Goal: Task Accomplishment & Management: Manage account settings

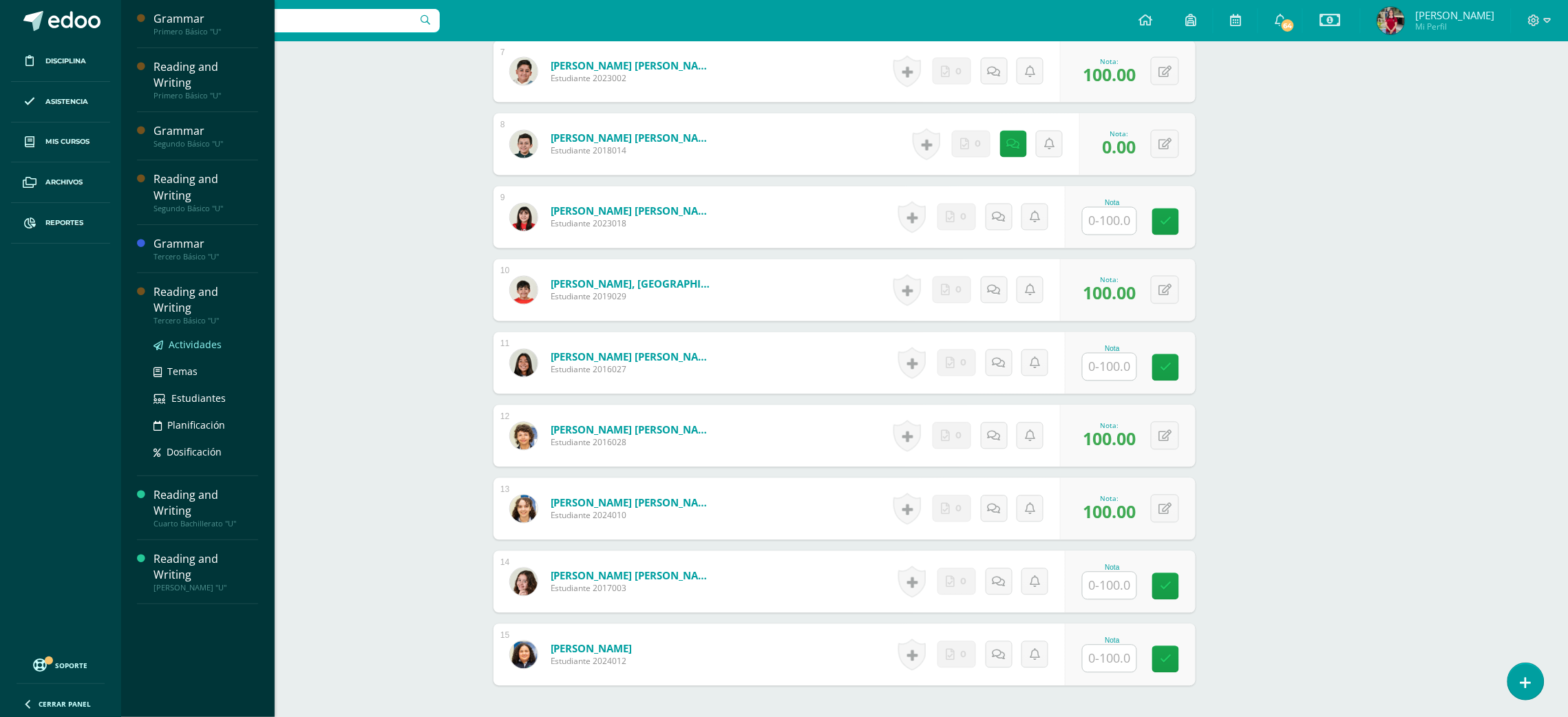
click at [200, 338] on span "Actividades" at bounding box center [195, 344] width 53 height 13
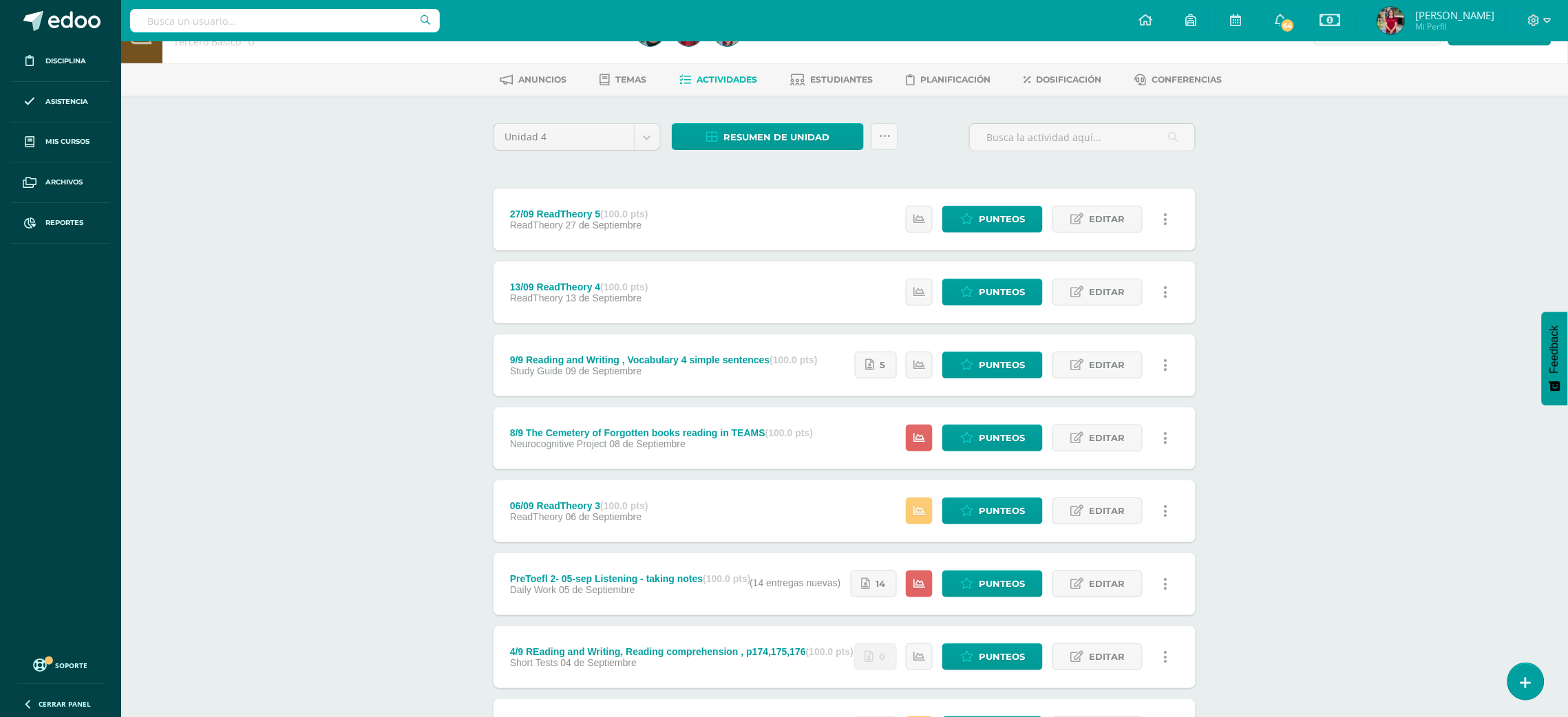
scroll to position [57, 0]
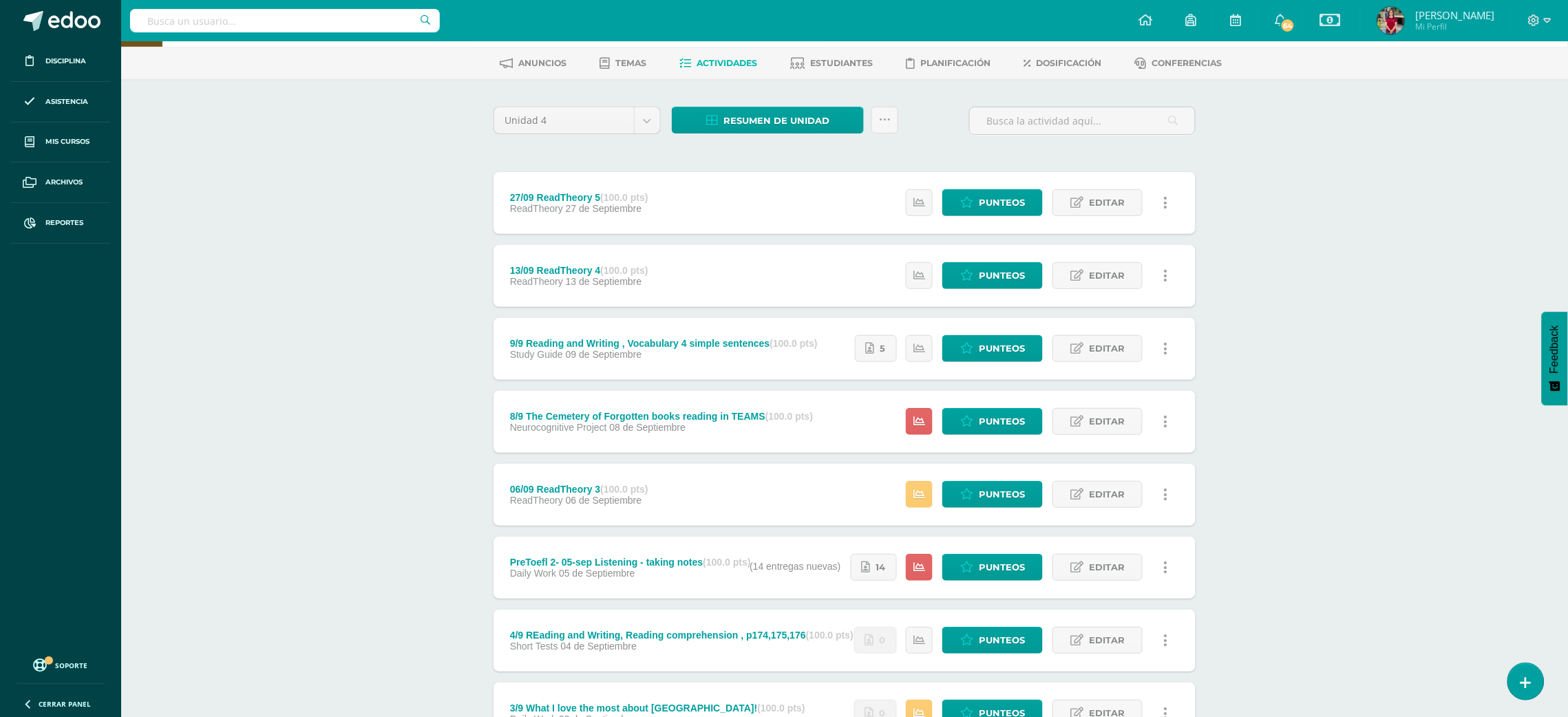
click at [968, 328] on div "Estatus de Actividad: 0 Estudiantes sin calificar 3 Estudiantes con cero Media …" at bounding box center [1015, 349] width 362 height 62
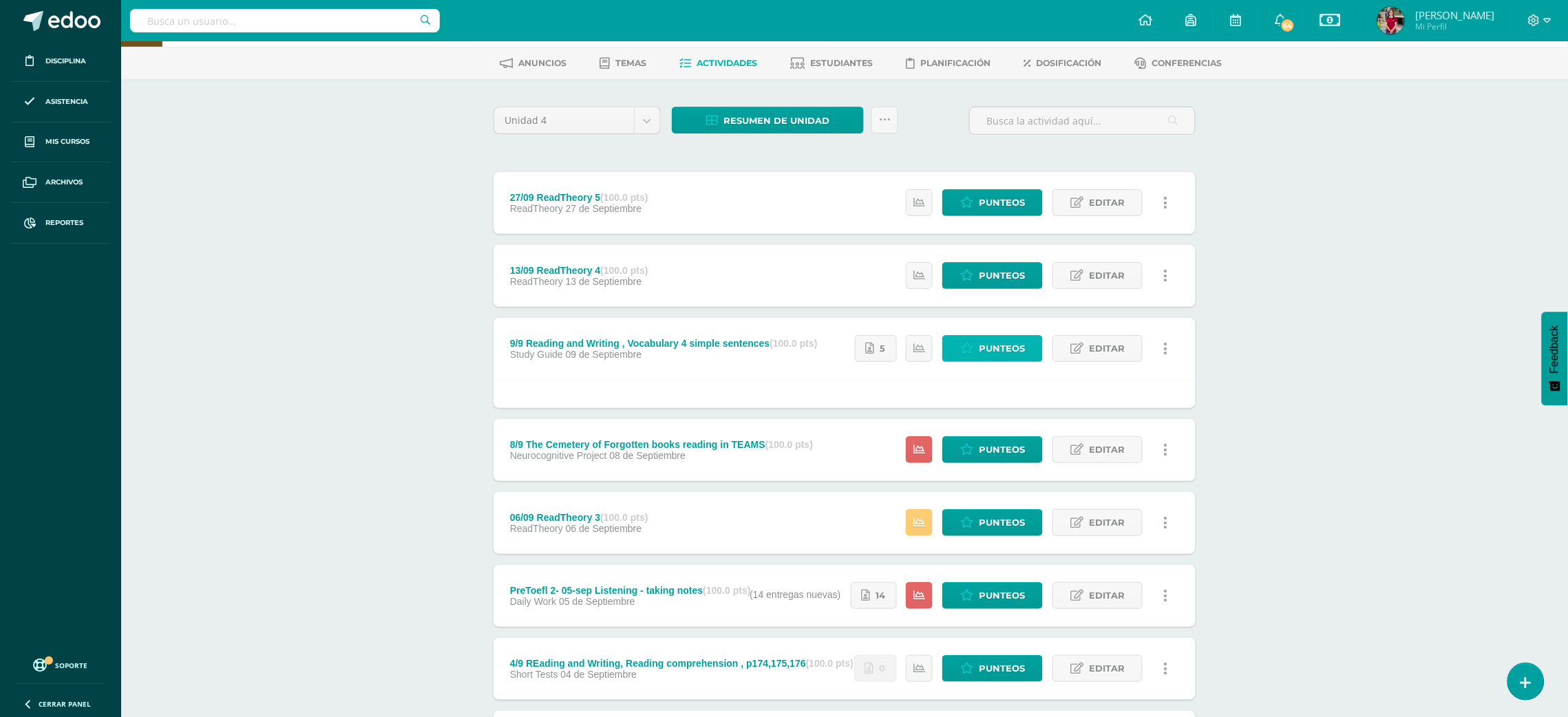
click at [980, 341] on span "Punteos" at bounding box center [1001, 349] width 46 height 25
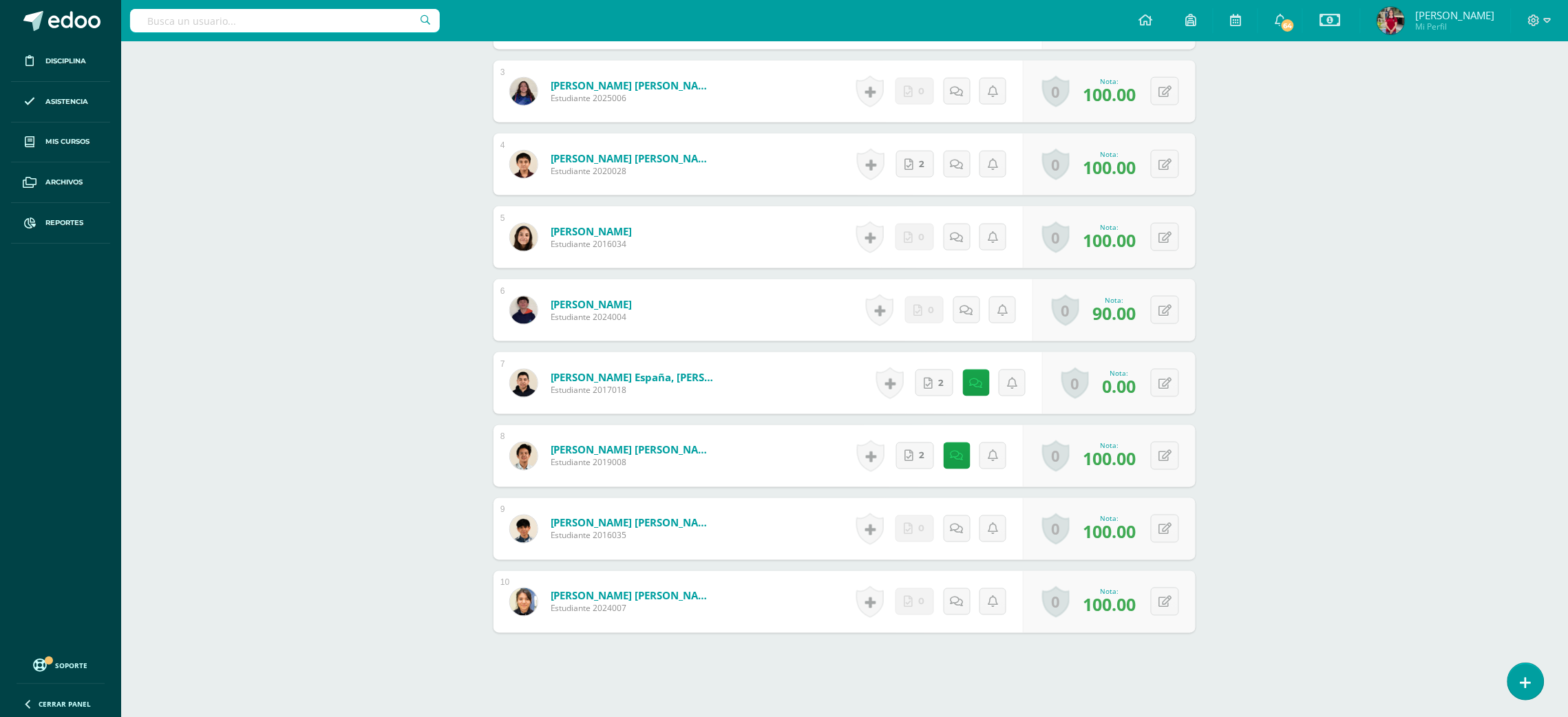
scroll to position [601, 0]
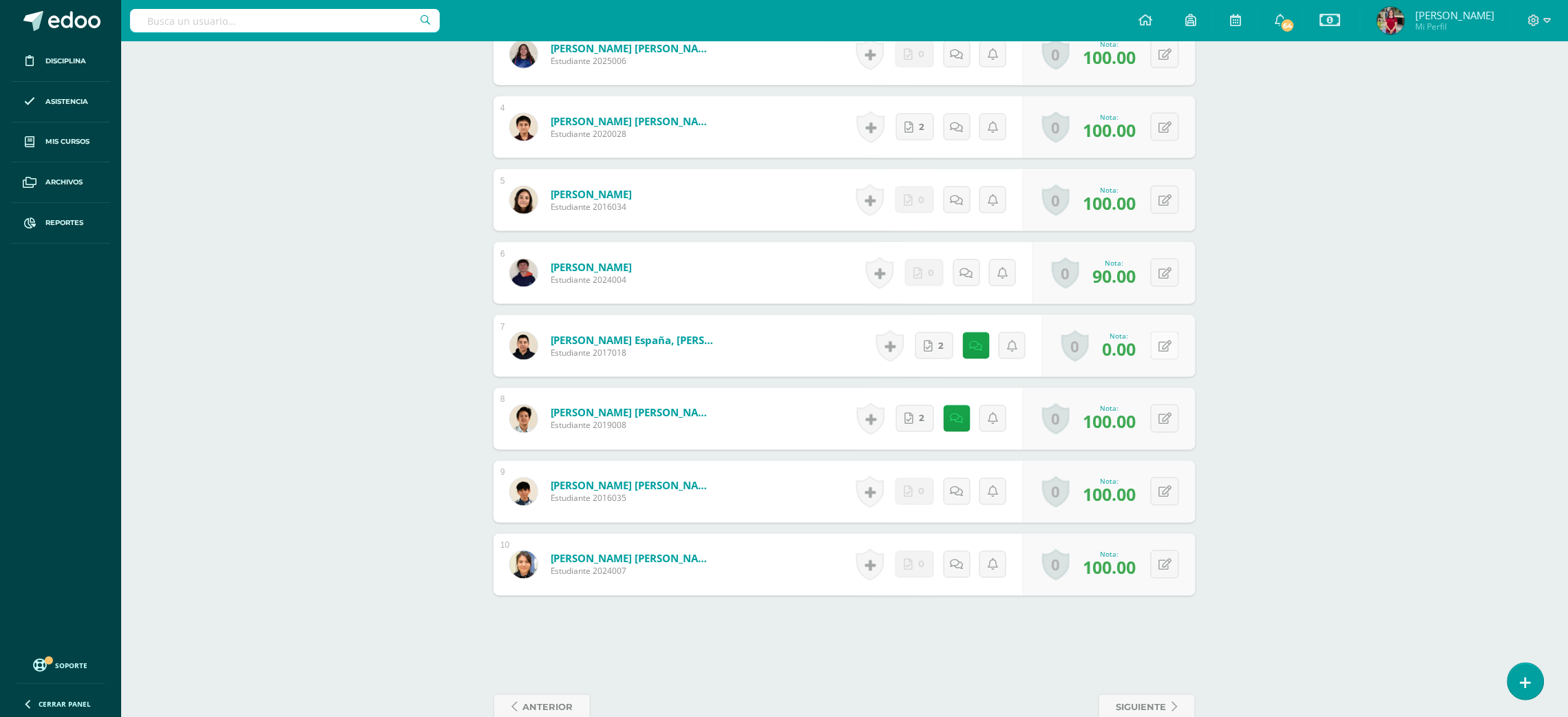
click at [1163, 339] on button at bounding box center [1165, 346] width 29 height 29
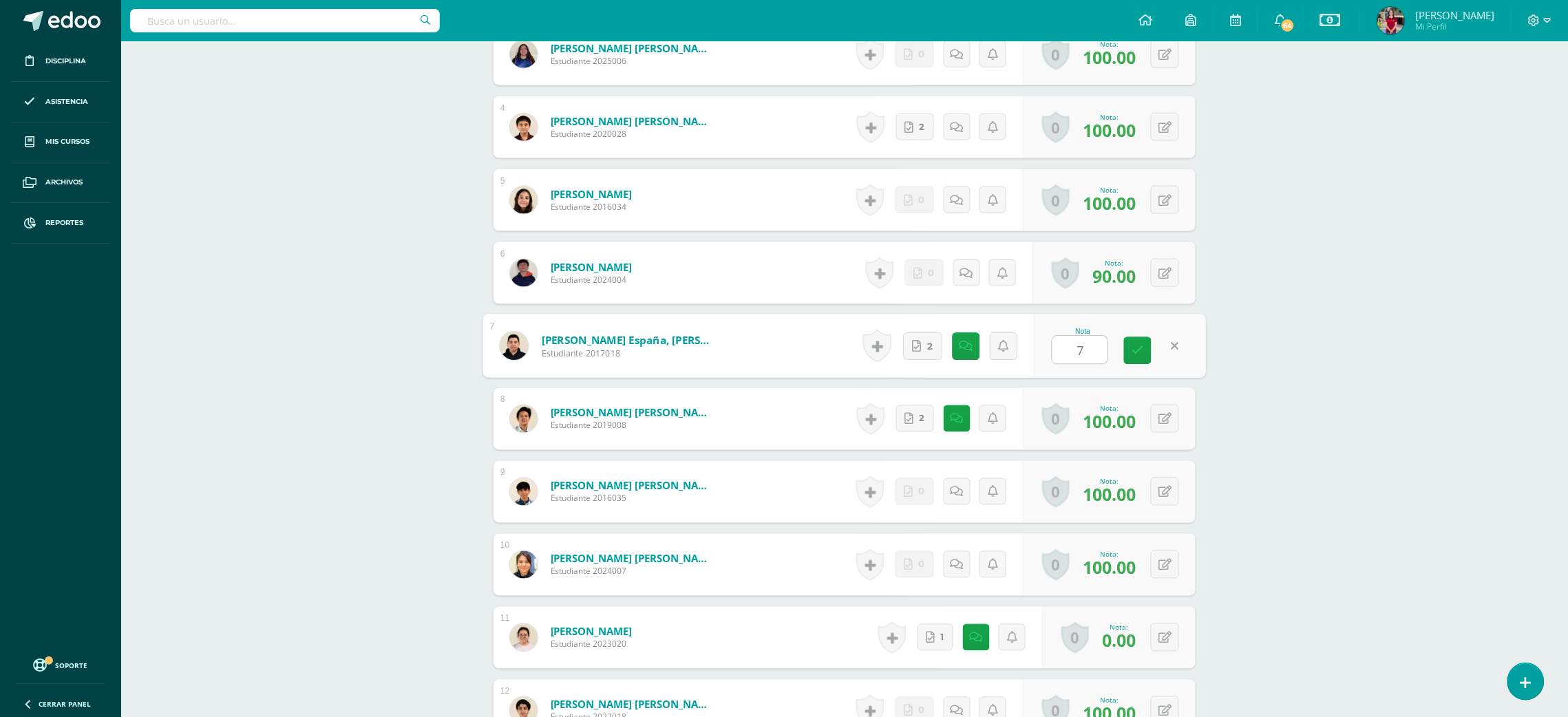
type input "70"
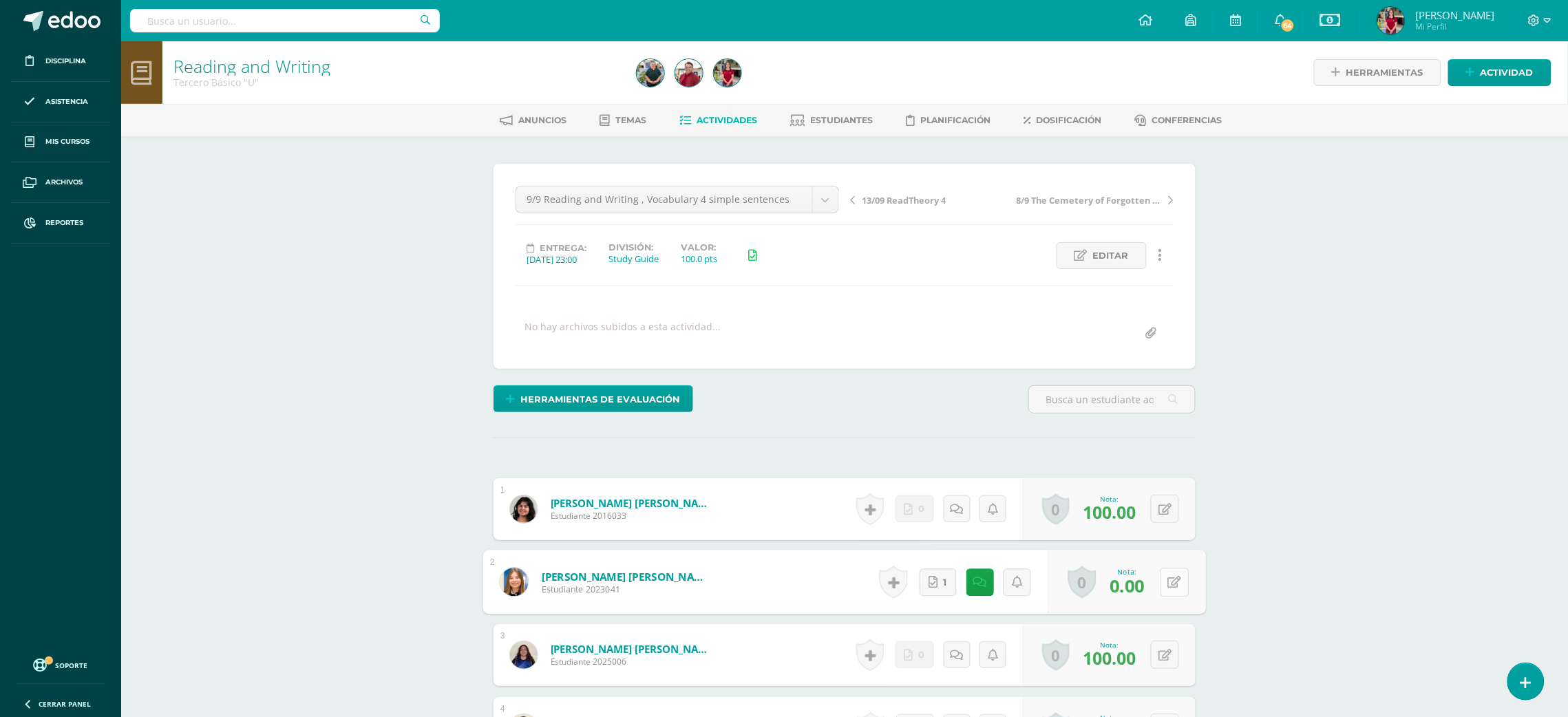
click at [1168, 577] on icon at bounding box center [1175, 582] width 14 height 12
type input "70"
click at [924, 583] on link "1" at bounding box center [925, 582] width 36 height 27
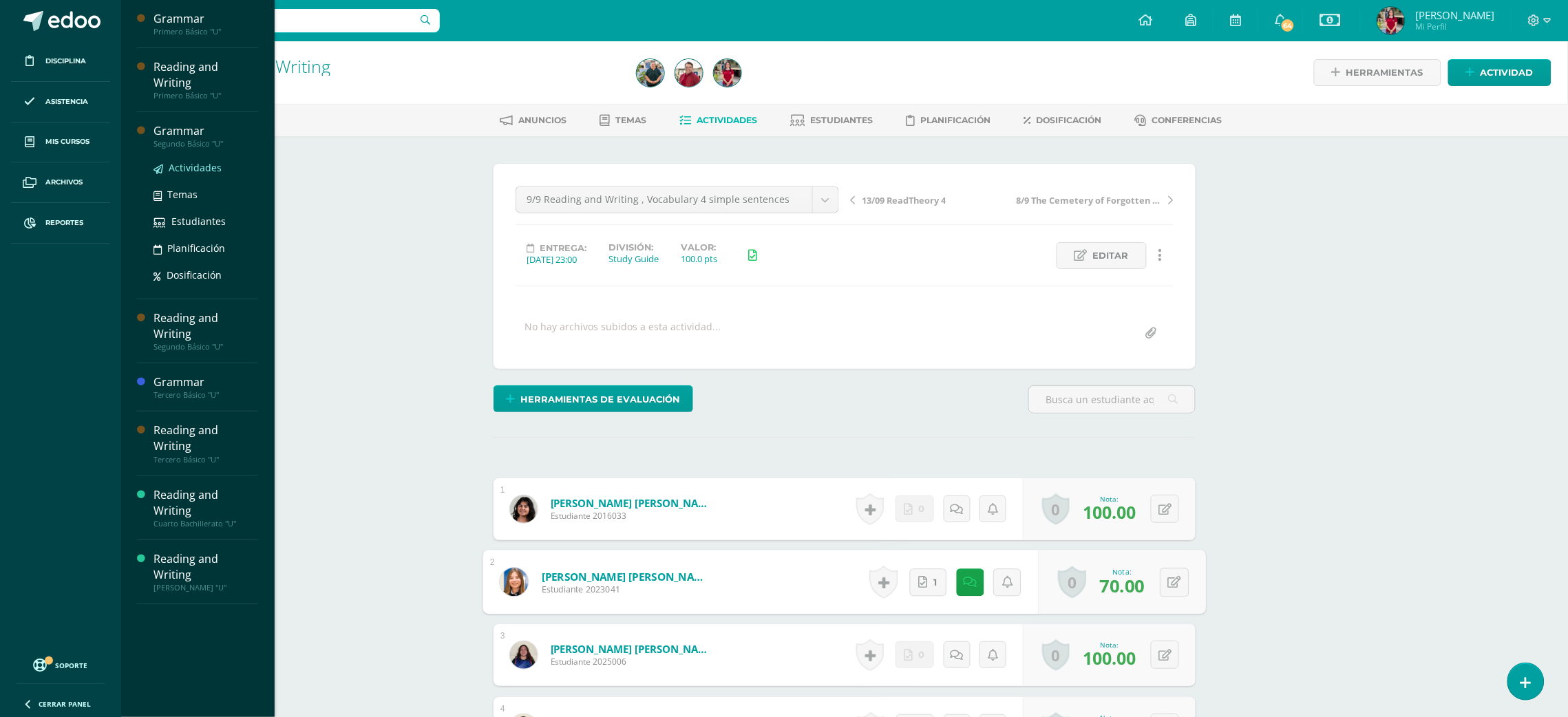
click at [188, 161] on span "Actividades" at bounding box center [195, 168] width 53 height 13
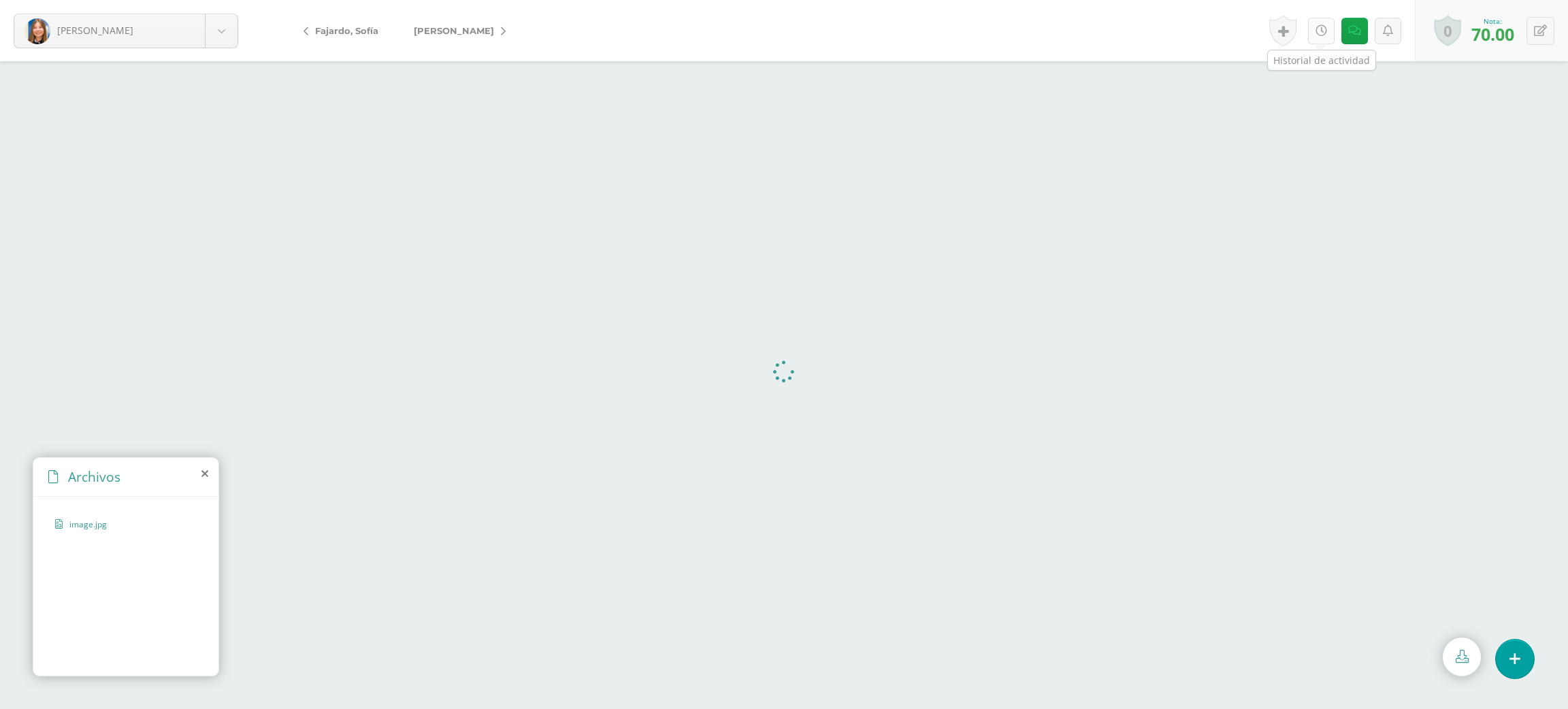
click at [1320, 28] on icon at bounding box center [1321, 31] width 12 height 12
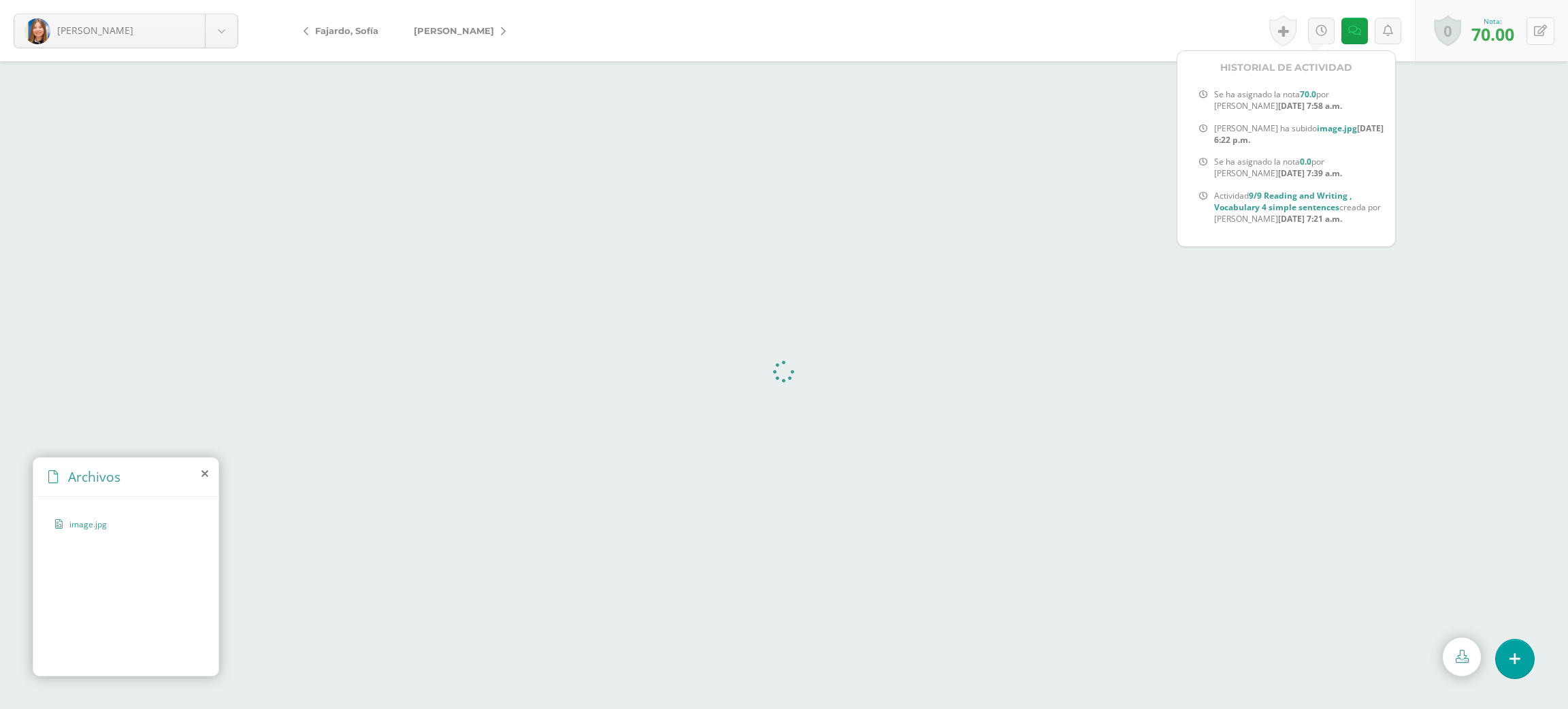
click at [1543, 26] on icon at bounding box center [1540, 31] width 13 height 12
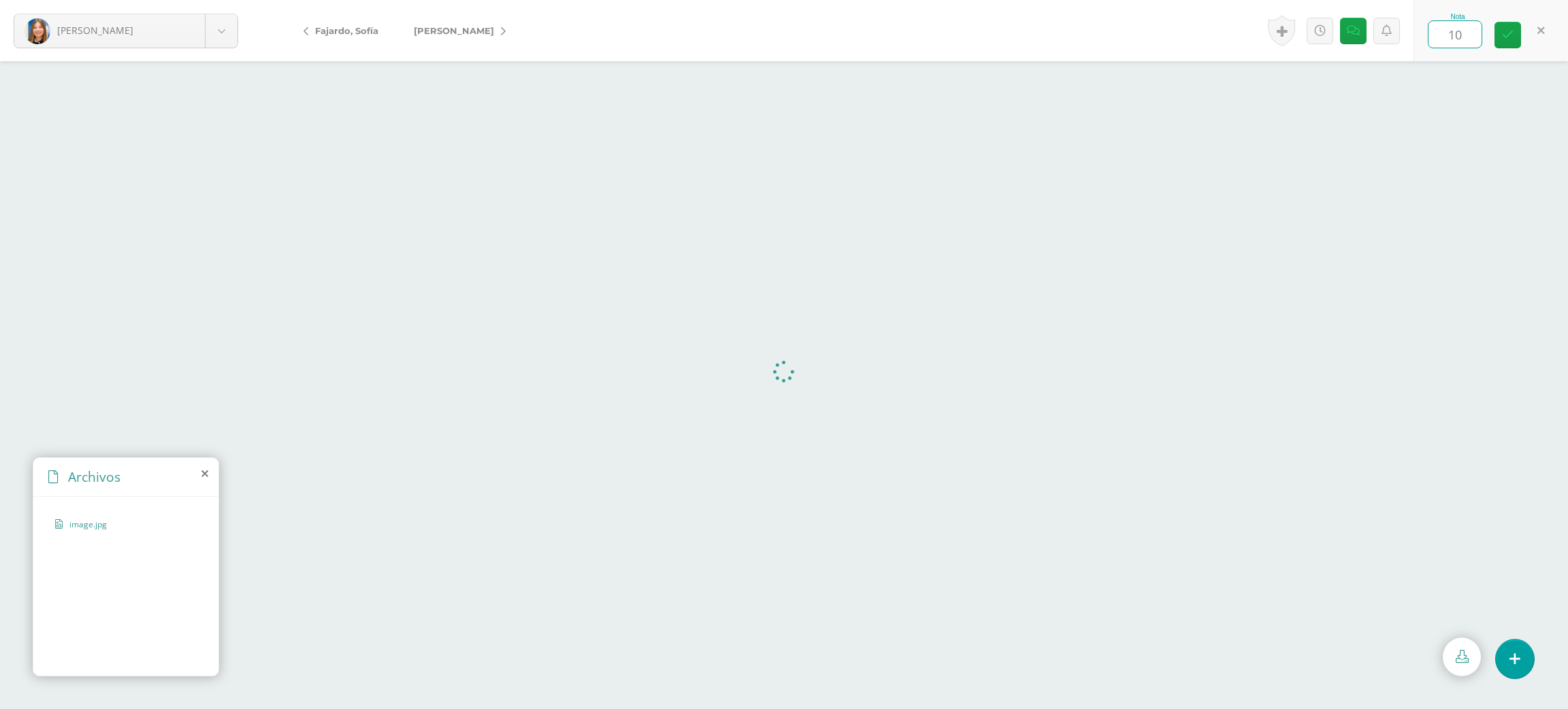
type input "100"
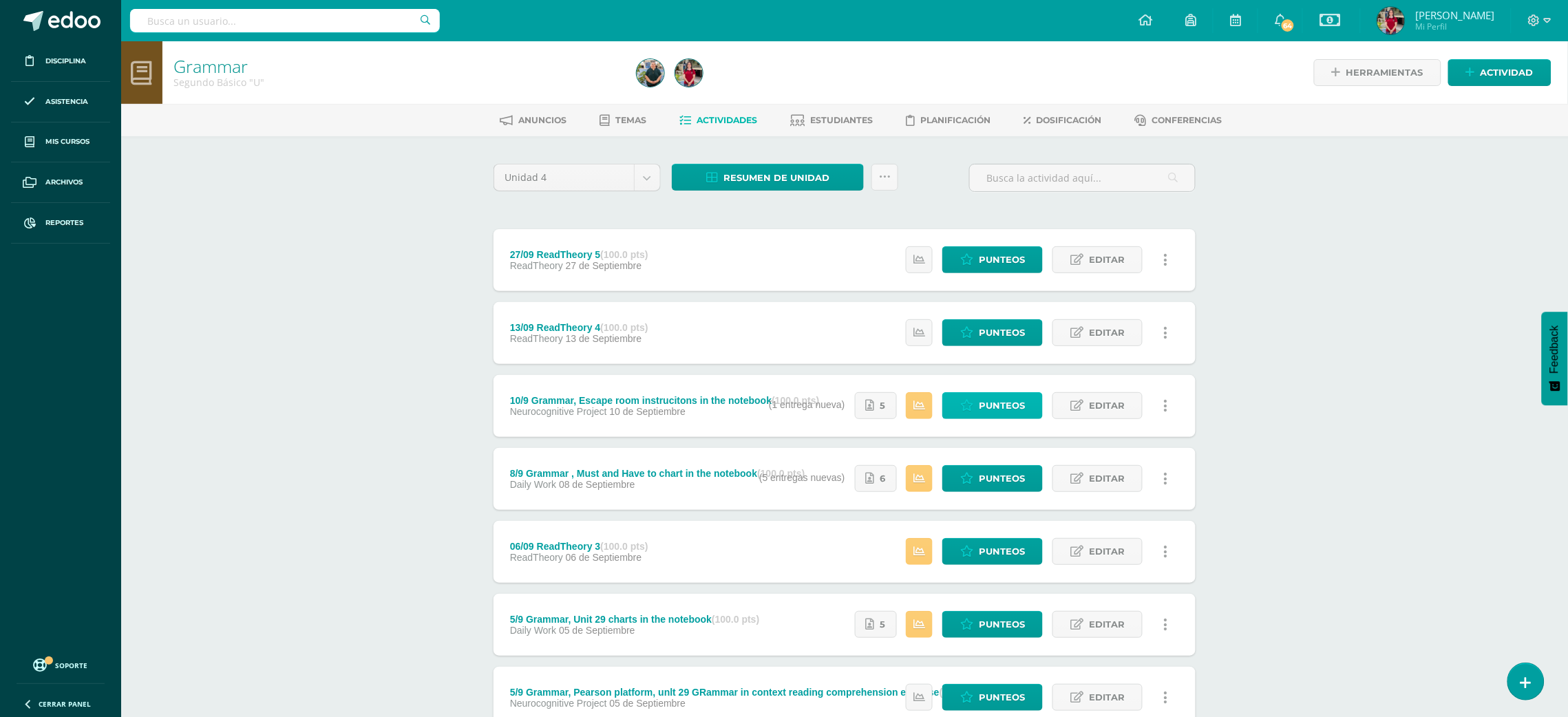
click at [994, 403] on span "Punteos" at bounding box center [1001, 405] width 46 height 25
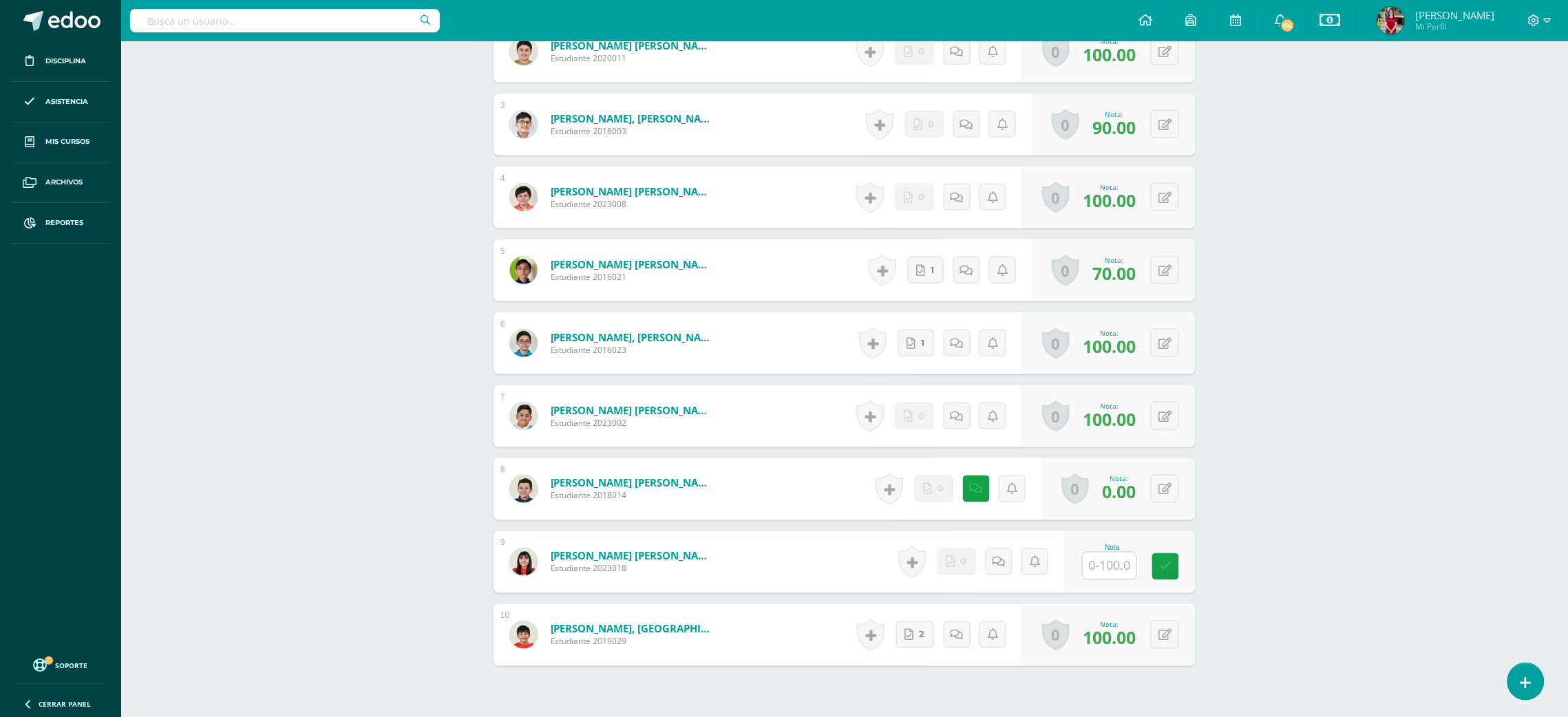
scroll to position [629, 0]
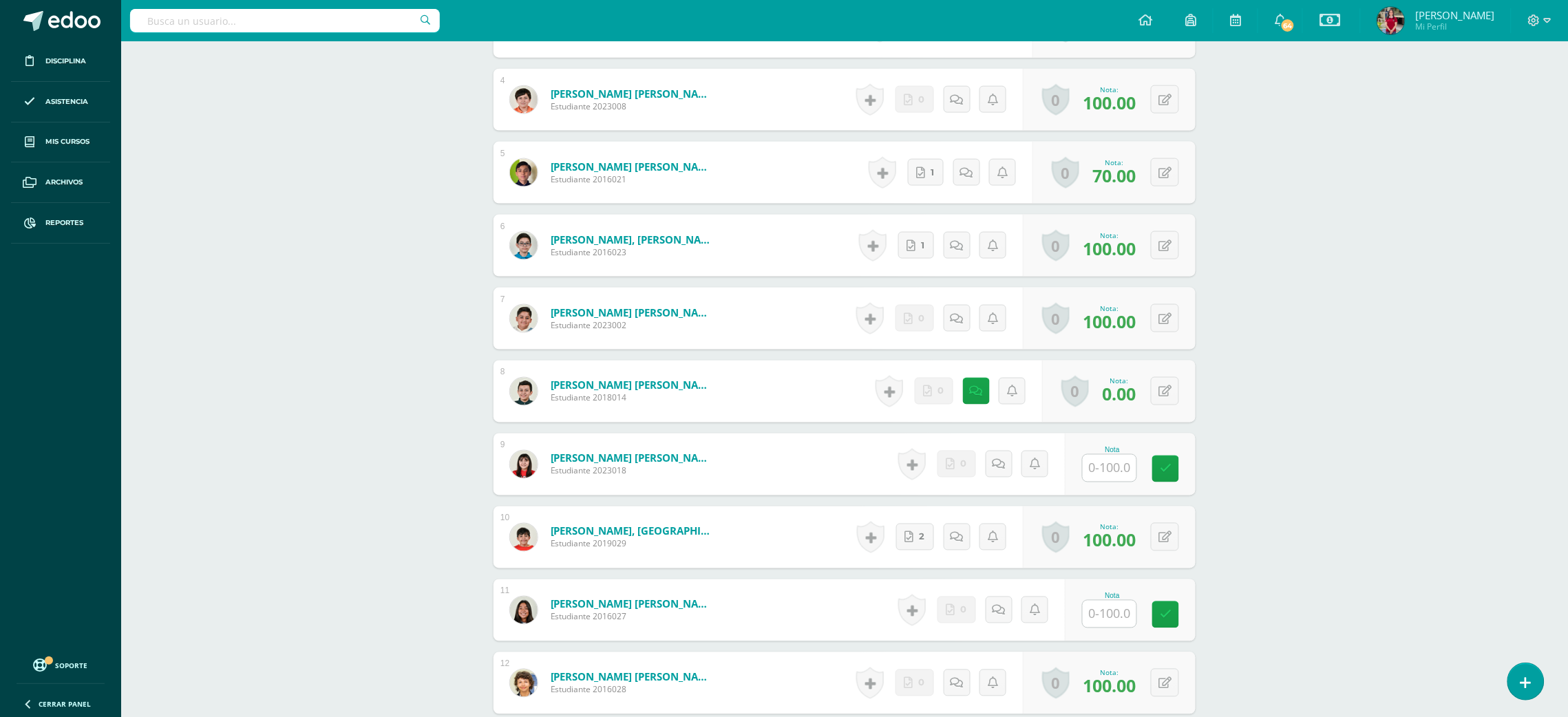
click at [1105, 465] on input "text" at bounding box center [1109, 468] width 54 height 27
type input "0"
click at [1114, 622] on input "text" at bounding box center [1109, 614] width 54 height 27
type input "0"
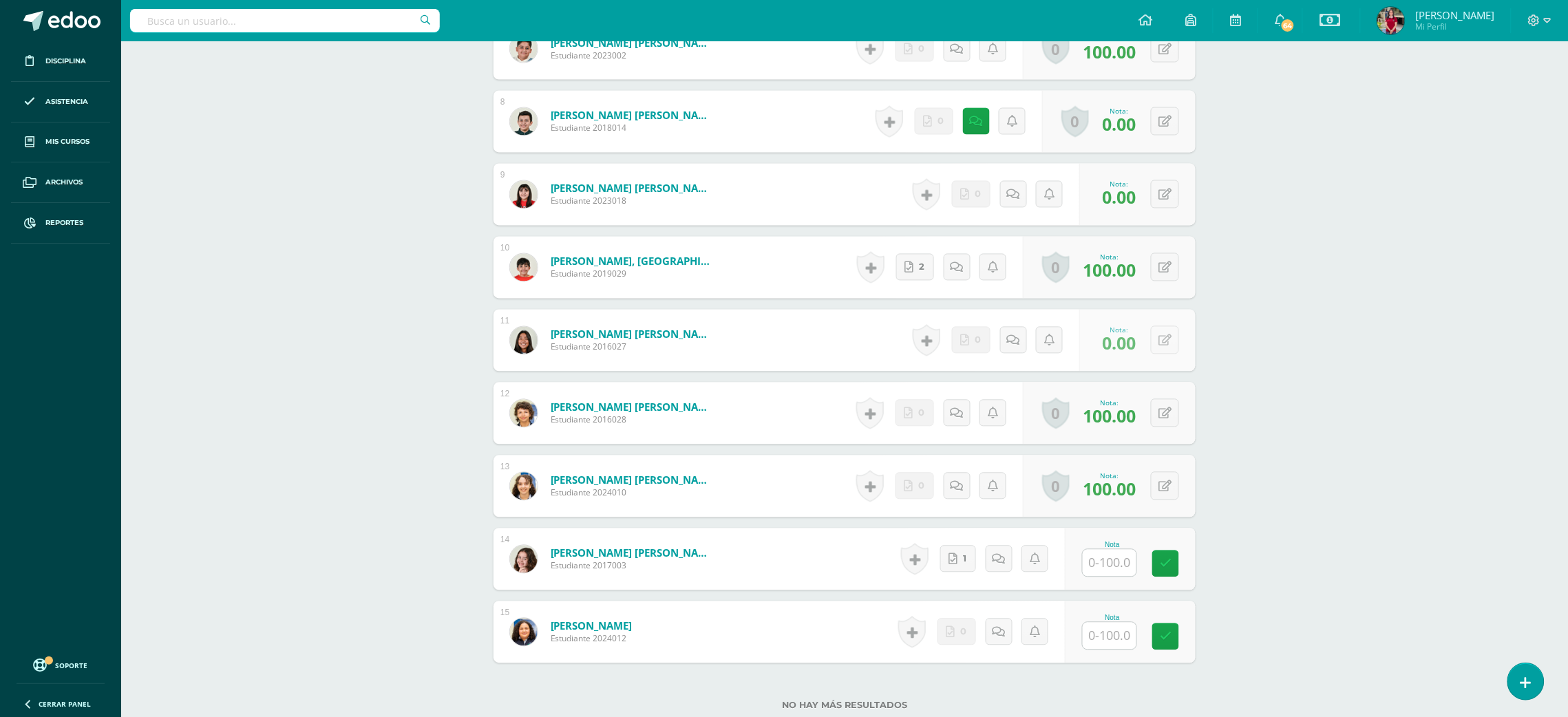
scroll to position [998, 0]
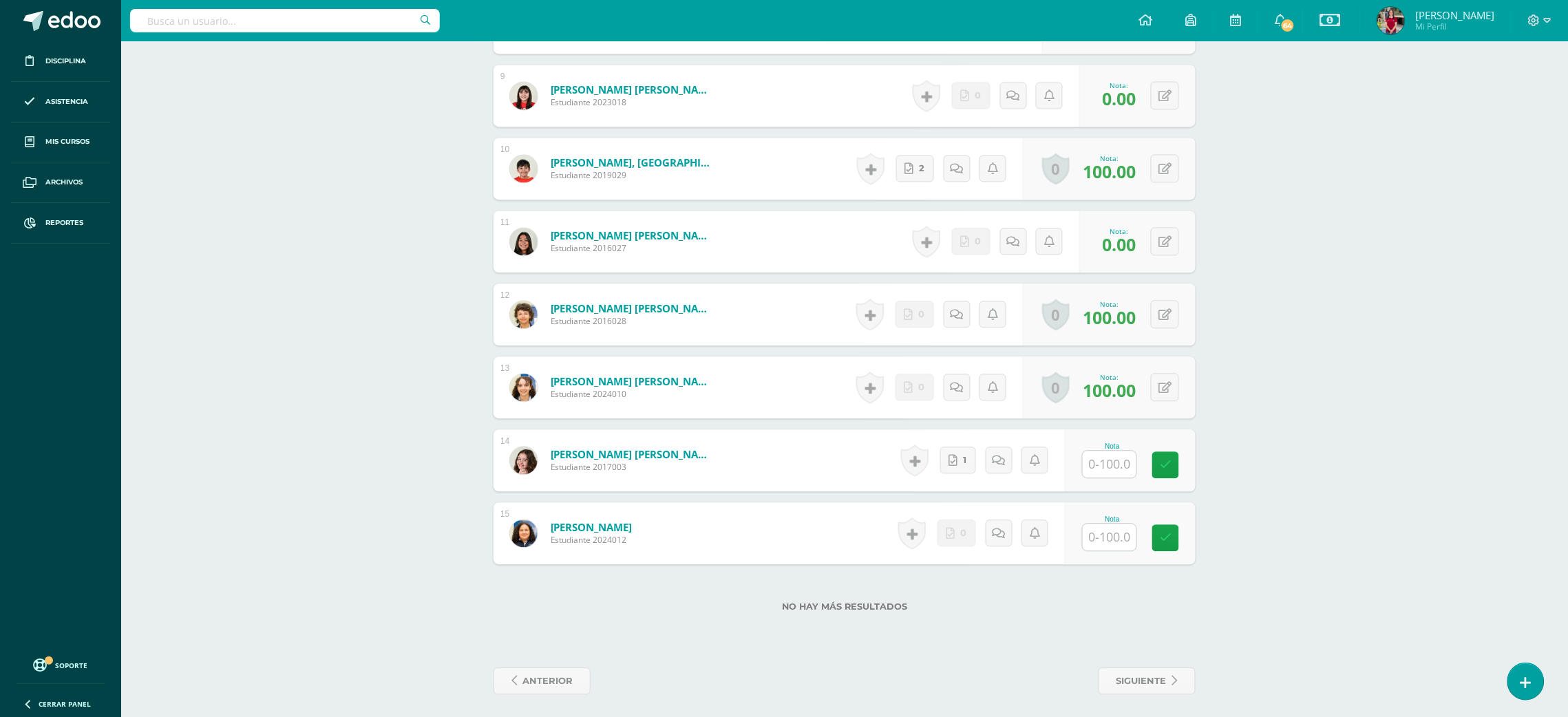
click at [1129, 451] on input "text" at bounding box center [1109, 464] width 54 height 27
type input "100"
click at [1022, 252] on link at bounding box center [1013, 242] width 27 height 27
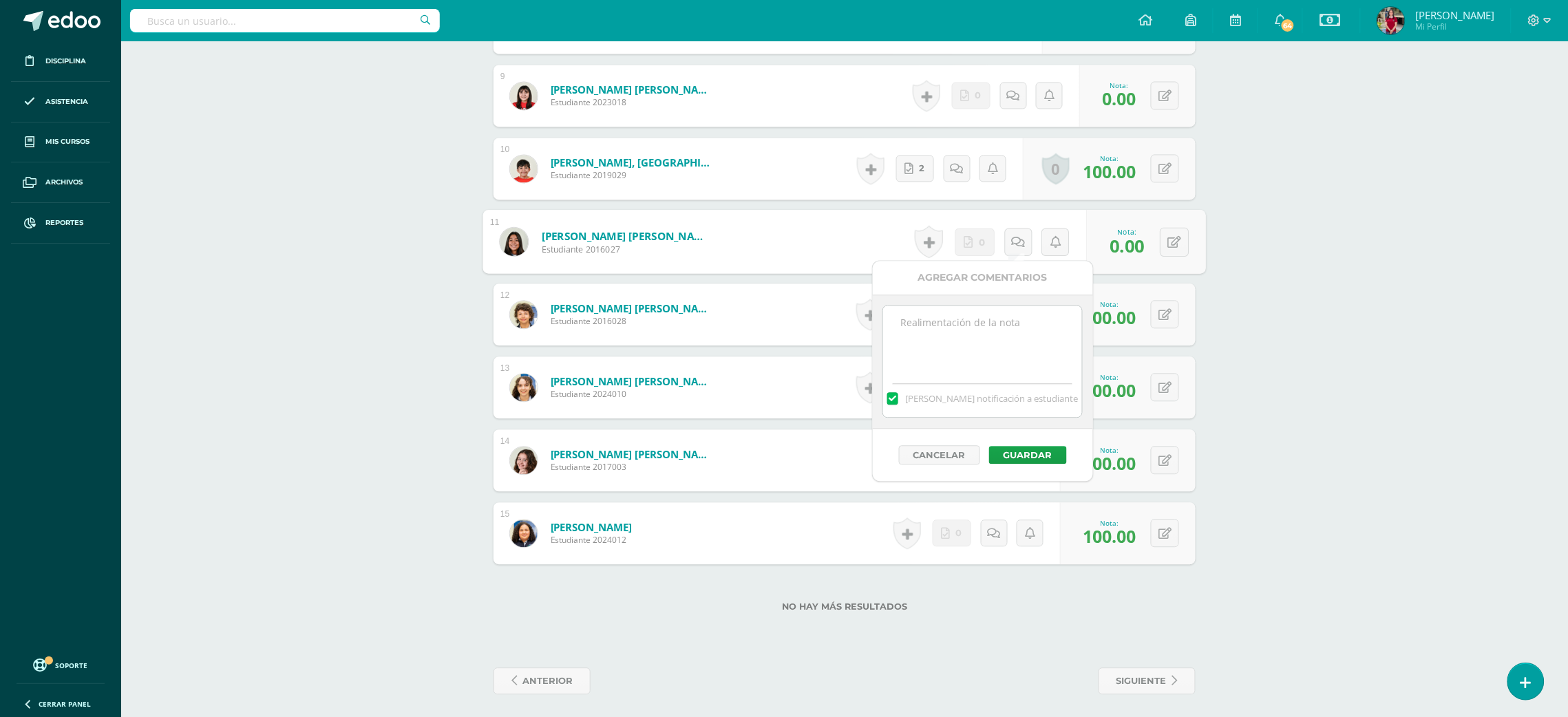
click at [1001, 351] on textarea at bounding box center [982, 340] width 199 height 69
type textarea "Remember to work in class"
click at [1029, 452] on button "Guardar" at bounding box center [1028, 455] width 78 height 18
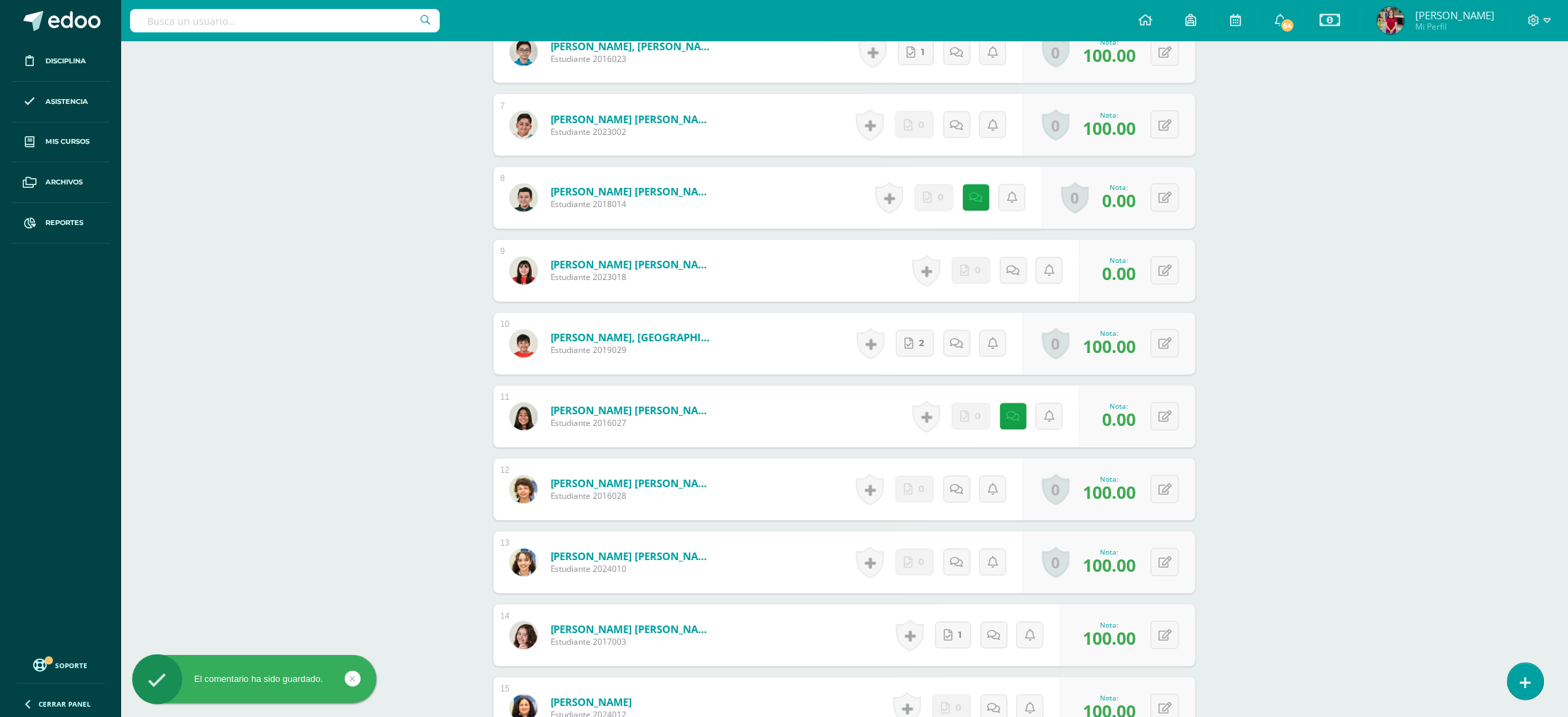
scroll to position [777, 0]
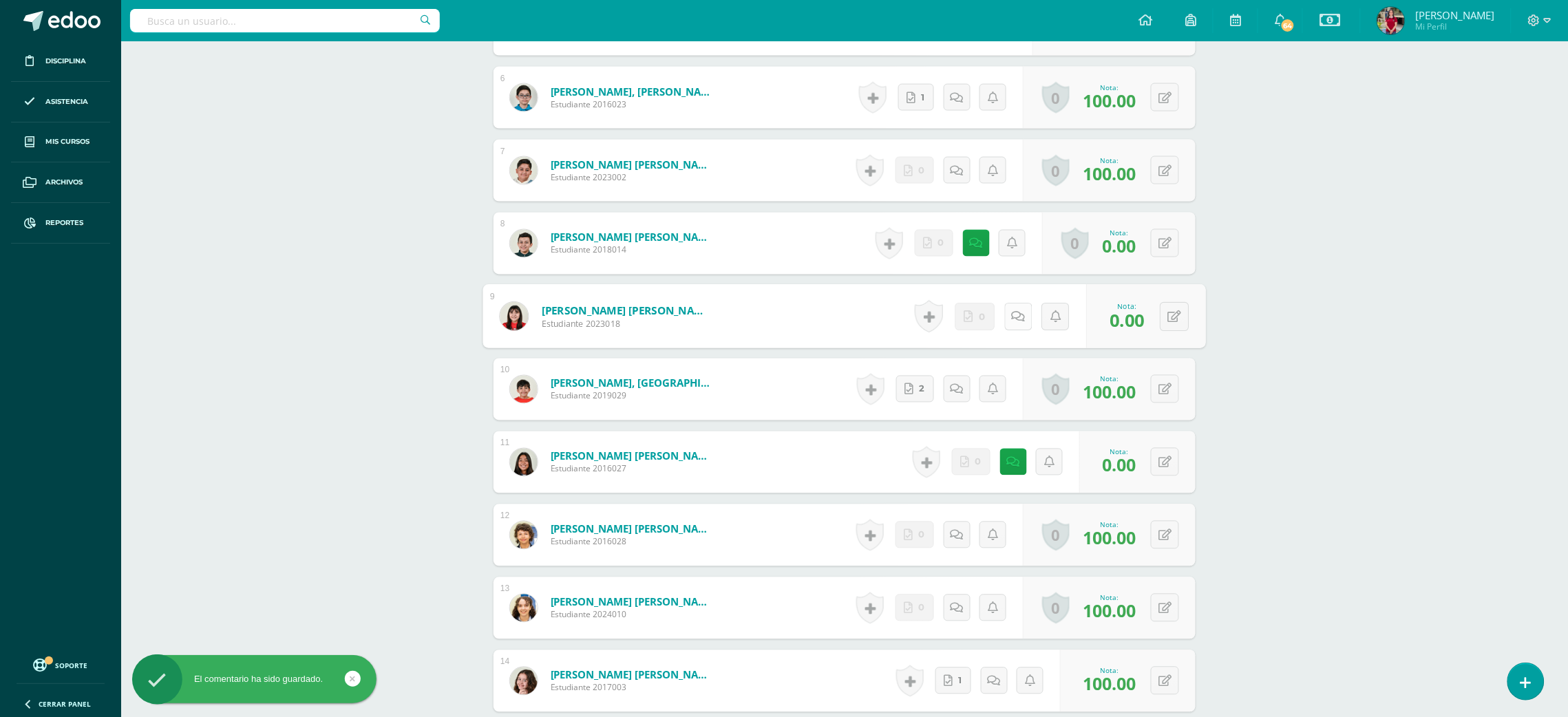
click at [1007, 311] on link at bounding box center [1017, 316] width 28 height 28
click at [997, 403] on textarea at bounding box center [982, 415] width 199 height 69
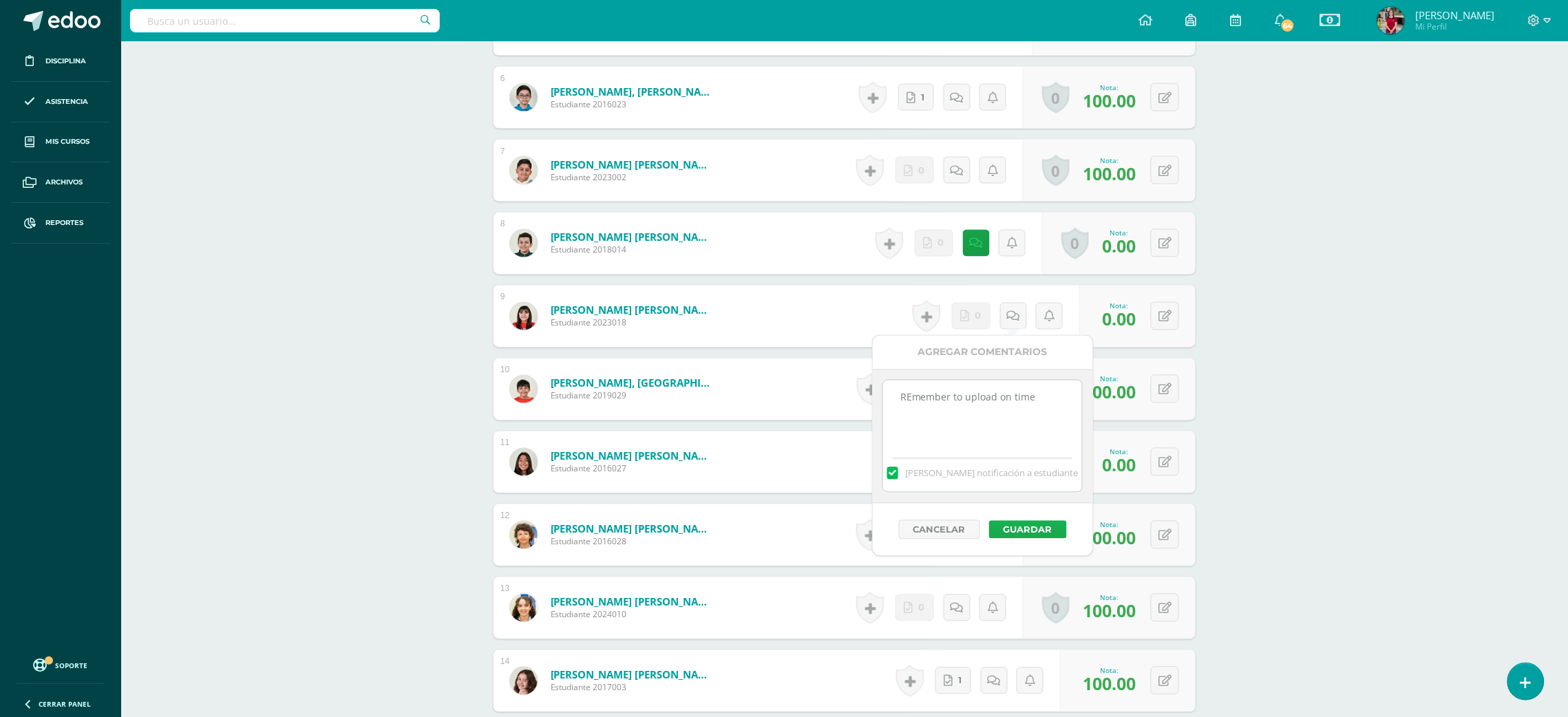
type textarea "REmember to upload on time"
click at [1037, 534] on button "Guardar" at bounding box center [1028, 530] width 78 height 18
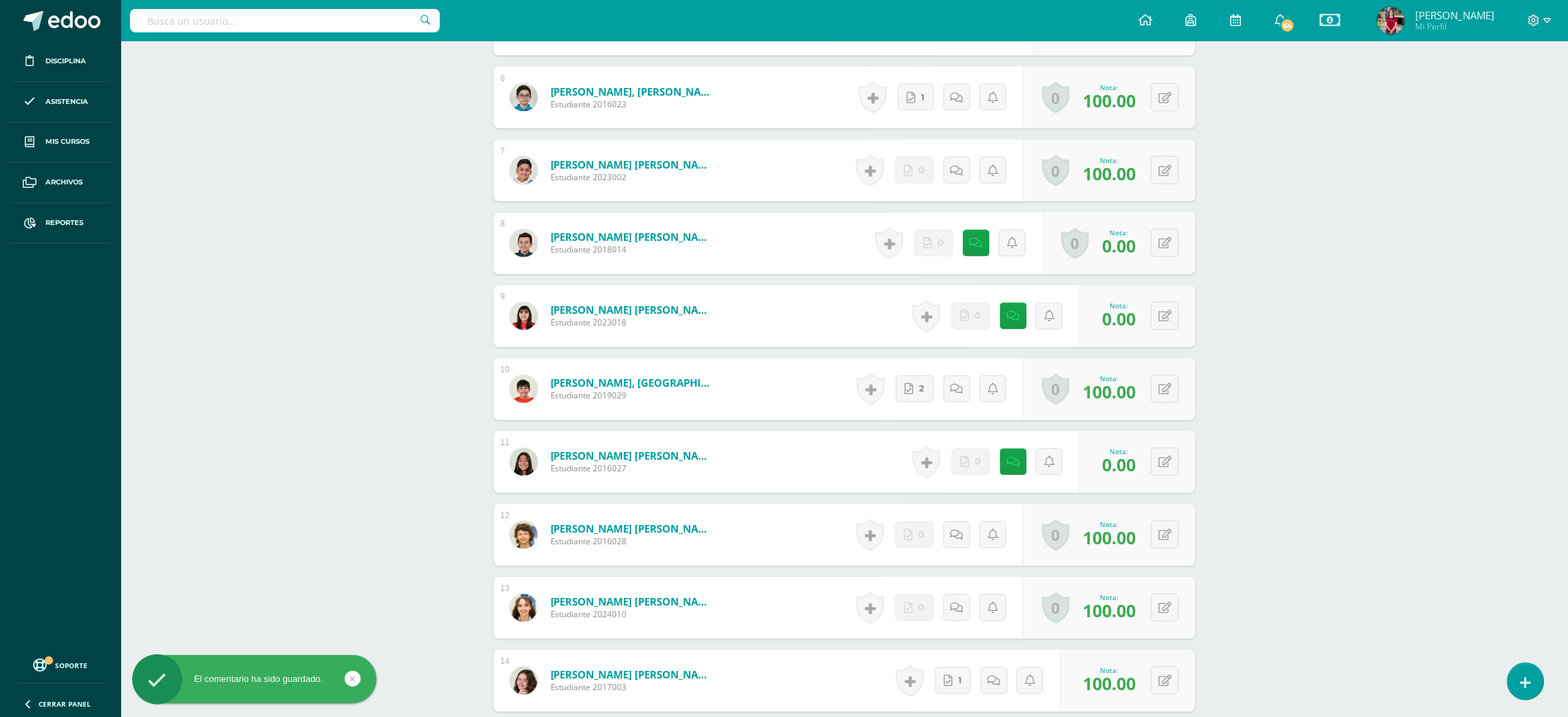
click at [1285, 396] on div "Grammar Segundo Básico "U" Herramientas Detalle de asistencias Actividad Anunci…" at bounding box center [844, 103] width 1446 height 1678
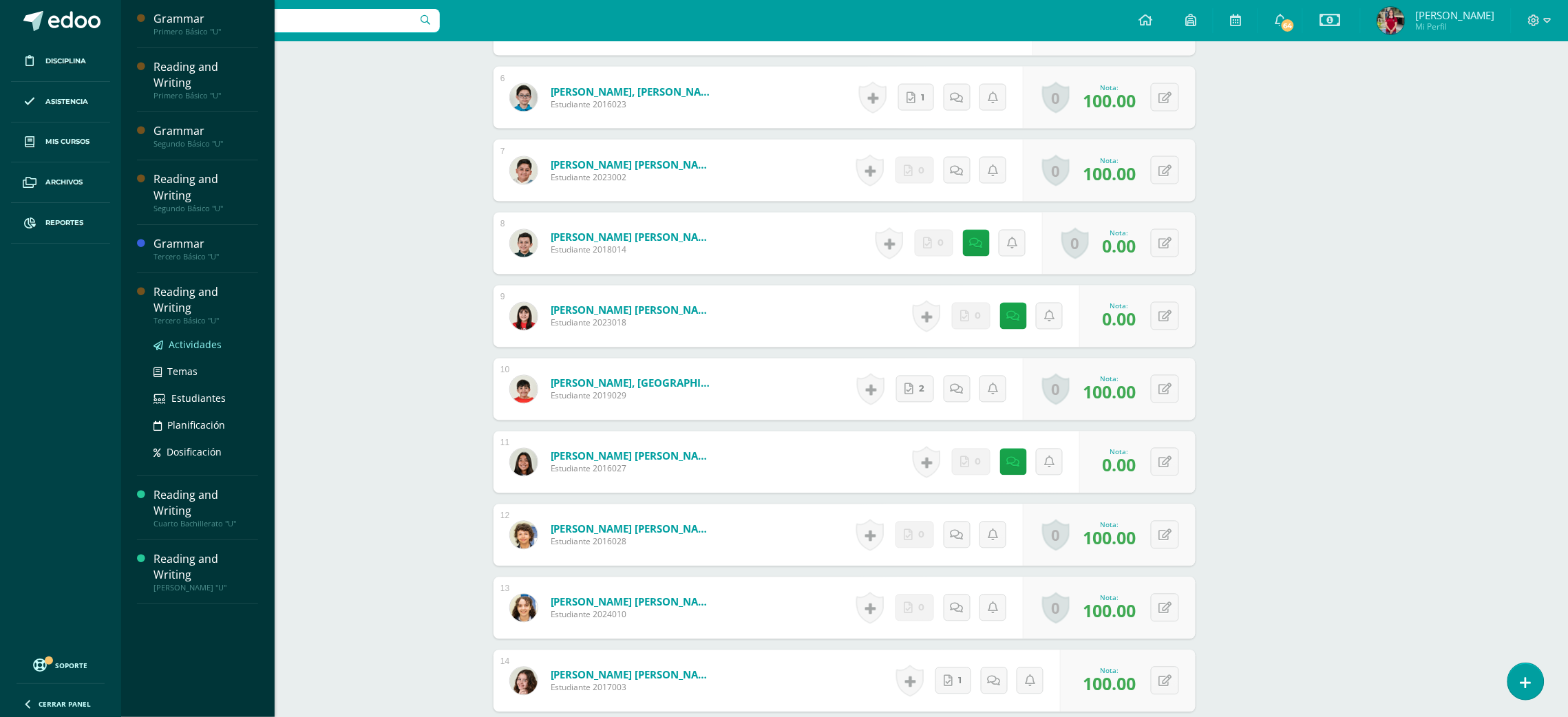
click at [203, 338] on span "Actividades" at bounding box center [195, 344] width 53 height 13
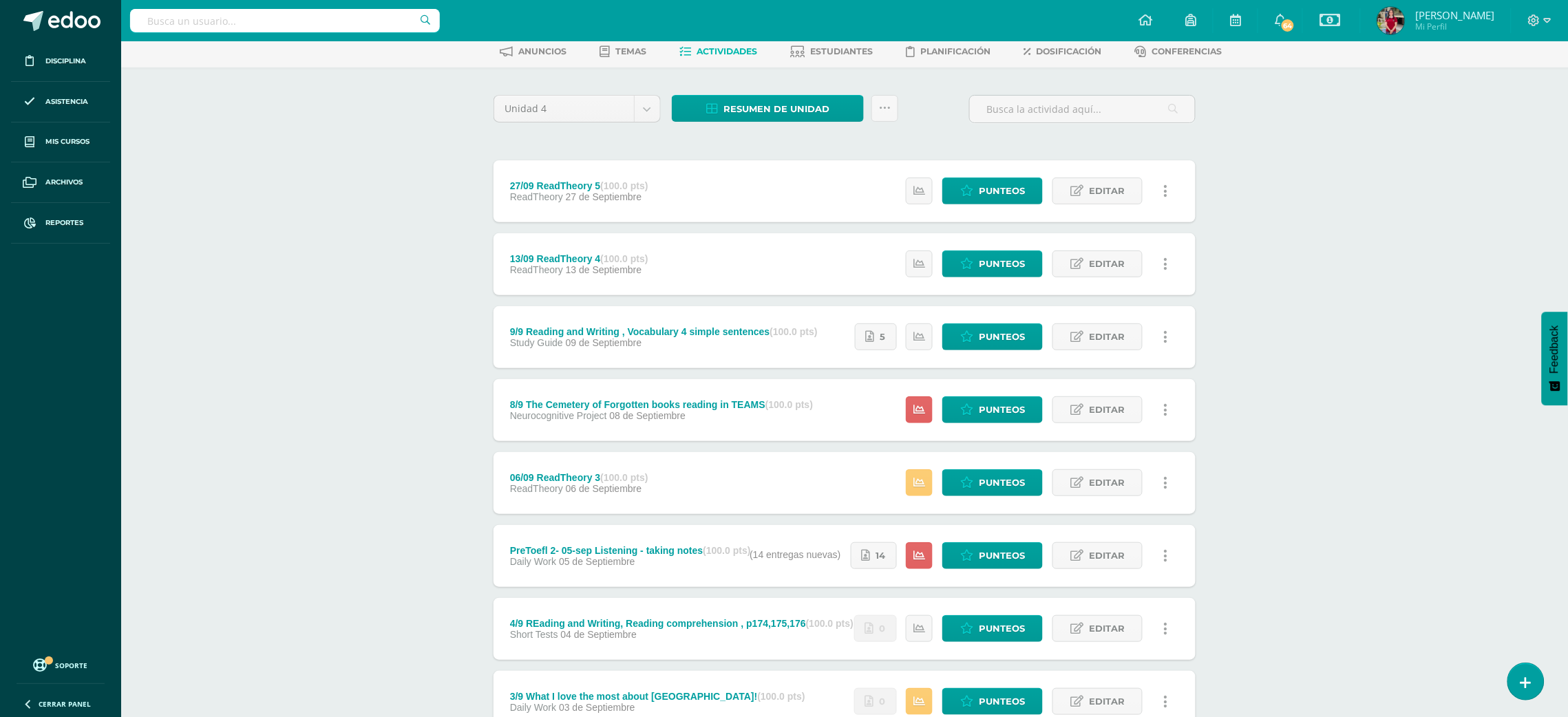
scroll to position [72, 0]
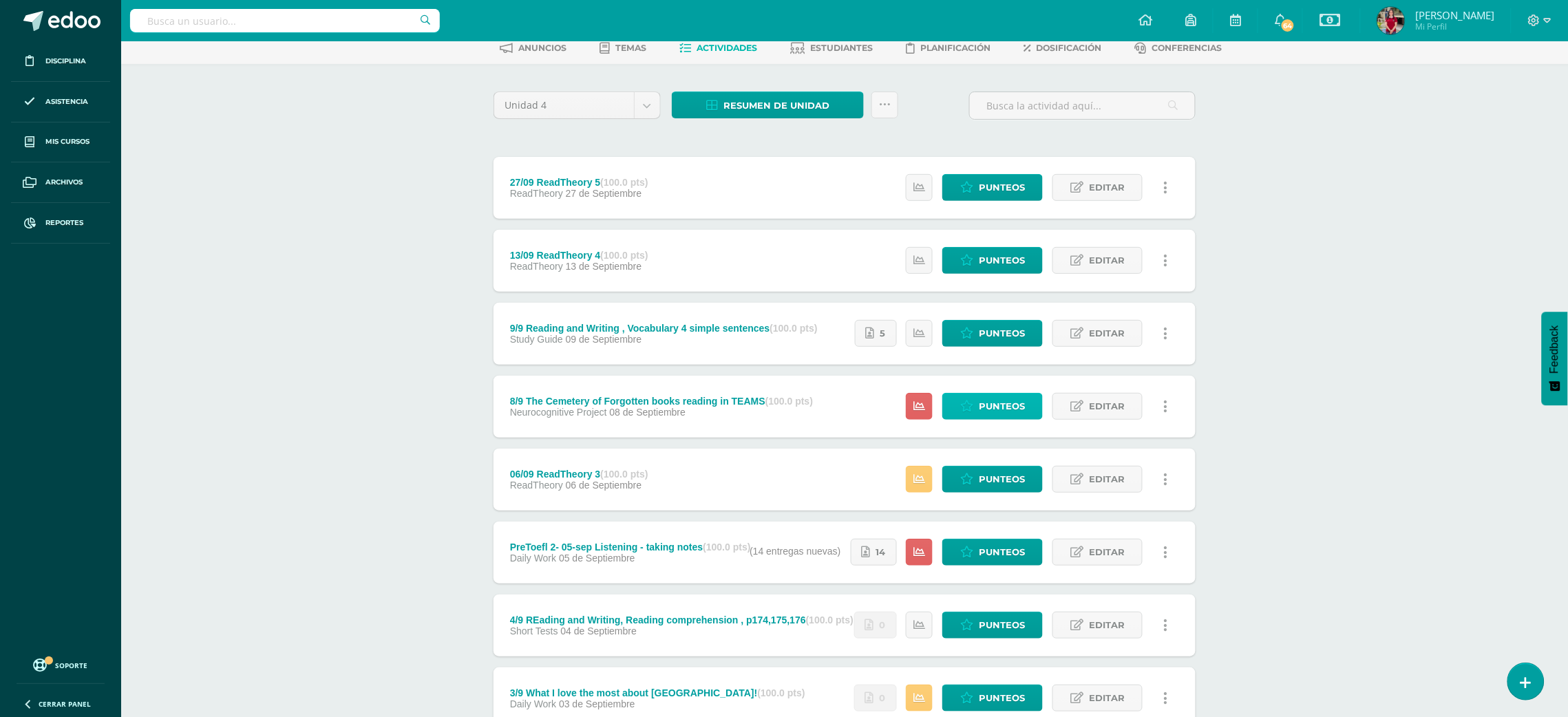
click at [982, 403] on span "Punteos" at bounding box center [1001, 406] width 46 height 25
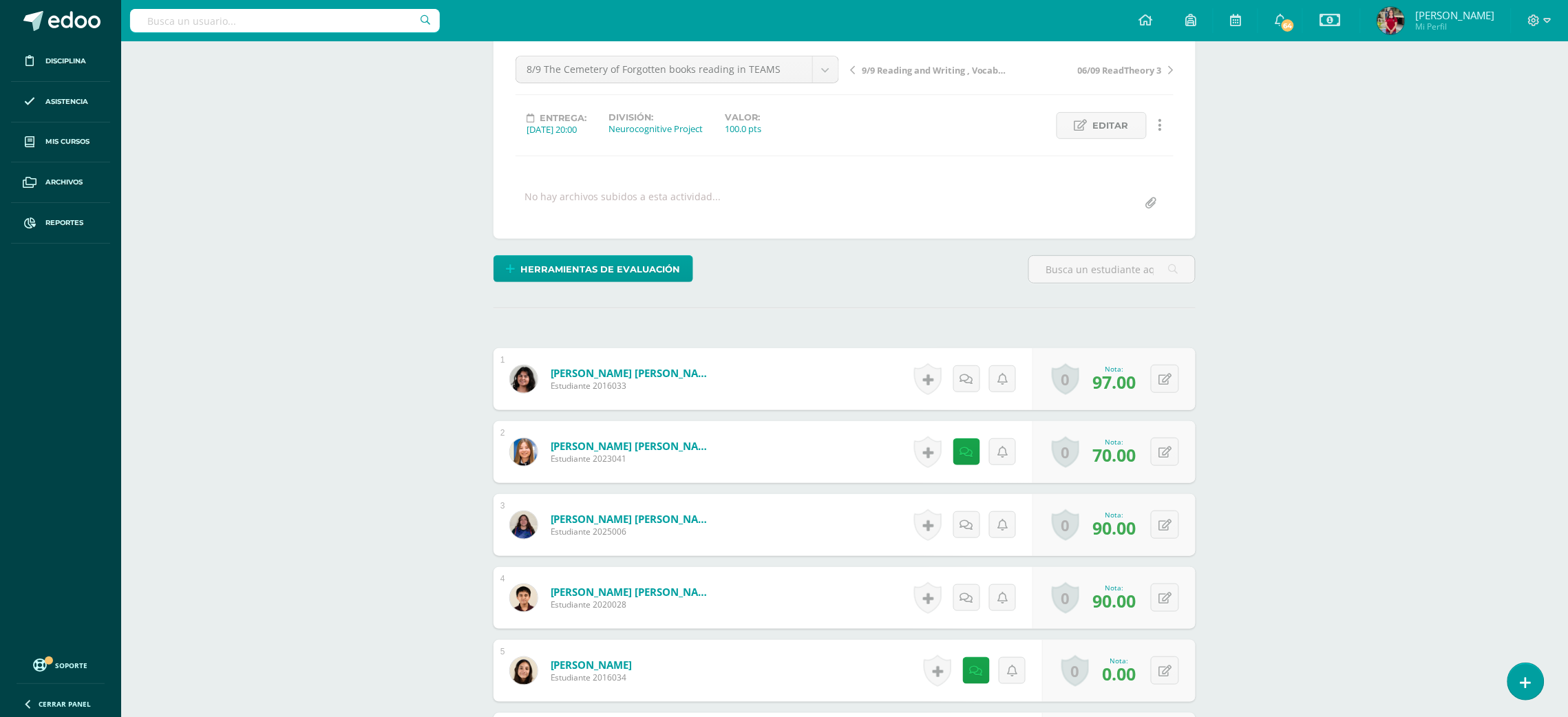
scroll to position [225, 0]
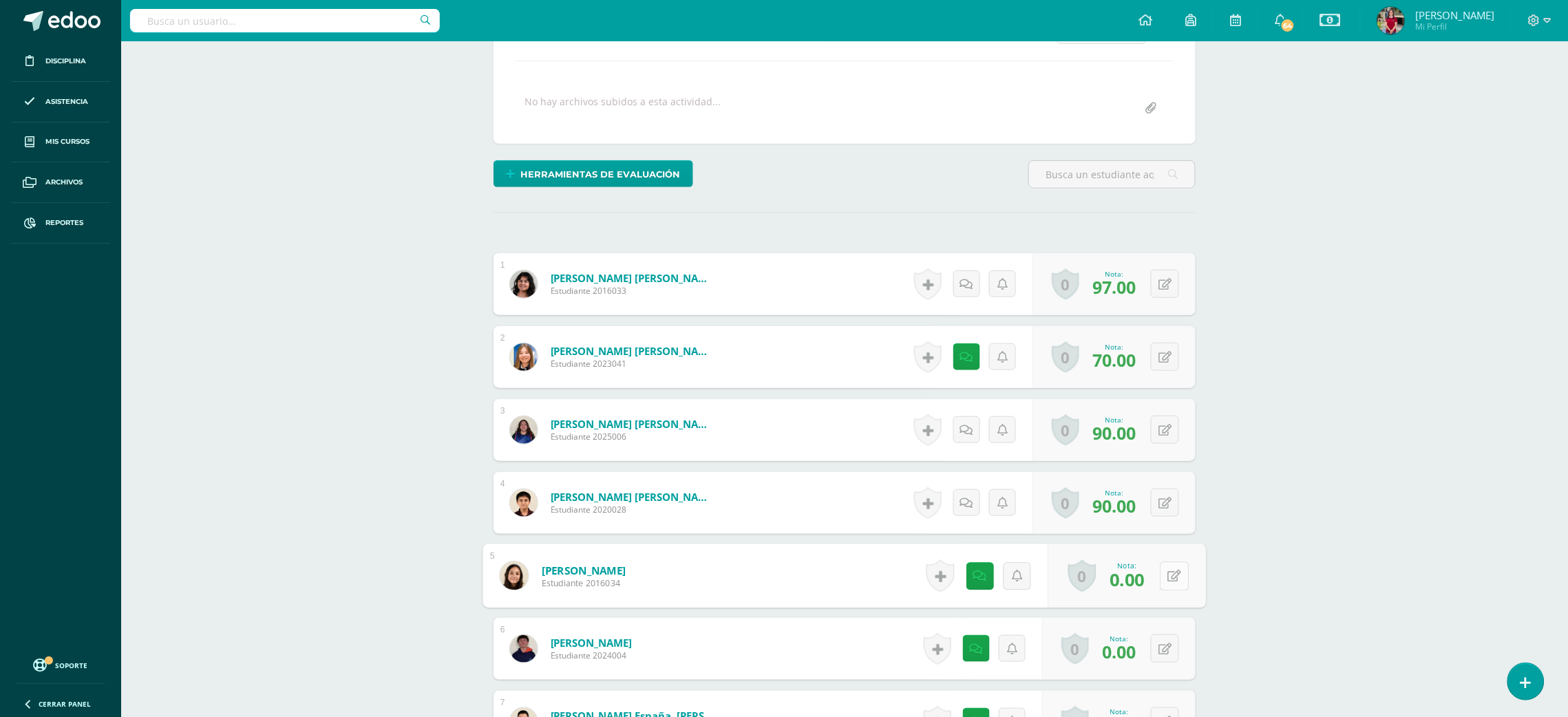
click at [1168, 577] on icon at bounding box center [1175, 576] width 14 height 12
type input "70"
click at [1167, 577] on icon at bounding box center [1164, 576] width 13 height 12
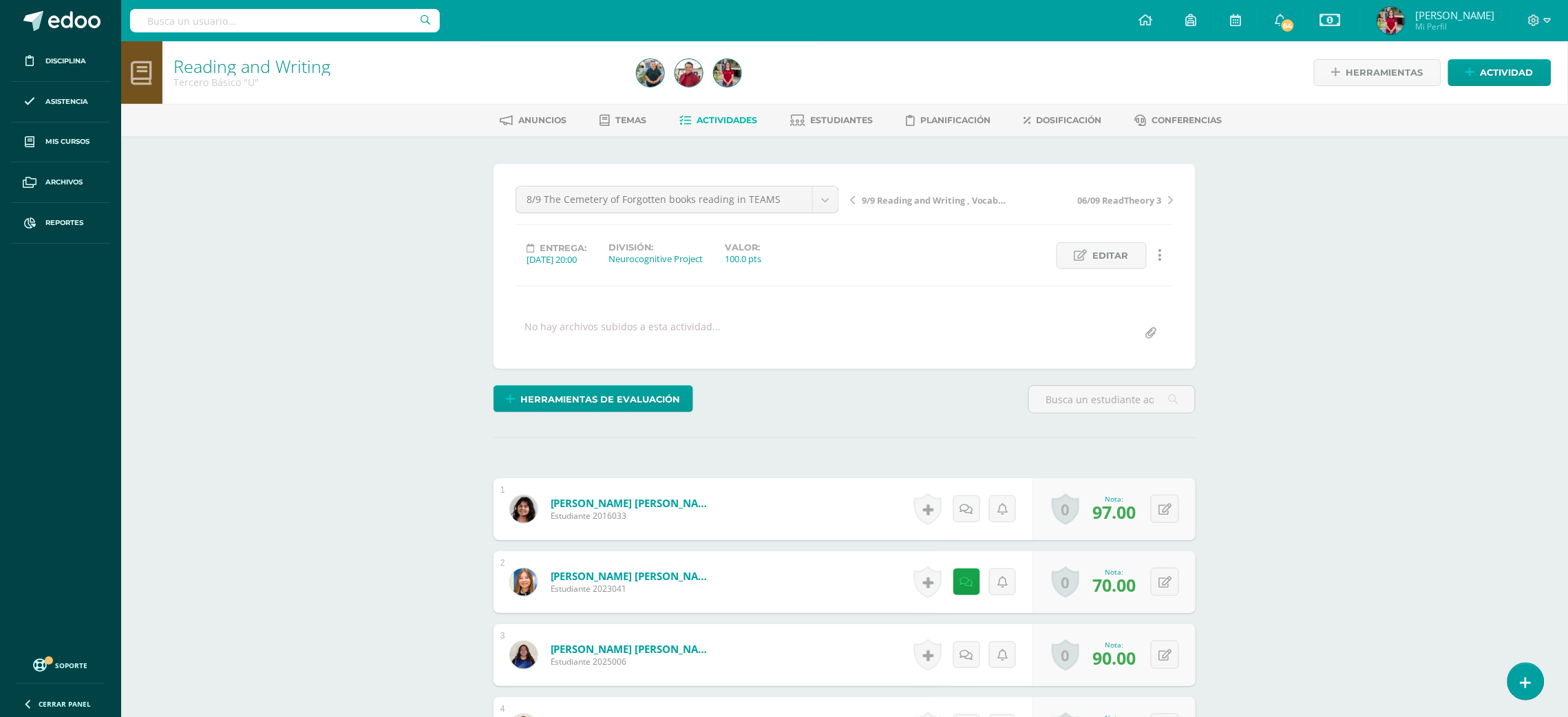
click at [1463, 53] on div "Herramientas Detalle de asistencias Actividad" at bounding box center [1325, 72] width 452 height 63
click at [1473, 68] on icon at bounding box center [1470, 72] width 9 height 12
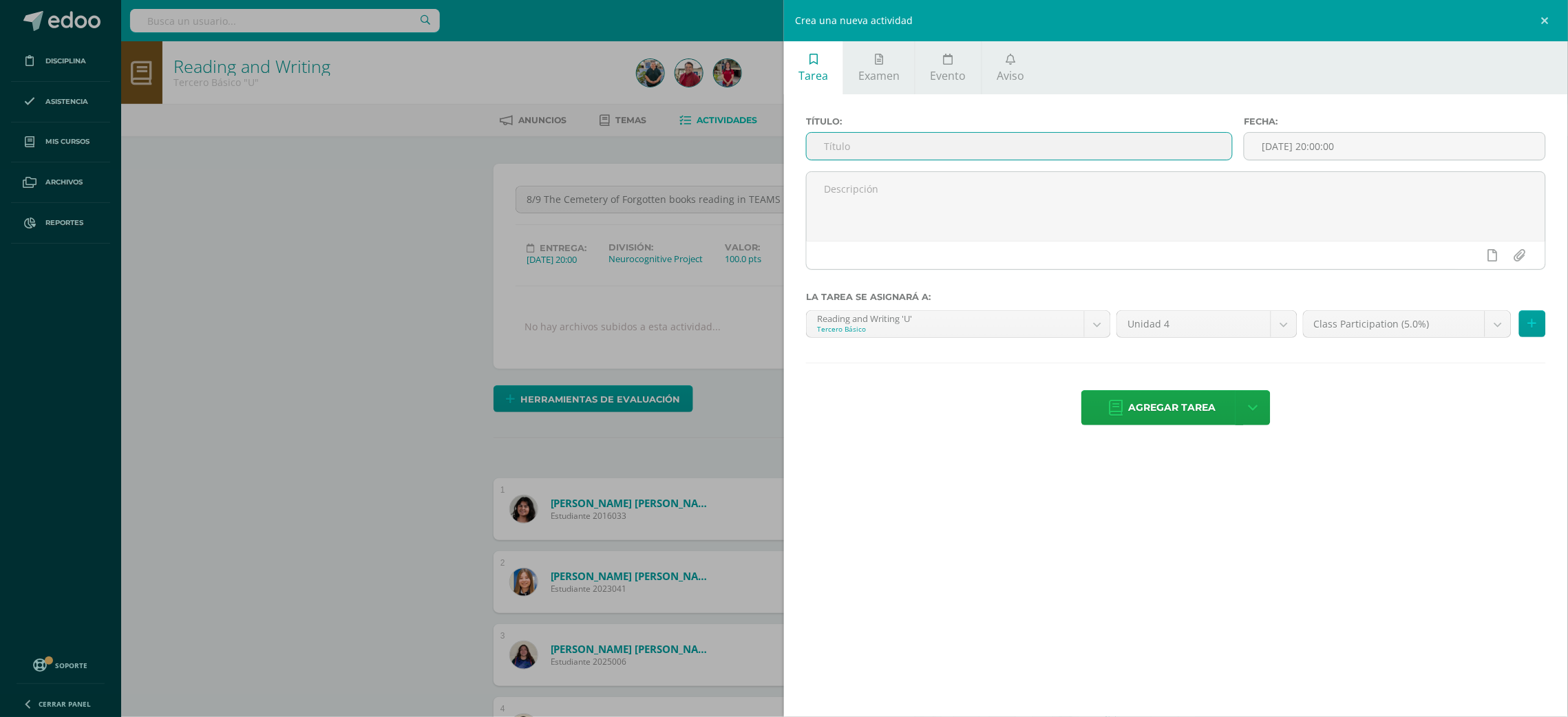
click at [1082, 149] on input "text" at bounding box center [1019, 146] width 425 height 27
click at [940, 146] on input "11/9 Reading and Writing, , p192,193,194" at bounding box center [1019, 146] width 425 height 27
type input "11/9 Reading and Writing, Reading comprehension , p192,193,194"
click at [1492, 146] on input "[DATE] 20:00:00" at bounding box center [1395, 146] width 300 height 27
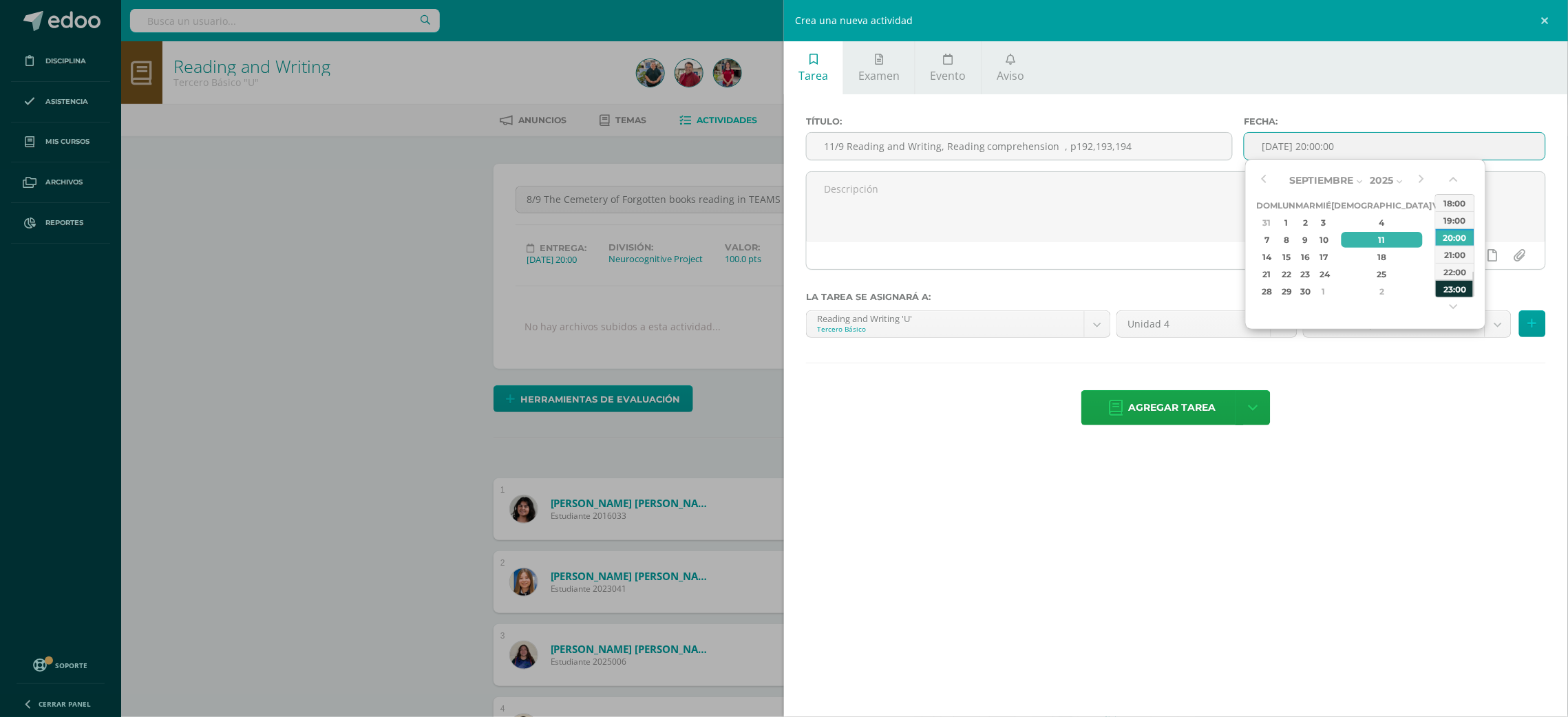
click at [1454, 287] on div "23:00" at bounding box center [1454, 289] width 38 height 17
type input "2025-09-11 23:00"
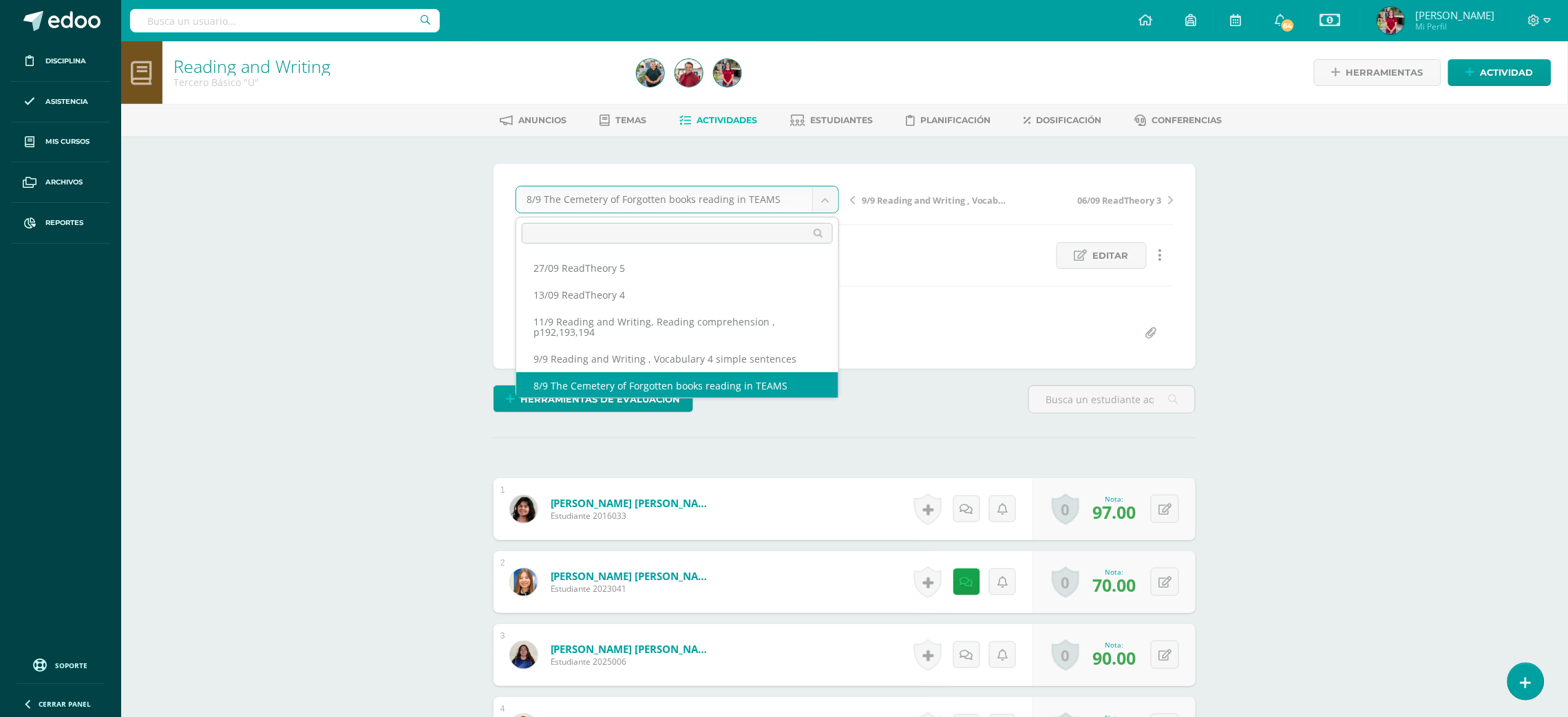
click at [829, 196] on body "Tarea asignada exitosamente Disciplina Asistencia Mis cursos Archivos Reportes …" at bounding box center [784, 675] width 1568 height 1350
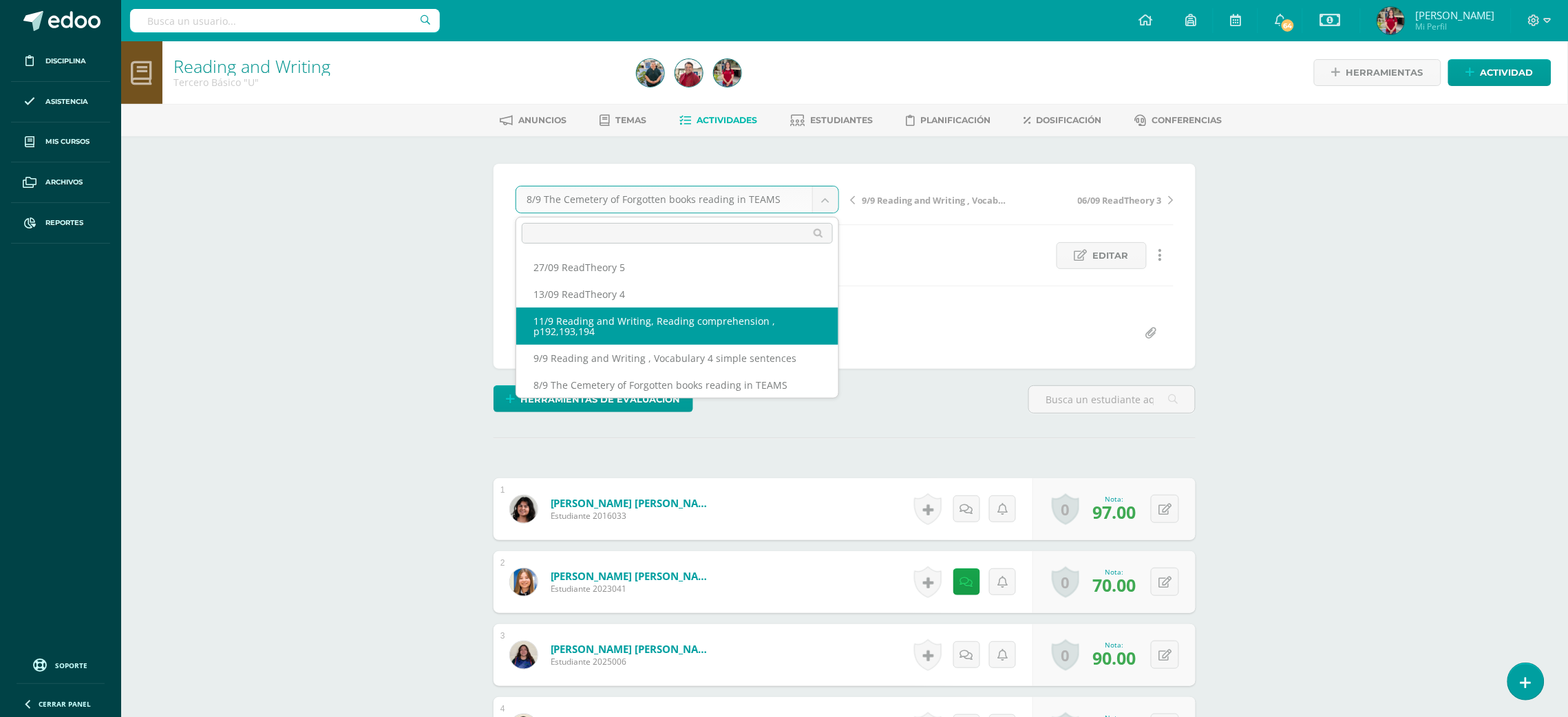
select select "/dashboard/teacher/grade-activity/220197/"
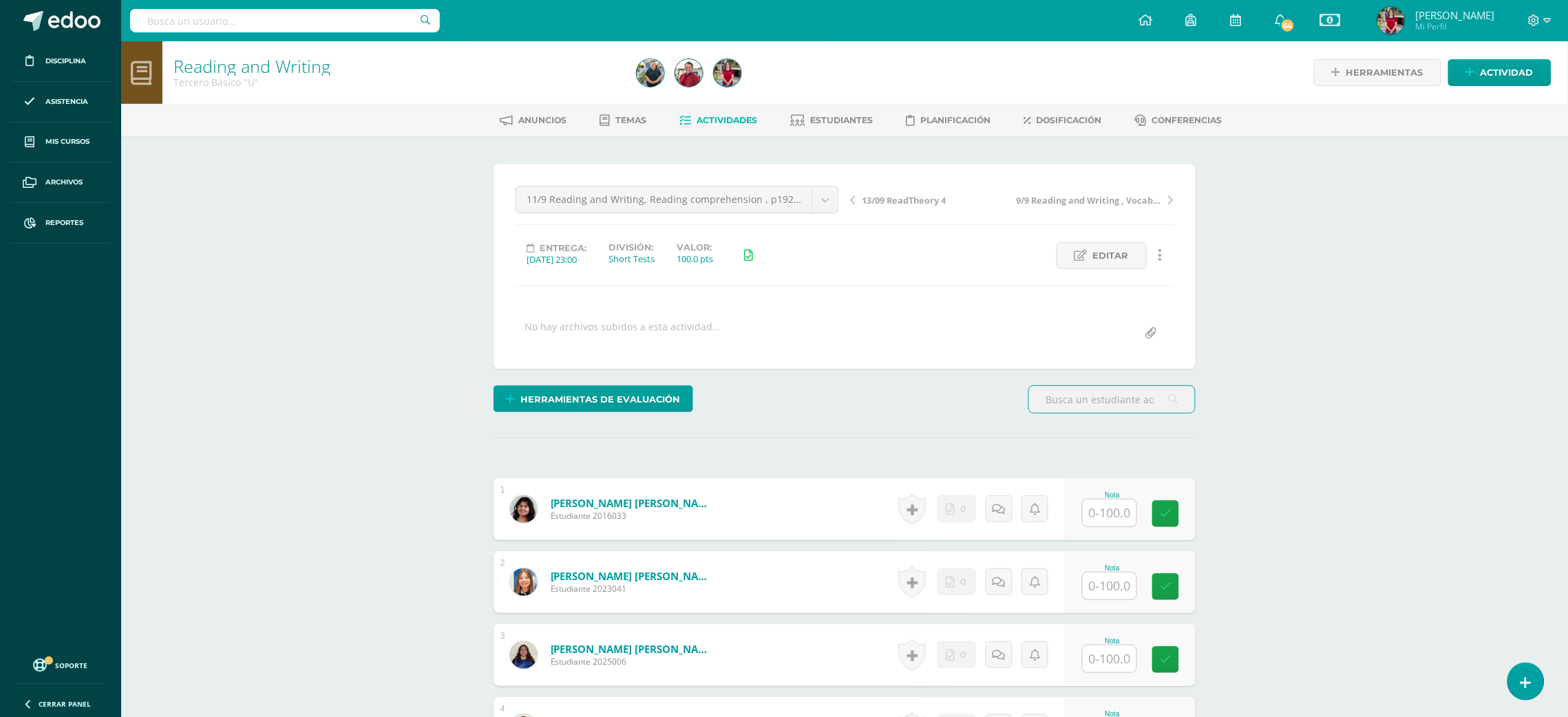
click at [1107, 519] on input "text" at bounding box center [1109, 514] width 54 height 27
type input "98"
type input "90"
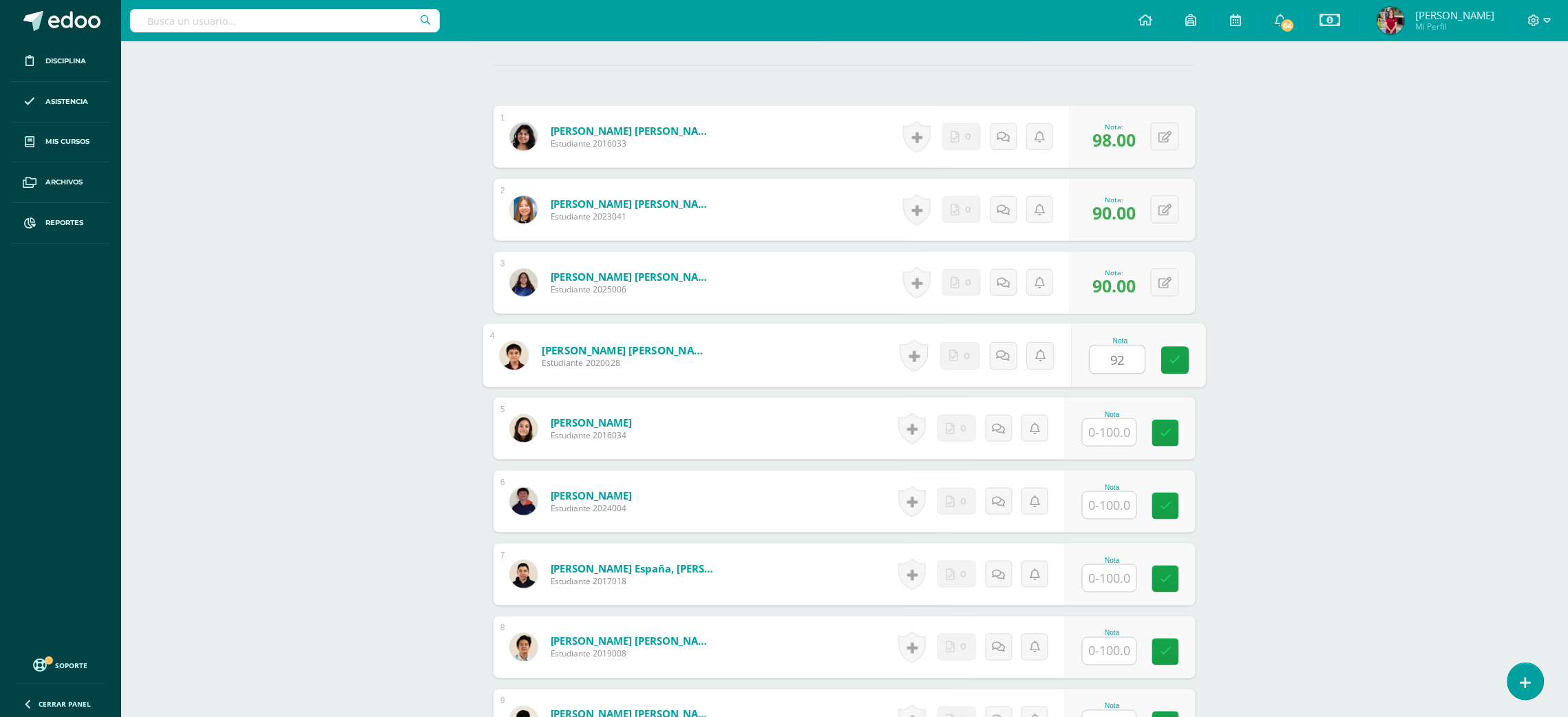
type input "92"
type input "88"
type input "76"
type input "90"
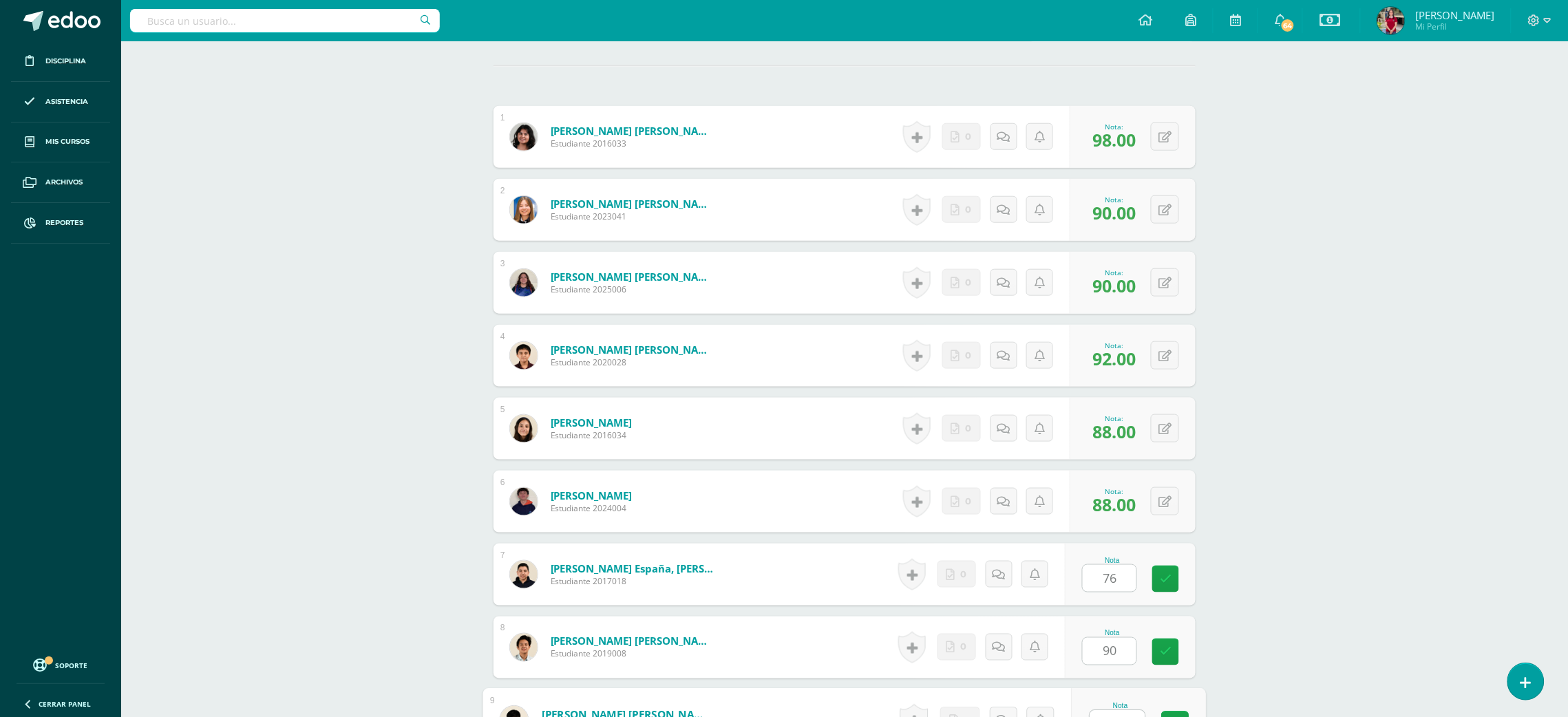
scroll to position [391, 0]
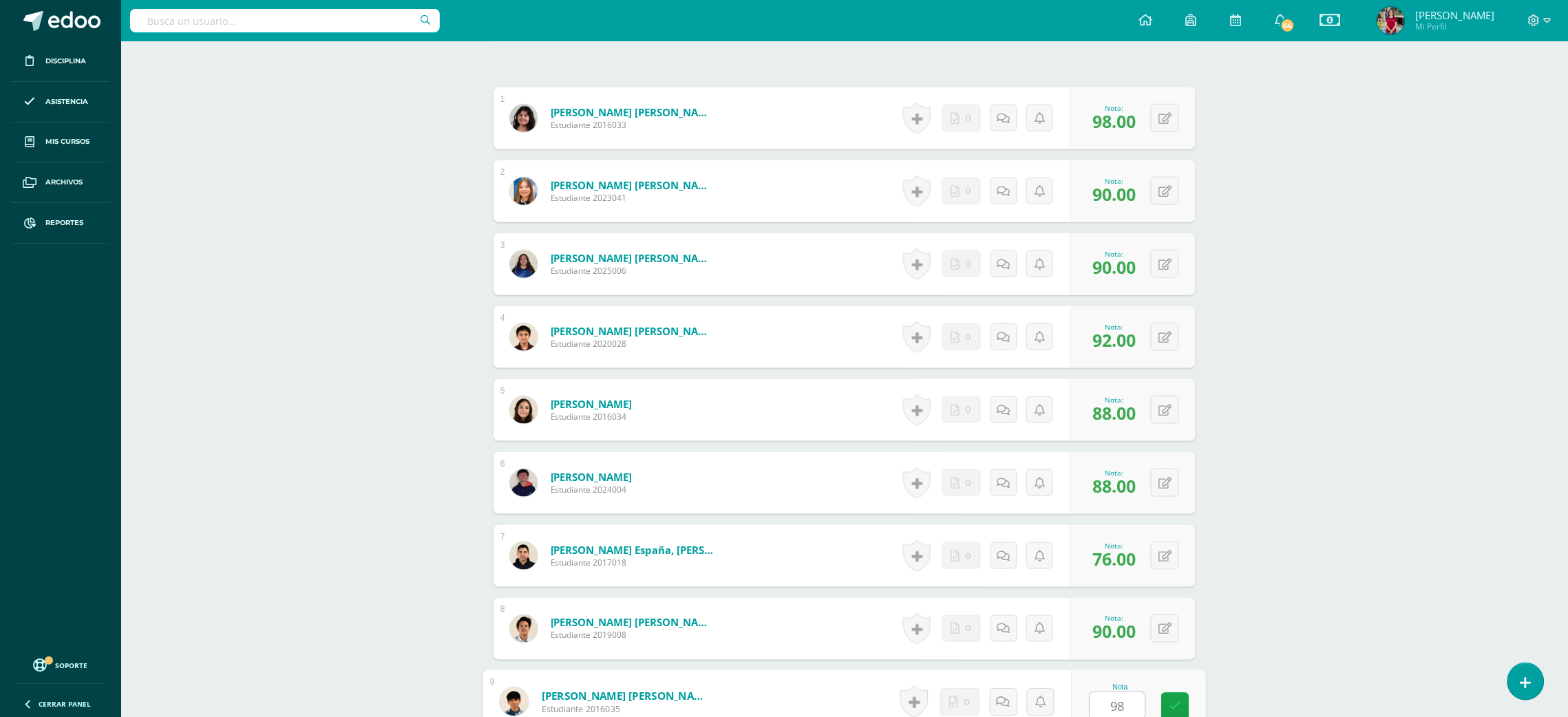
type input "98"
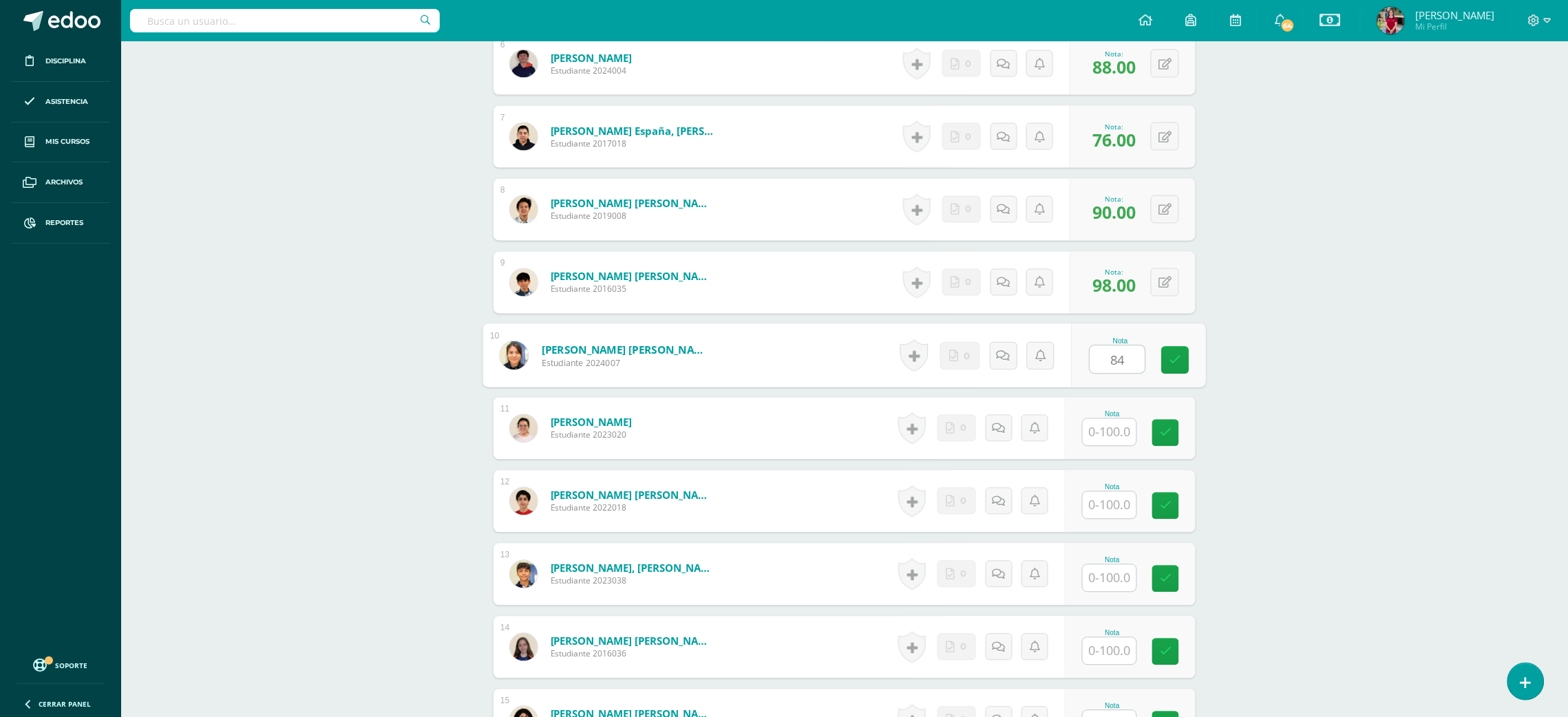
type input "84"
type input "68"
type input "98"
type input "96"
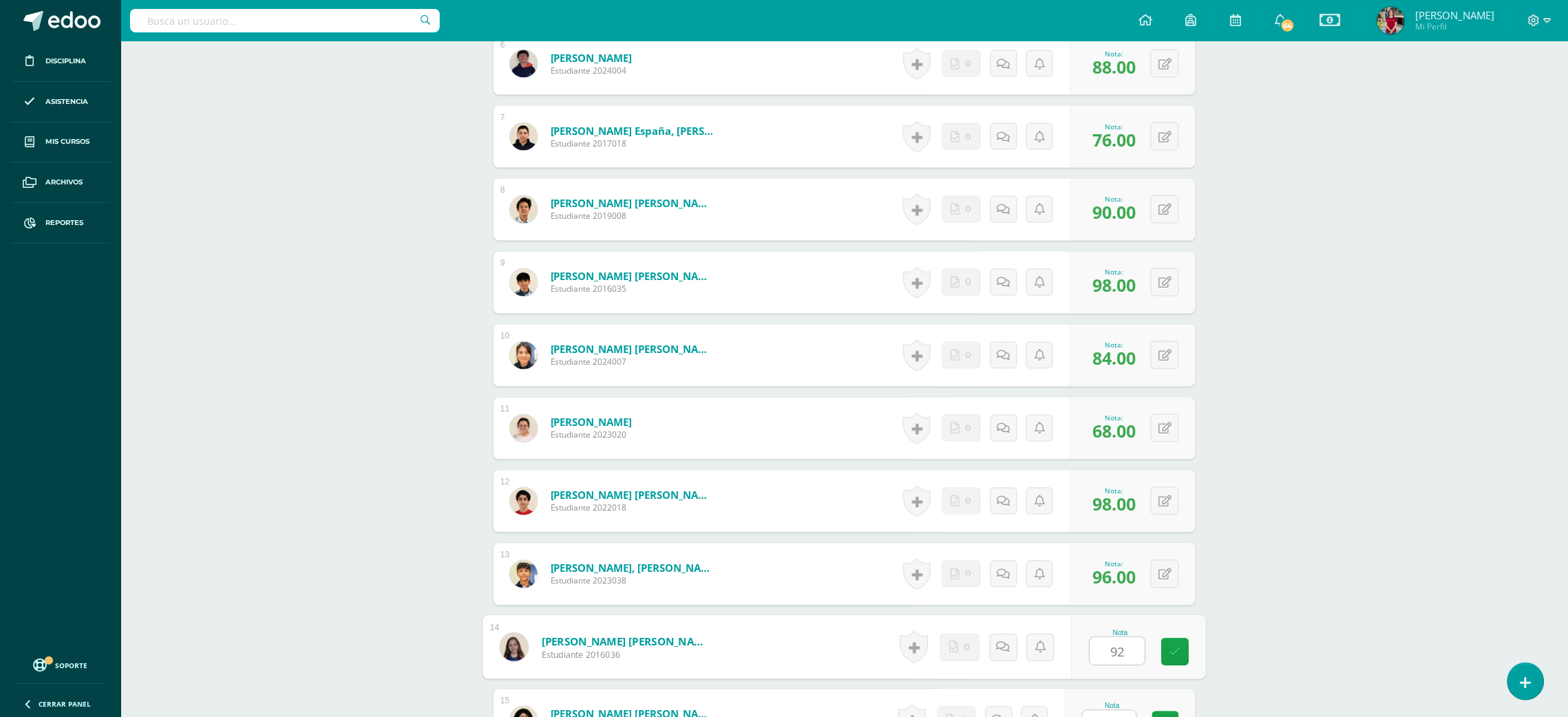
type input "92"
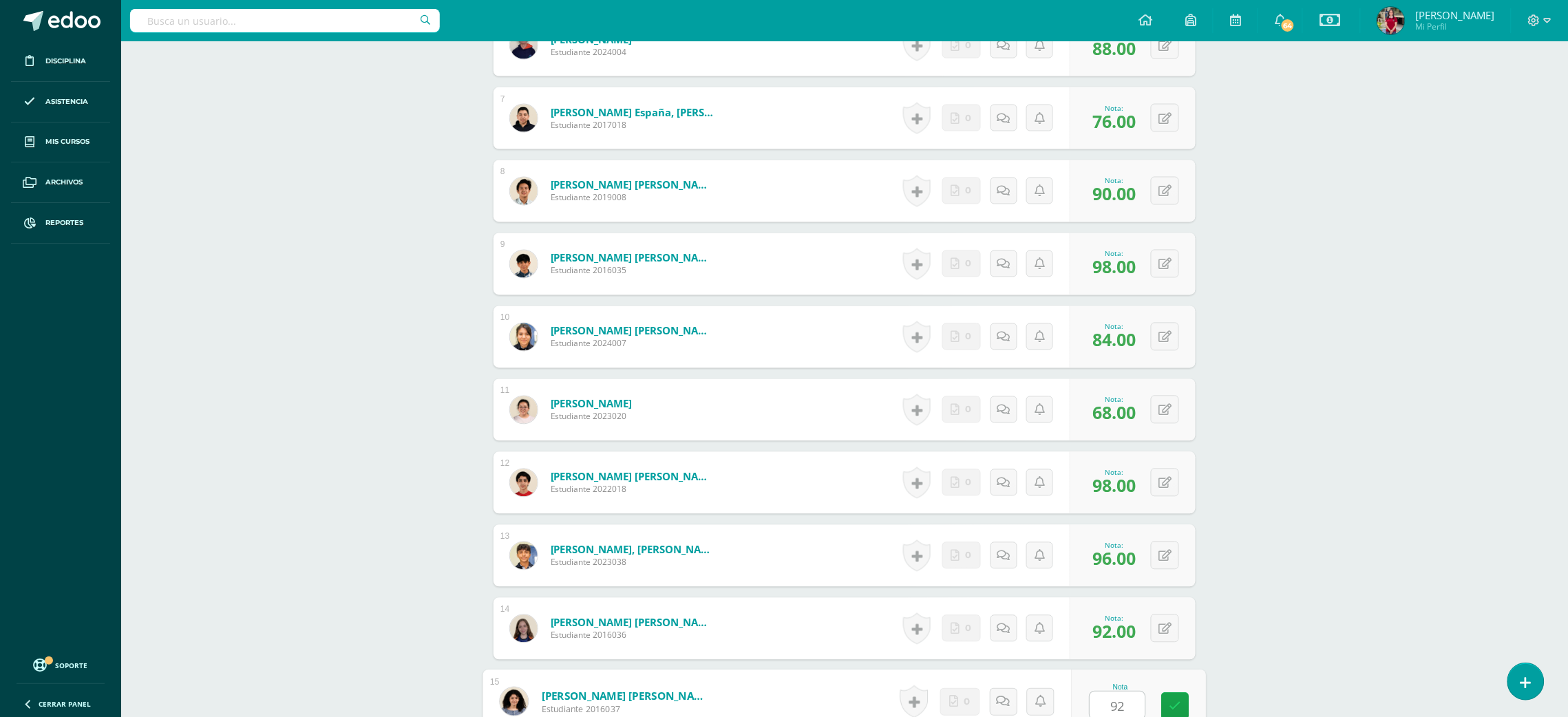
type input "92"
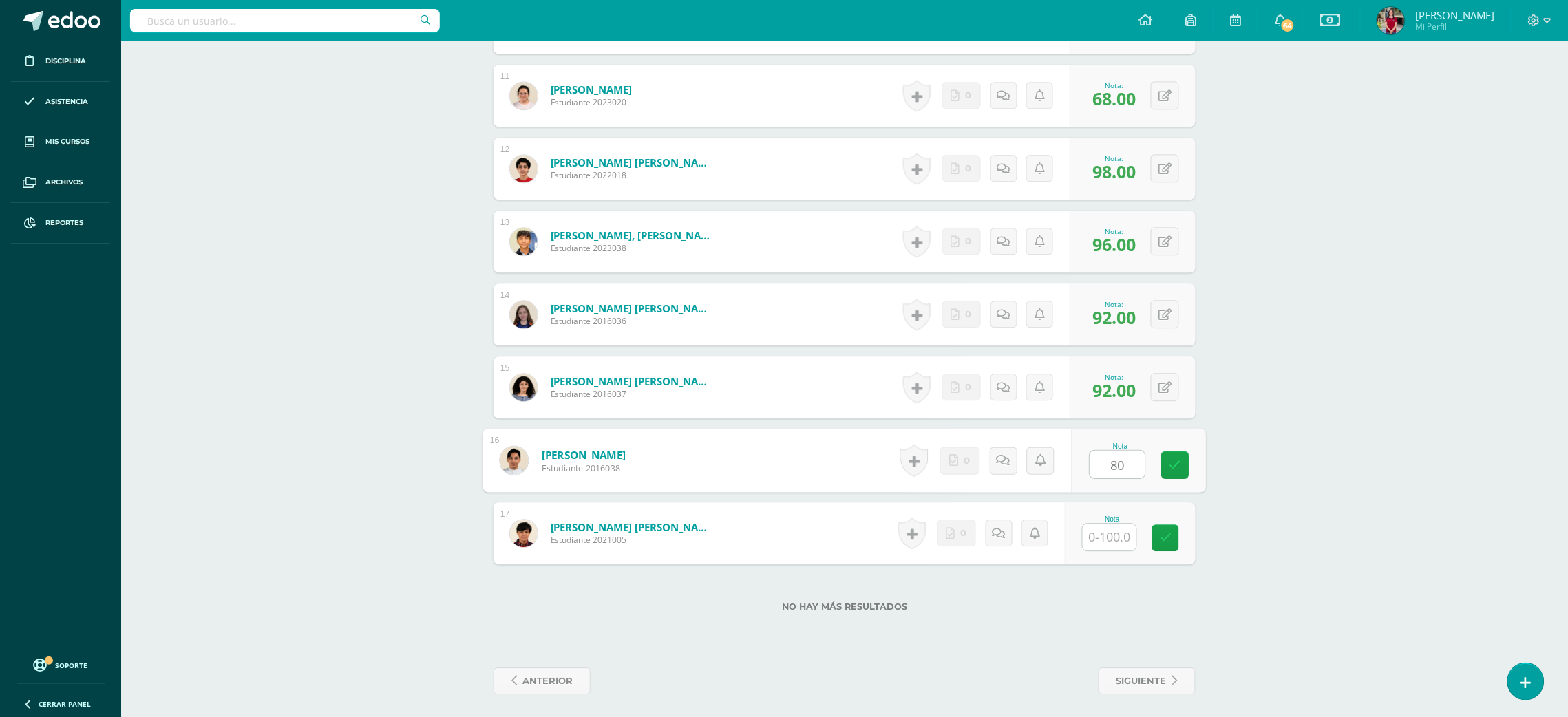
type input "80"
type input "100"
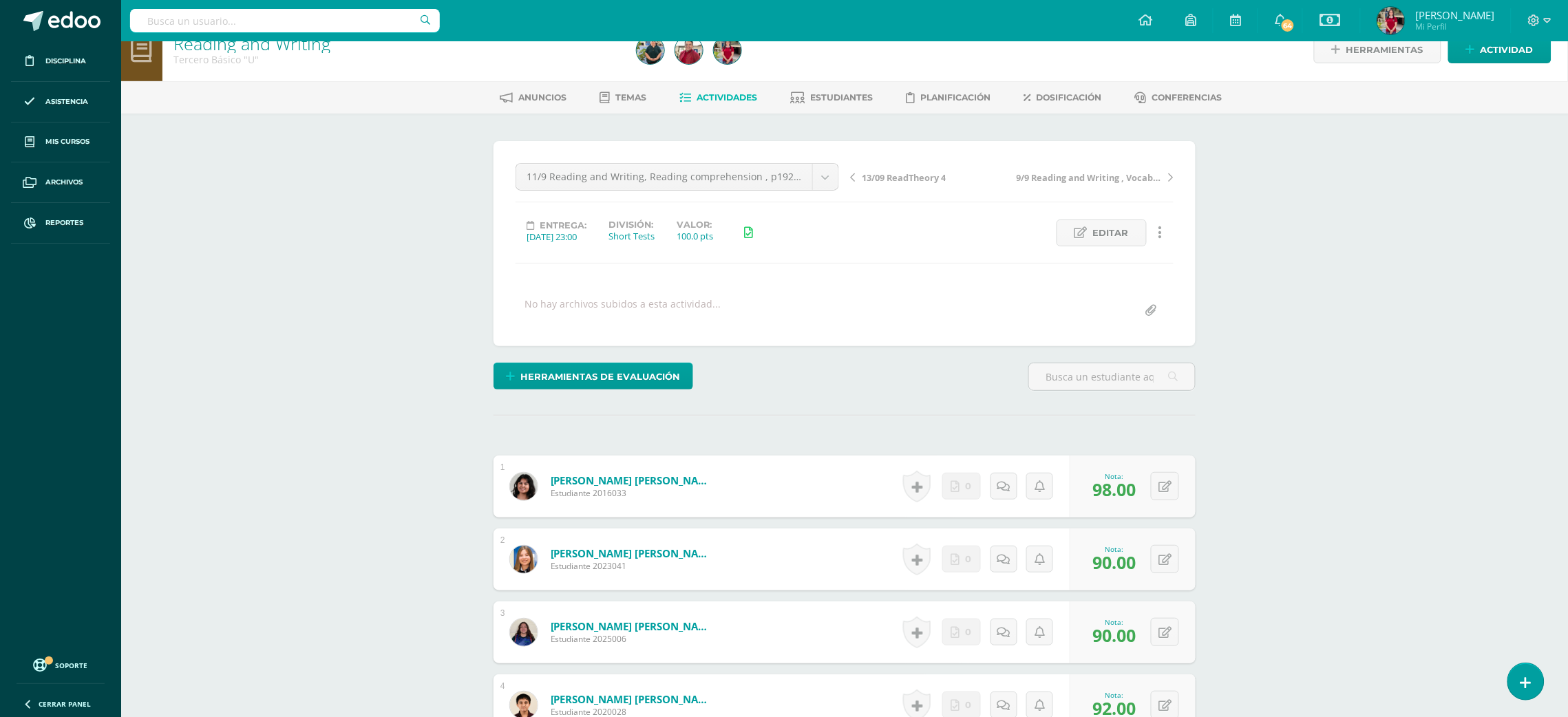
scroll to position [0, 0]
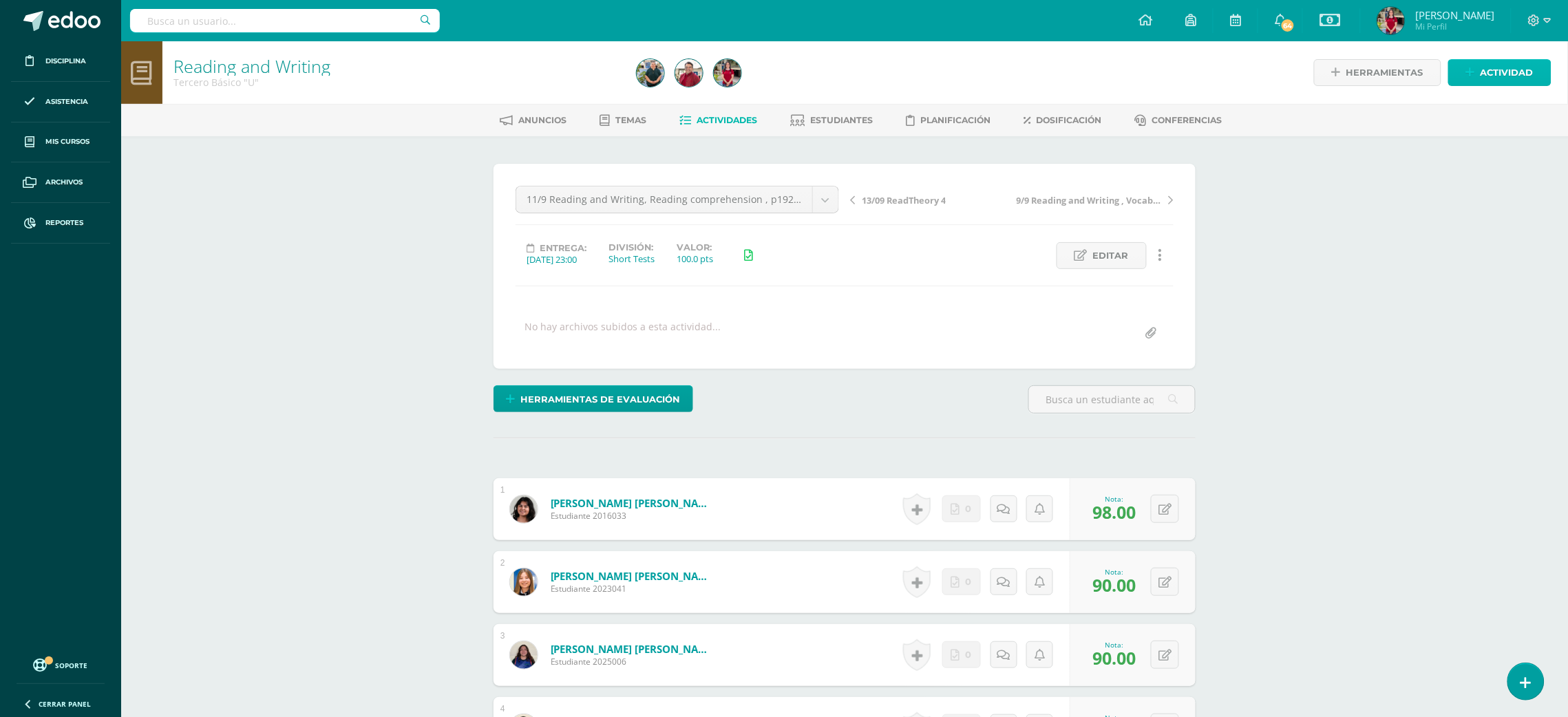
click at [1483, 76] on span "Actividad" at bounding box center [1507, 72] width 53 height 25
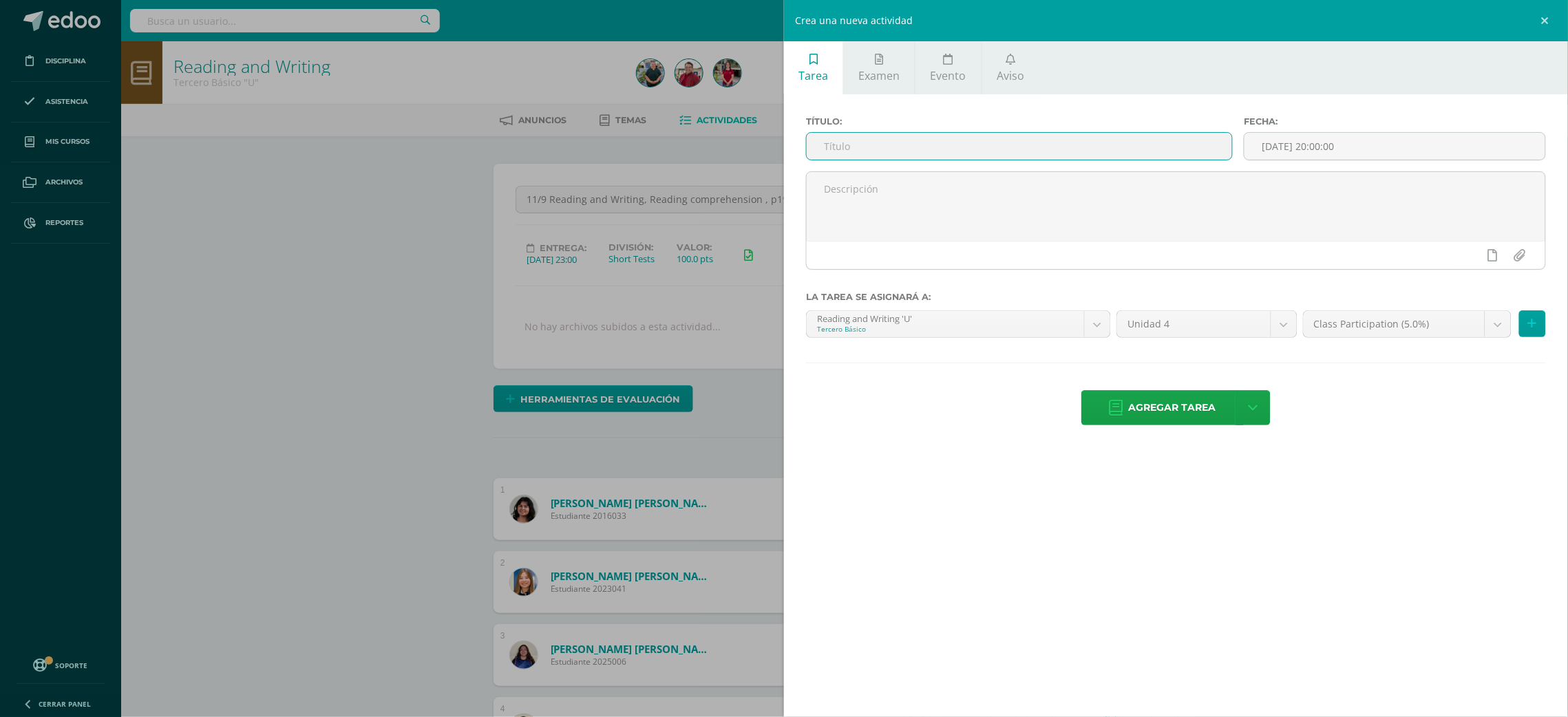
click at [1101, 155] on input "text" at bounding box center [1019, 146] width 425 height 27
type input "11/9 Reading and Writing, Spark platform, Unit 12A"
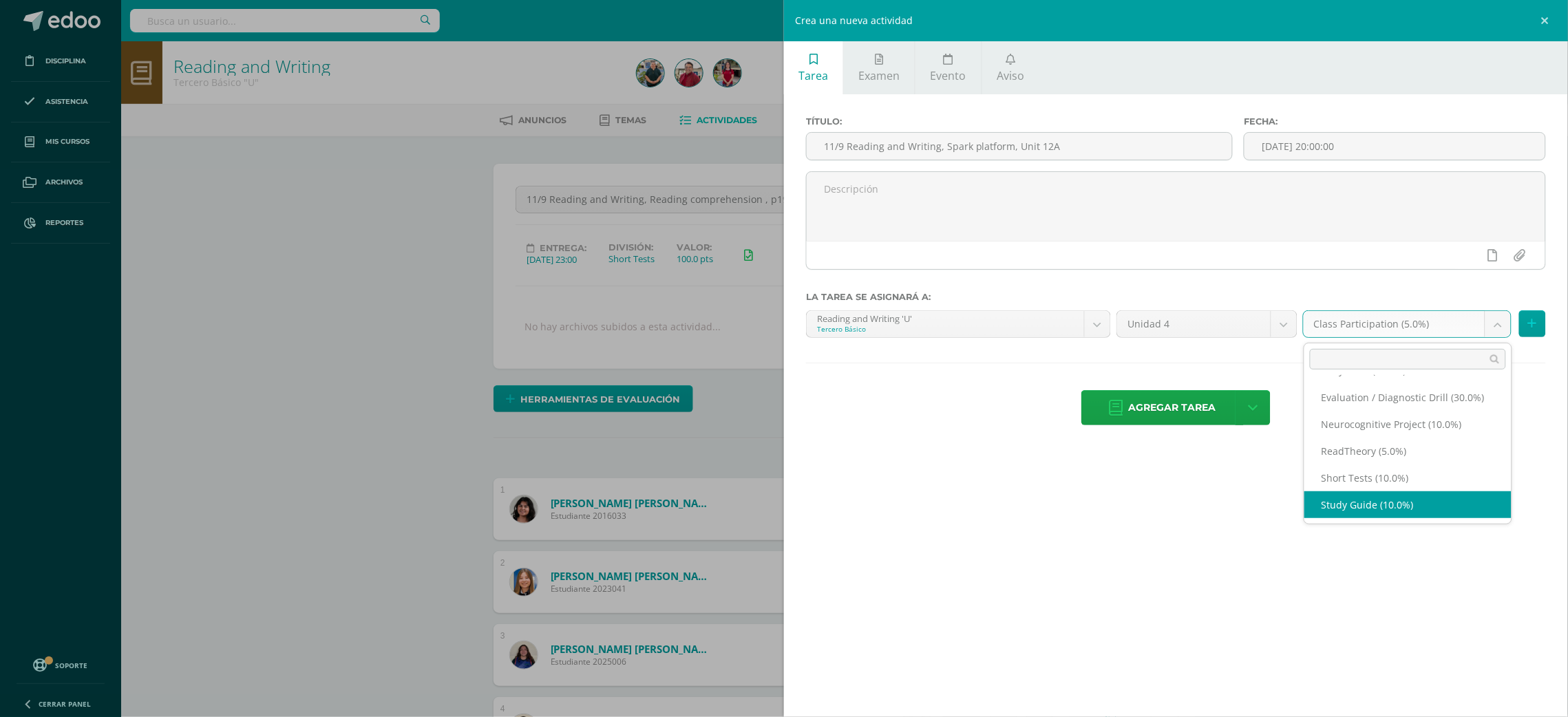
select select "202627"
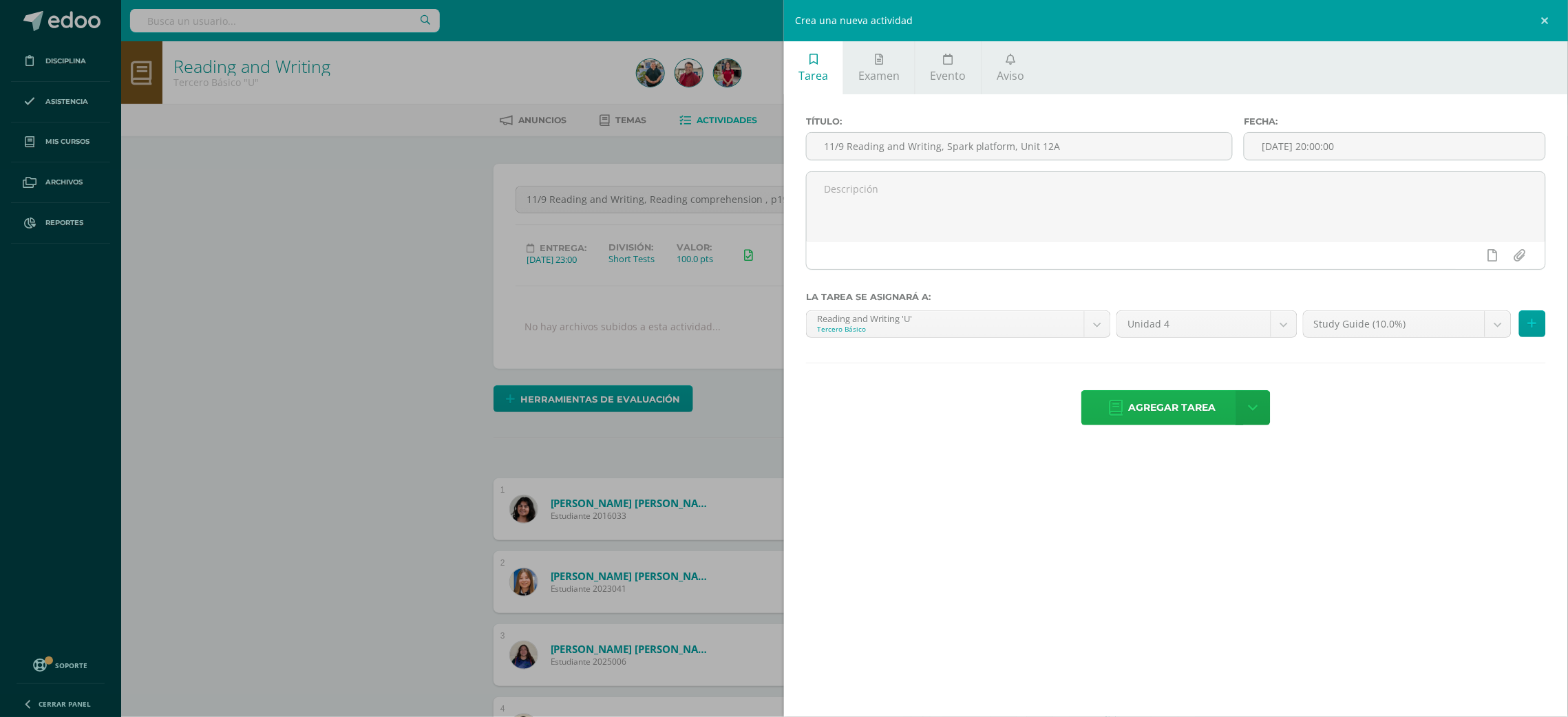
click at [1117, 410] on icon at bounding box center [1116, 408] width 14 height 15
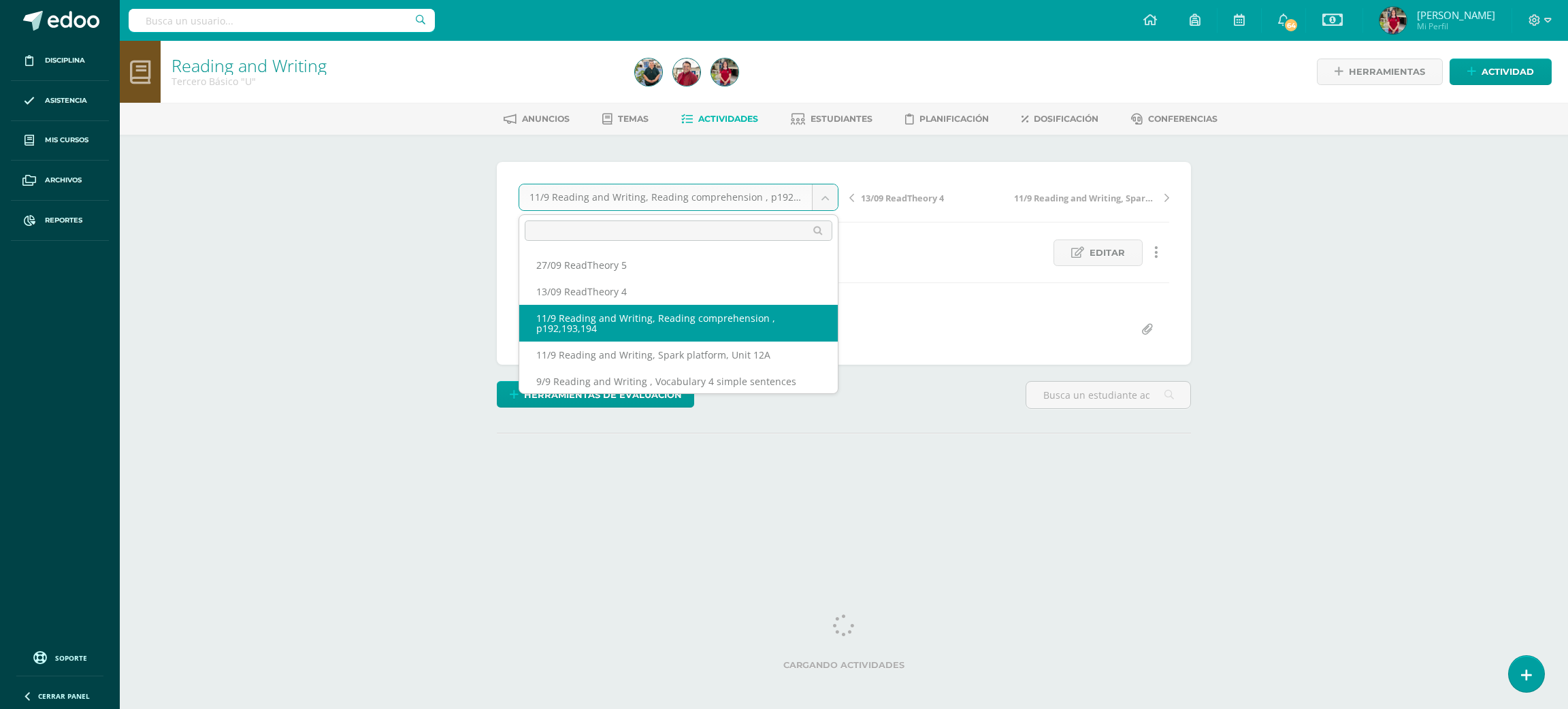
click at [821, 192] on body "Tarea asignada exitosamente Disciplina Asistencia Mis cursos Archivos Reportes …" at bounding box center [784, 270] width 1568 height 539
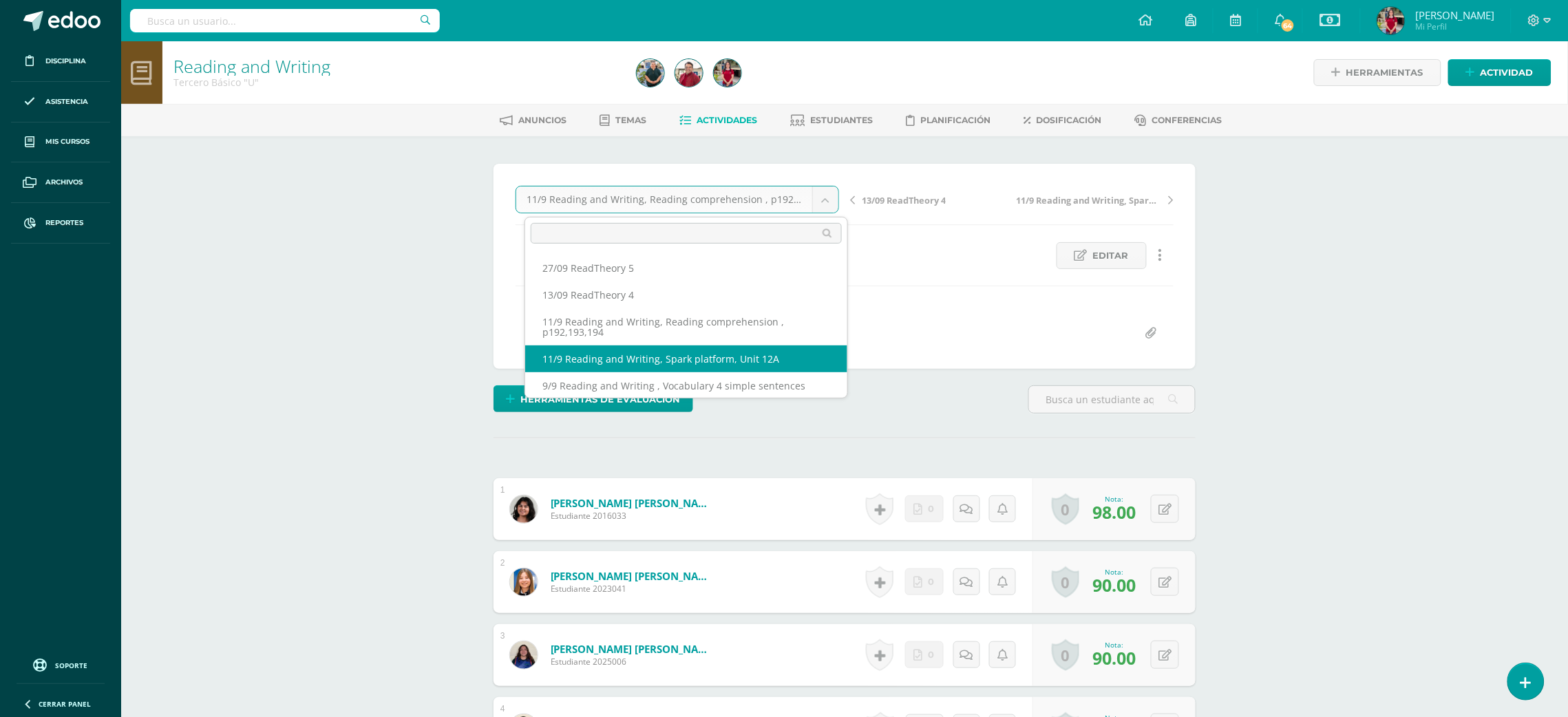
select select "/dashboard/teacher/grade-activity/220203/"
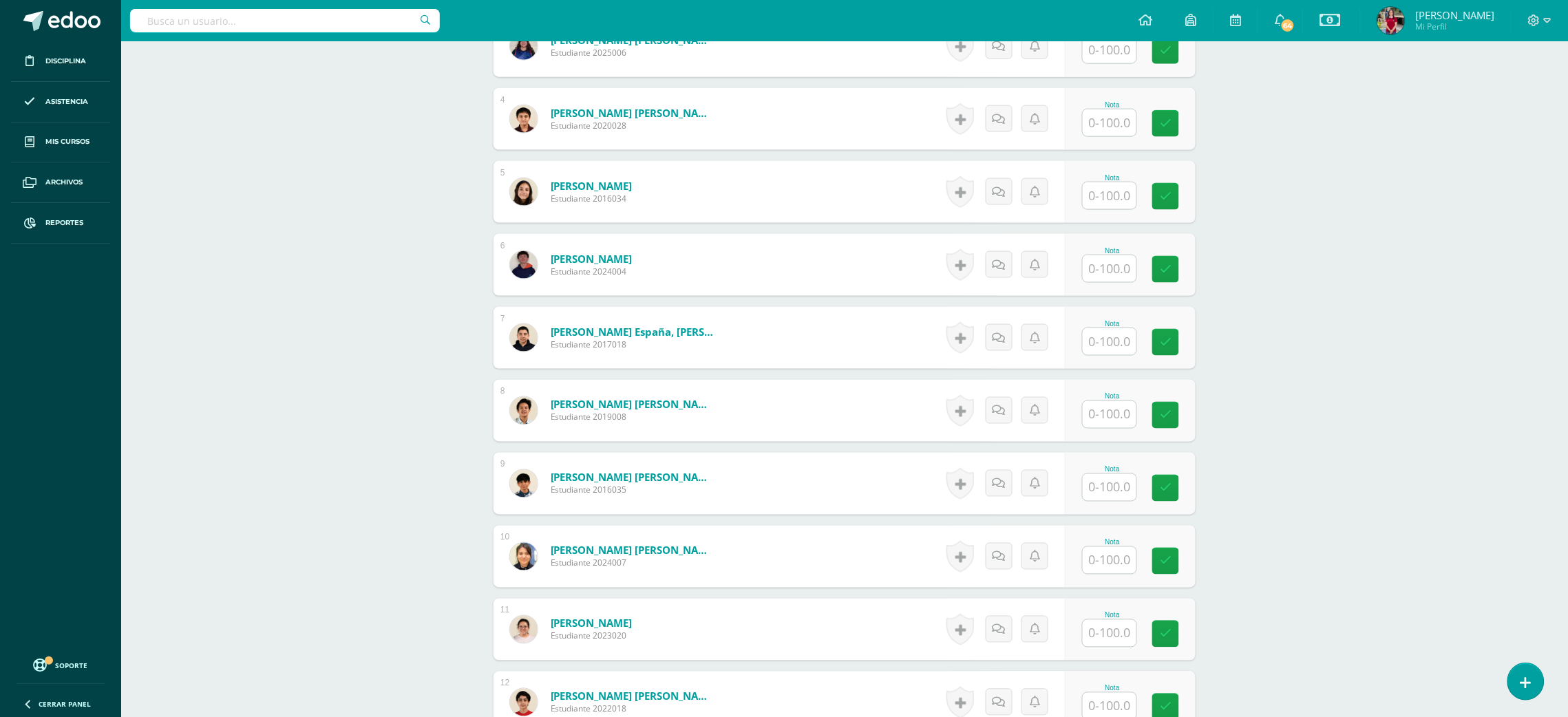
scroll to position [1143, 0]
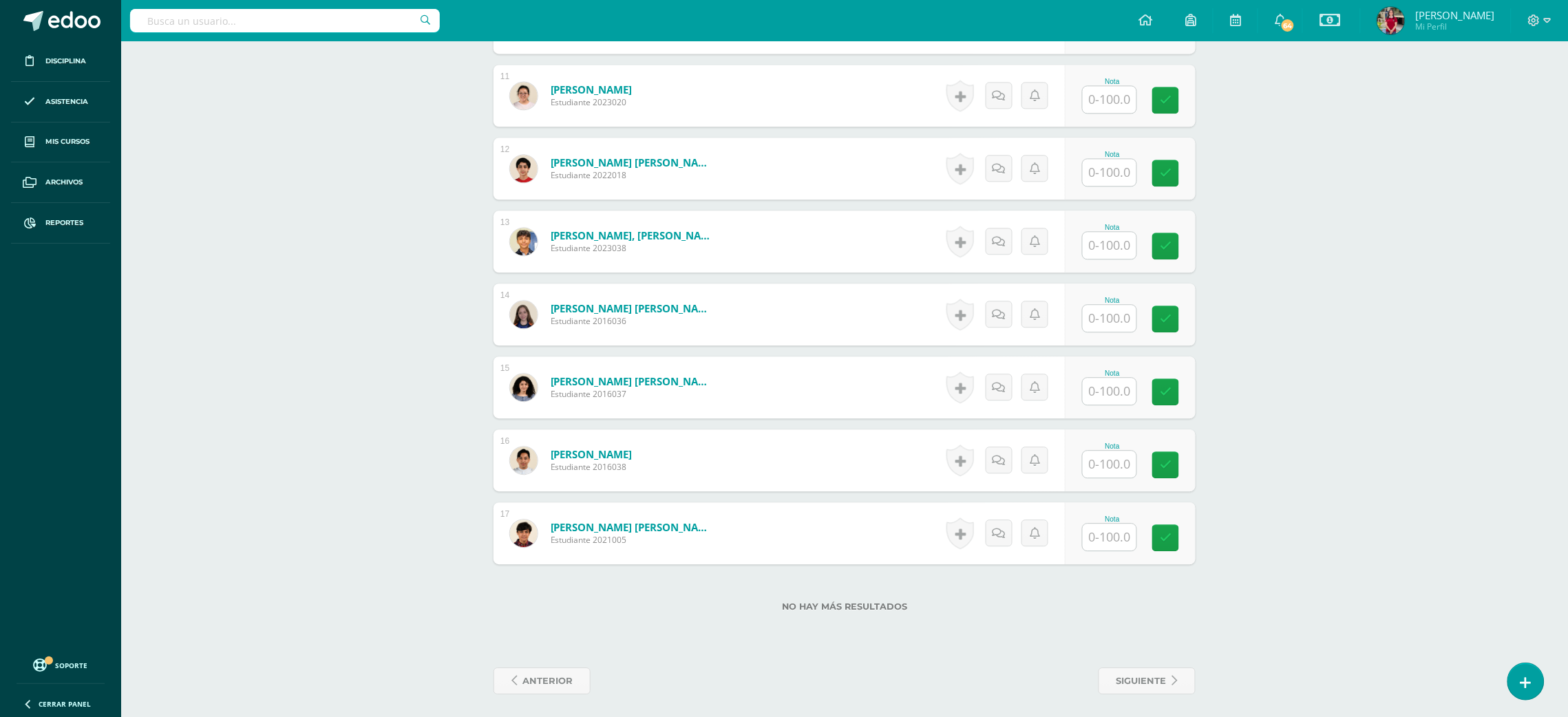
click at [1109, 526] on input "text" at bounding box center [1109, 537] width 54 height 27
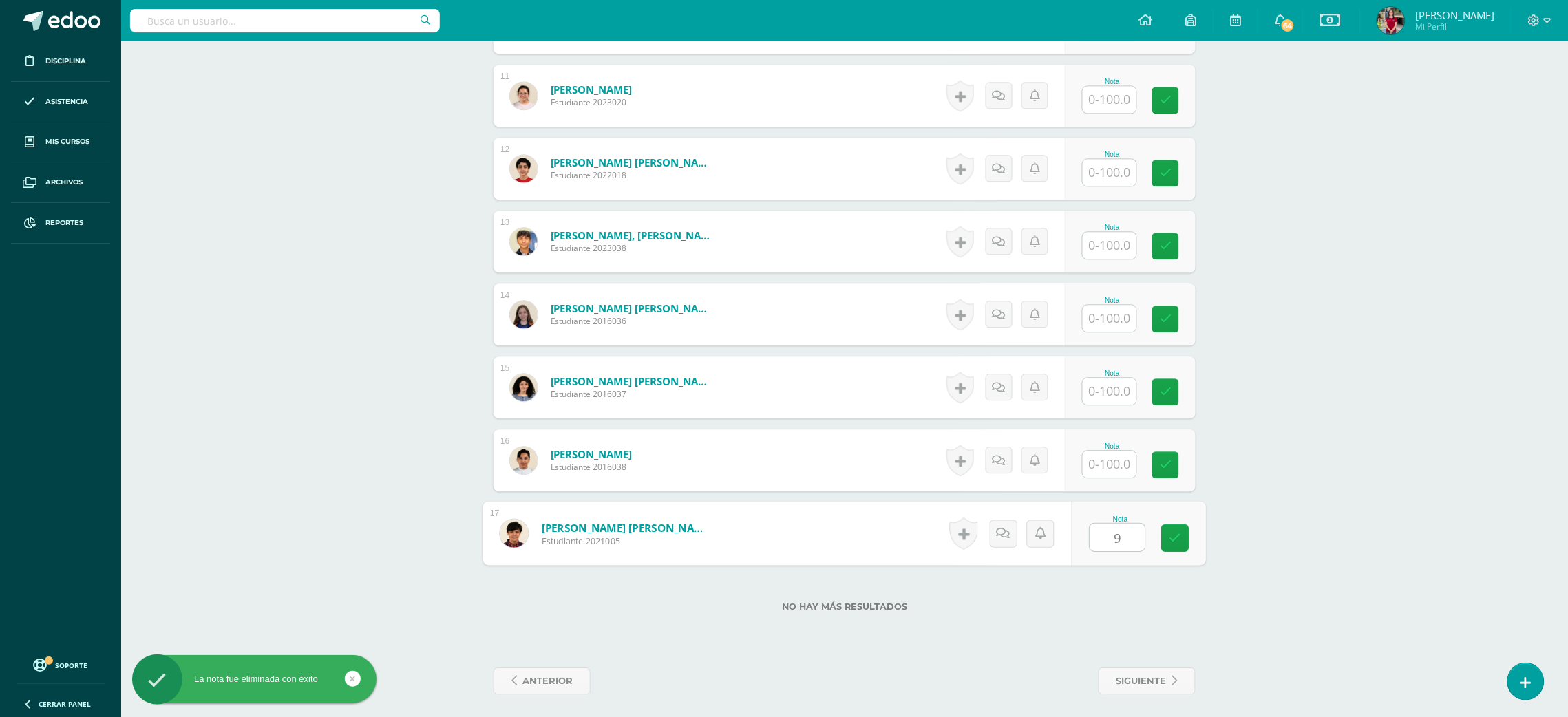
type input "90"
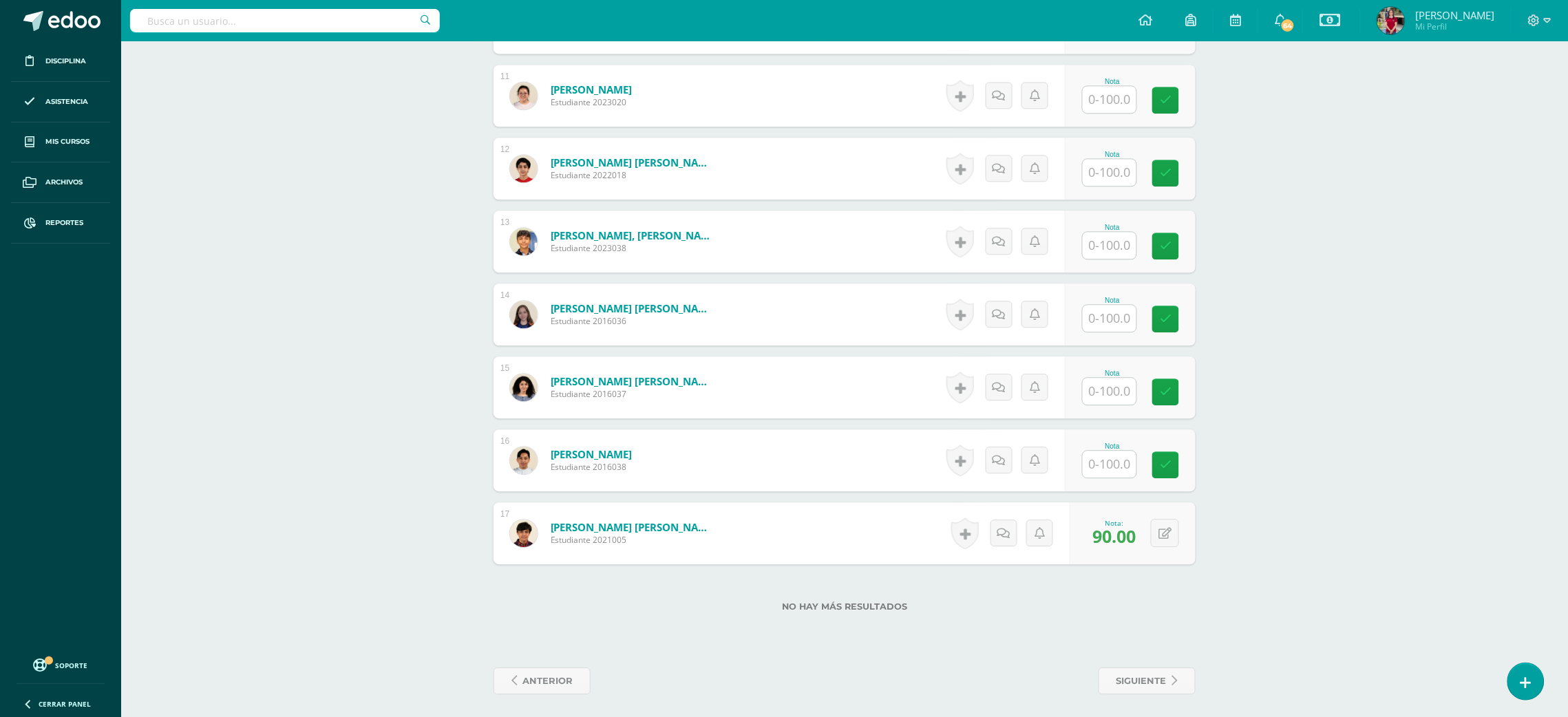
scroll to position [516, 0]
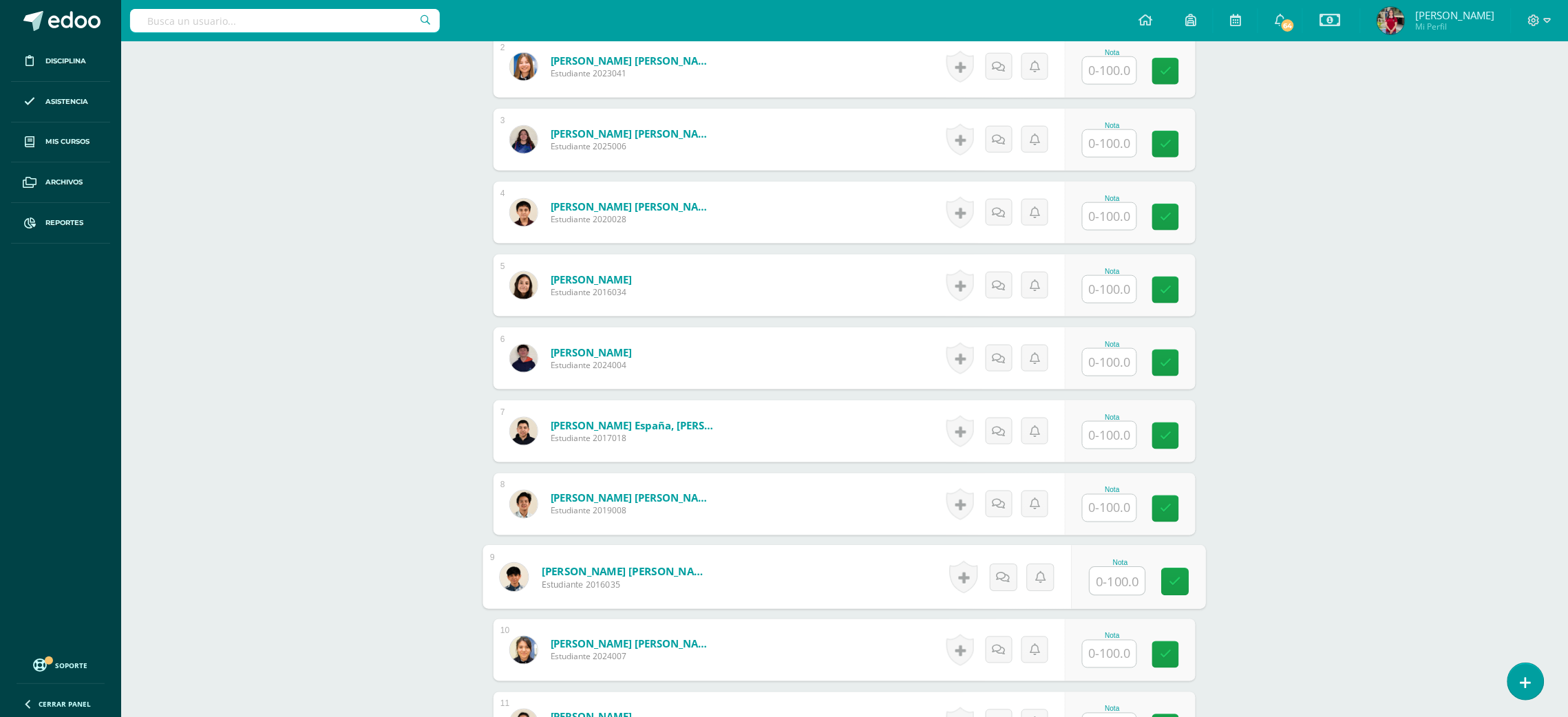
click at [1104, 578] on input "text" at bounding box center [1117, 581] width 55 height 28
type input "100"
click at [1101, 652] on input "text" at bounding box center [1117, 654] width 55 height 28
type input "100"
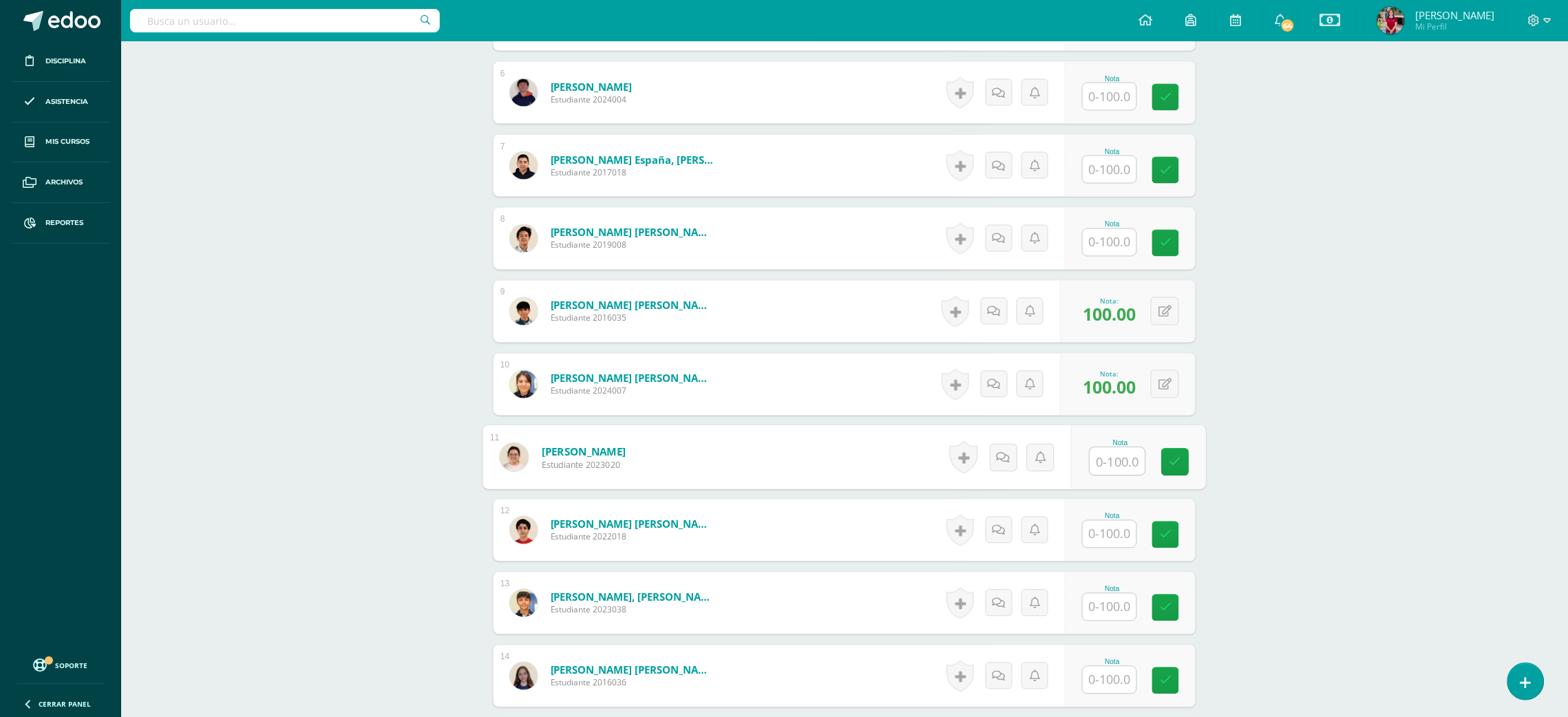
scroll to position [855, 0]
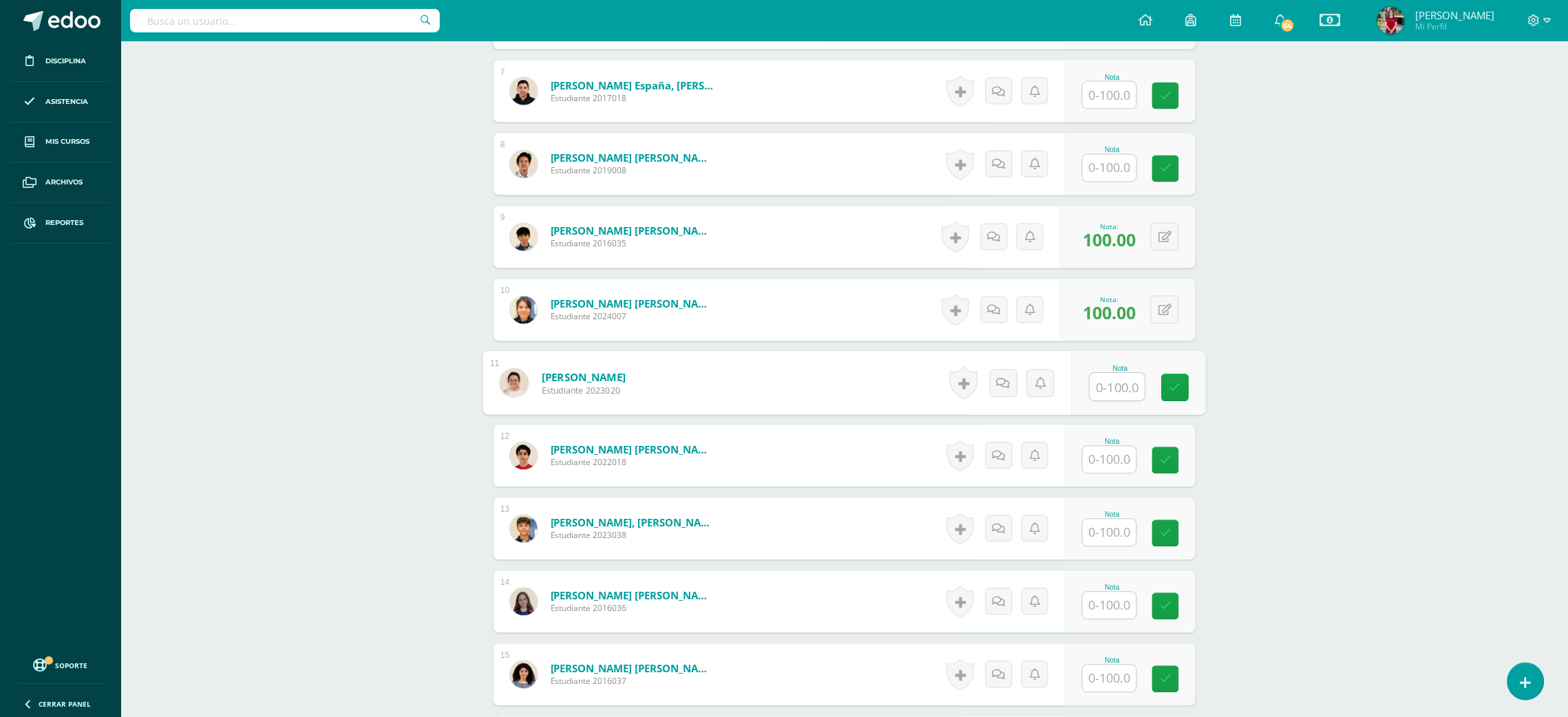
click at [1113, 607] on input "text" at bounding box center [1109, 607] width 54 height 27
type input "100"
click at [1099, 177] on input "text" at bounding box center [1109, 169] width 54 height 27
type input "100"
click at [1101, 473] on input "text" at bounding box center [1109, 460] width 54 height 27
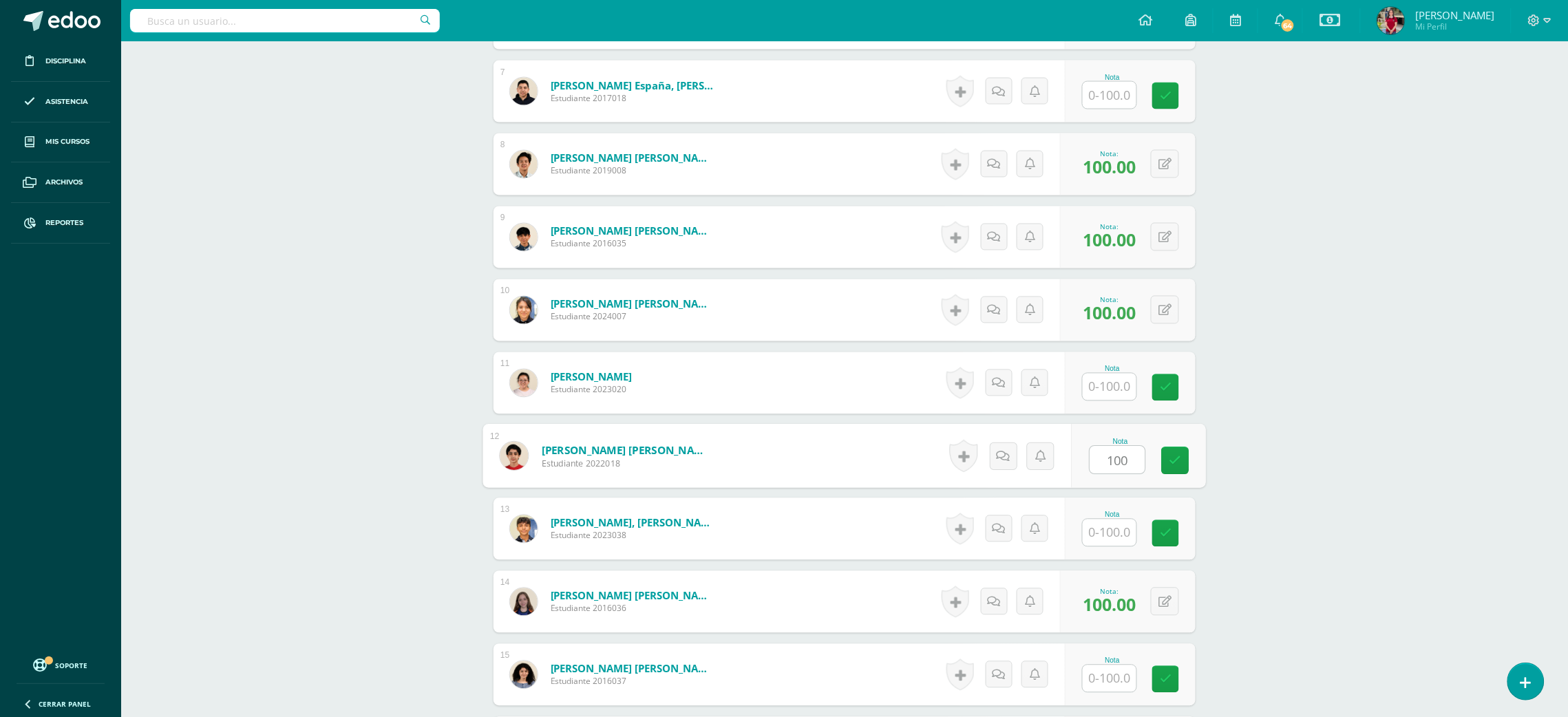
type input "100"
click at [1117, 88] on input "text" at bounding box center [1109, 95] width 54 height 27
type input "100"
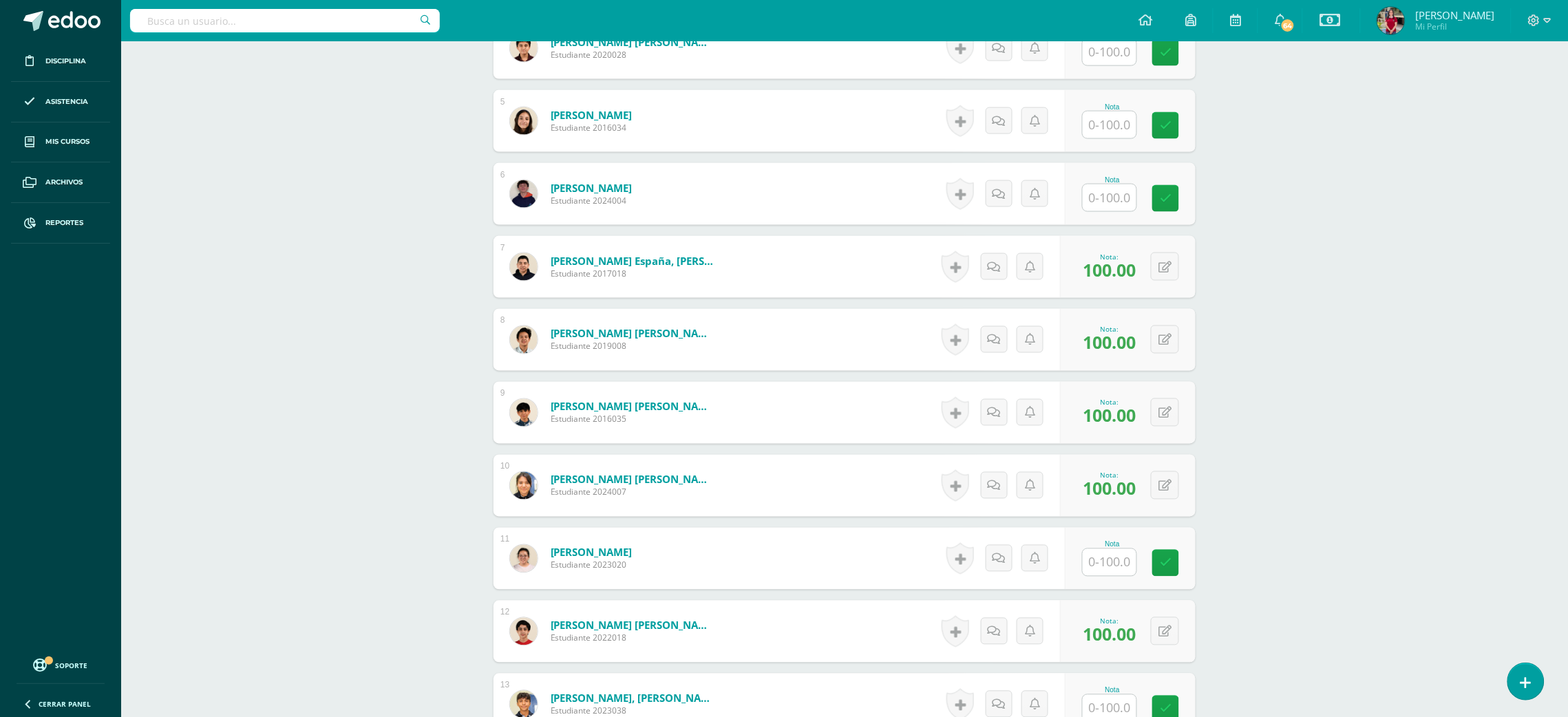
scroll to position [665, 0]
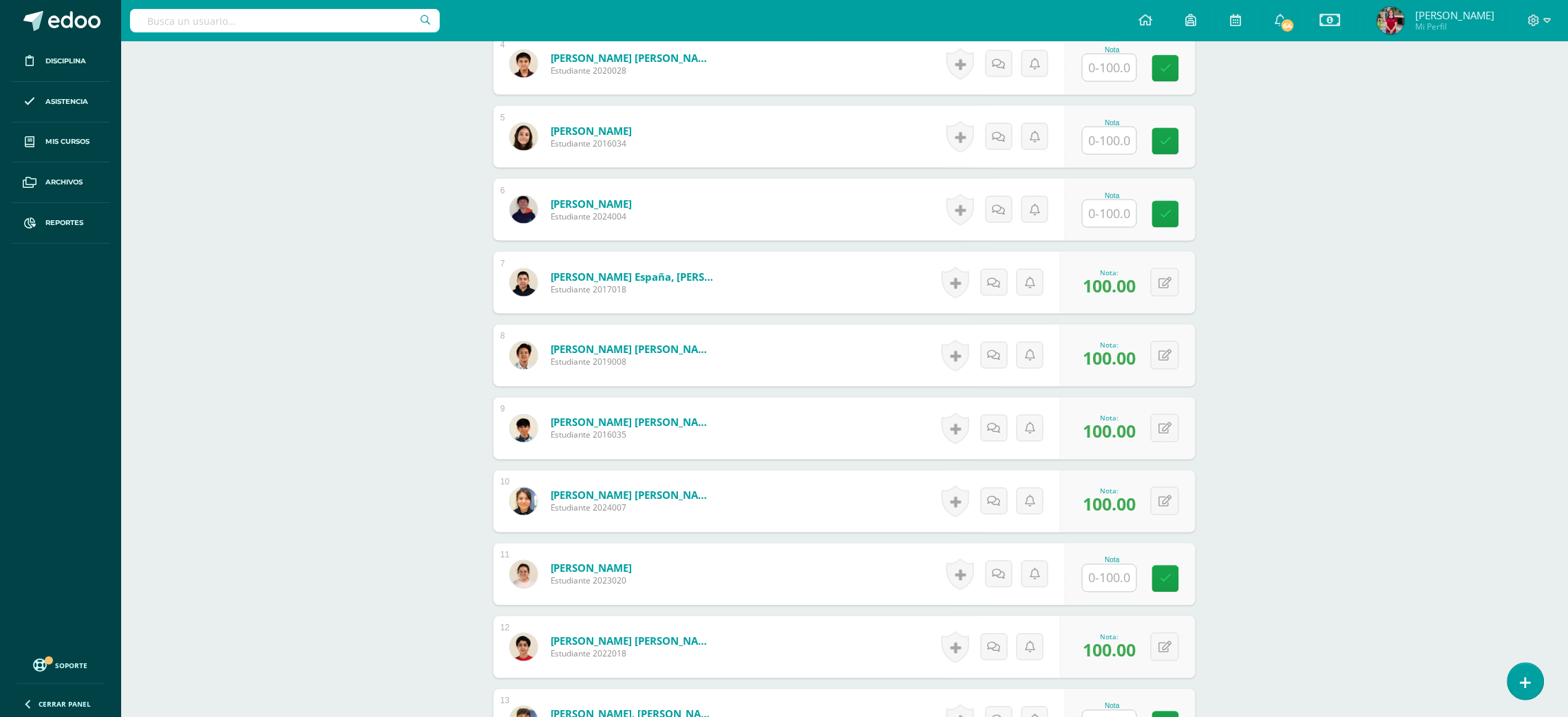
click at [1097, 144] on input "text" at bounding box center [1109, 141] width 54 height 27
type input "100"
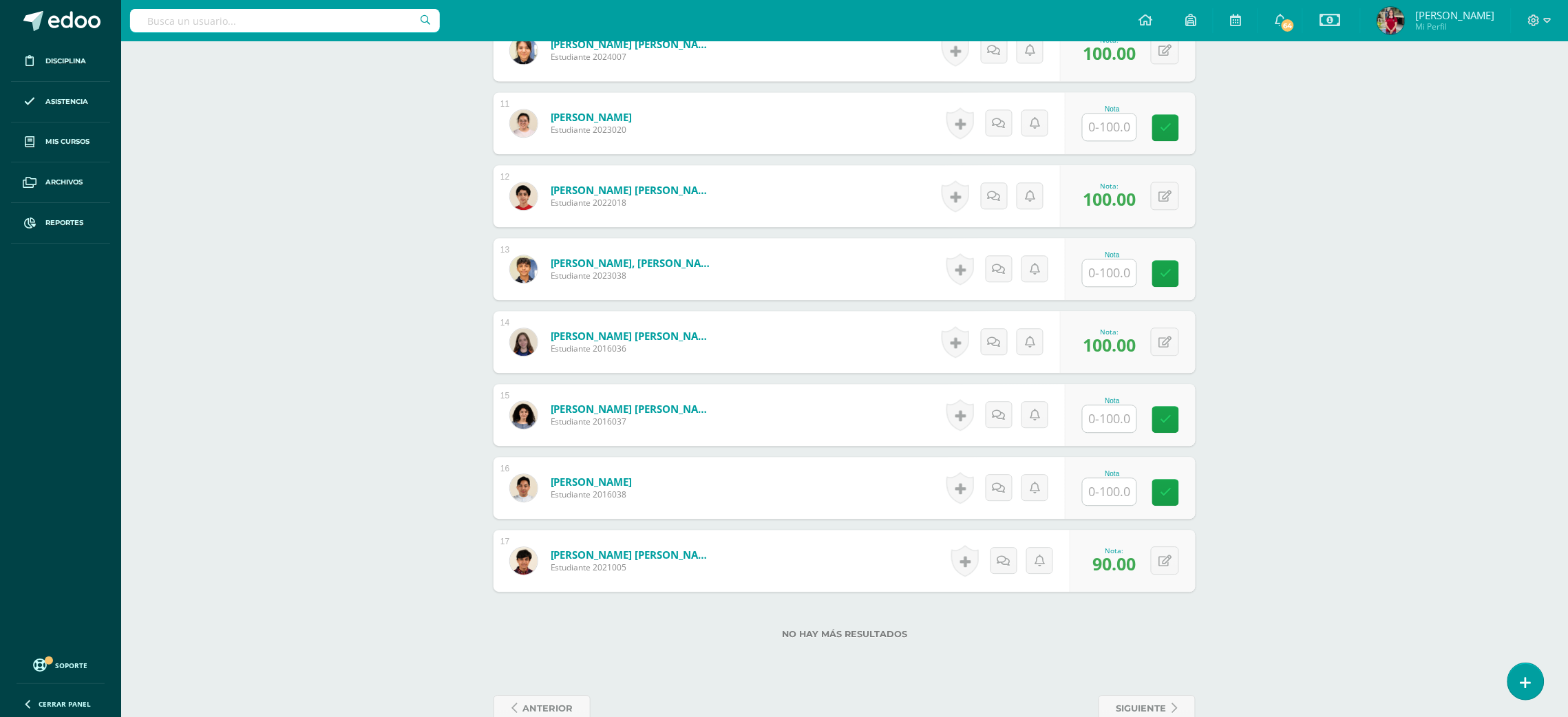
scroll to position [1143, 0]
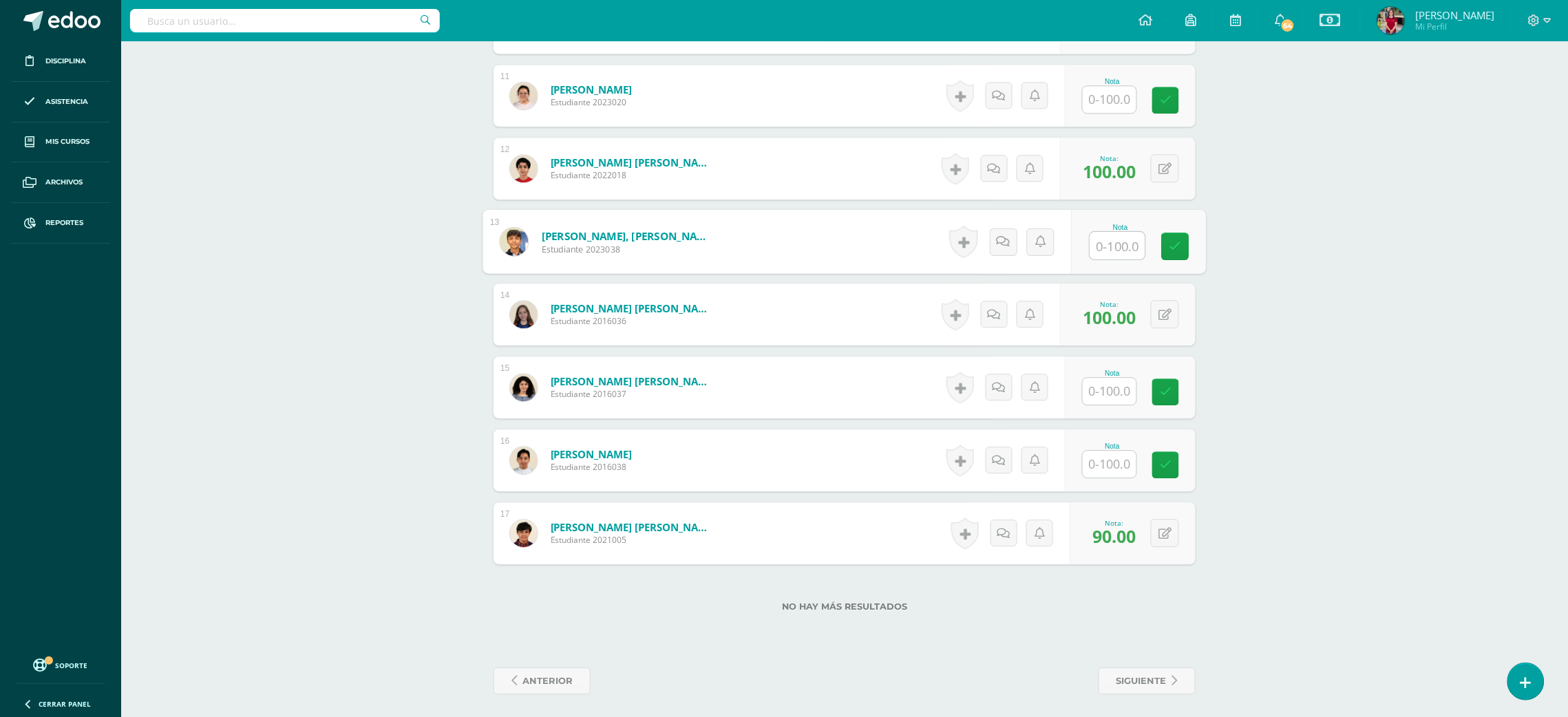
click at [1104, 239] on input "text" at bounding box center [1117, 246] width 55 height 28
type input "100"
click at [1091, 386] on input "text" at bounding box center [1117, 391] width 55 height 28
type input "100"
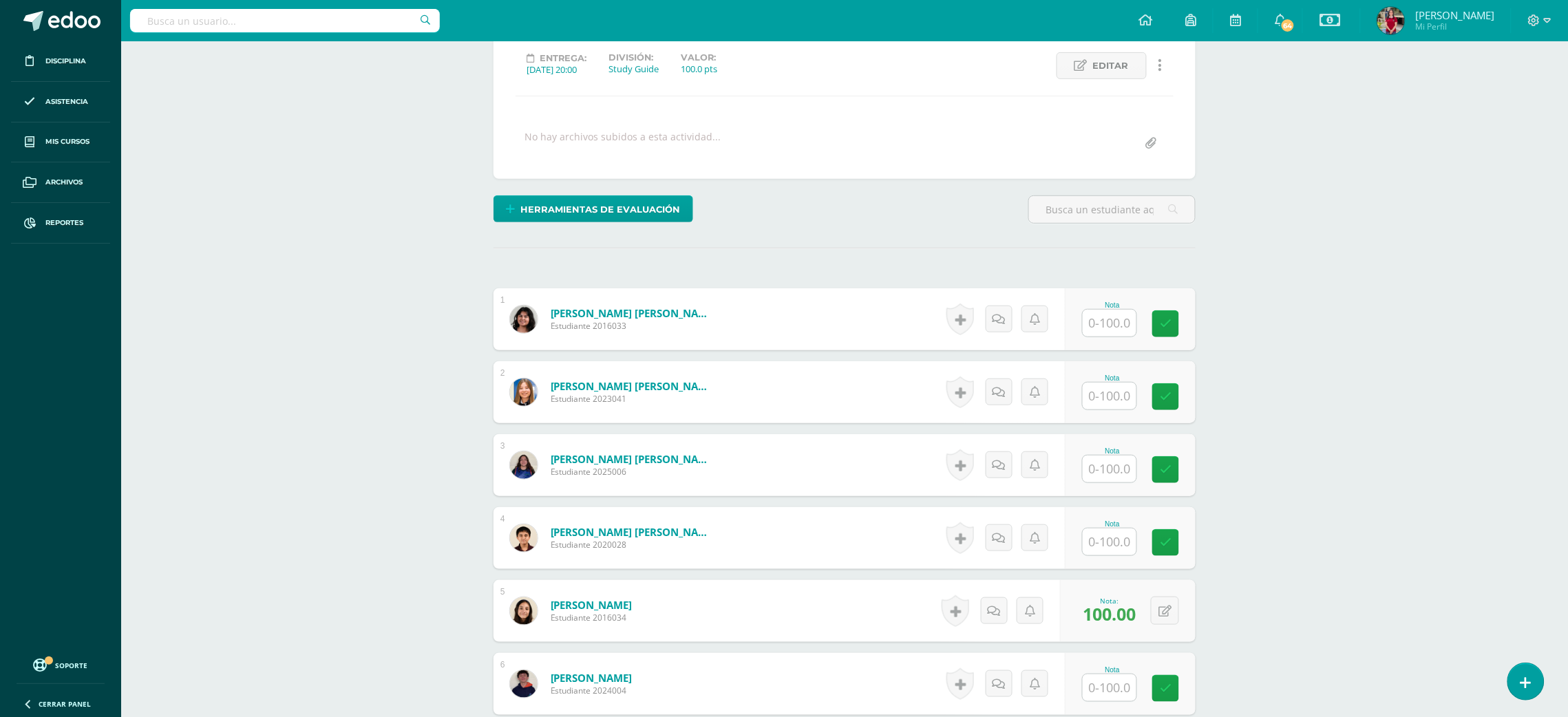
scroll to position [131, 0]
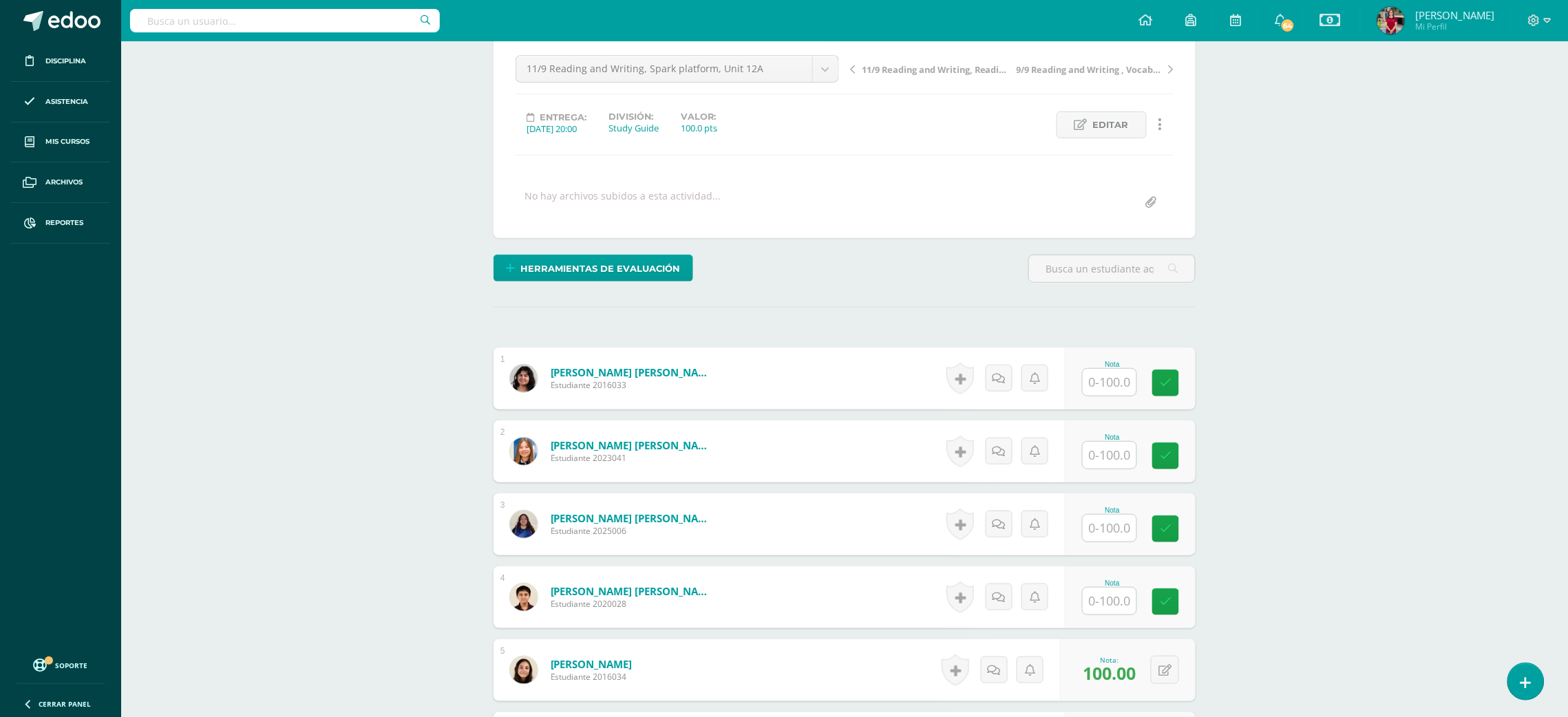
click at [1110, 506] on div "Nota" at bounding box center [1112, 510] width 60 height 8
click at [1121, 534] on input "text" at bounding box center [1117, 529] width 55 height 28
type input "100"
click at [1120, 383] on input "text" at bounding box center [1109, 382] width 54 height 27
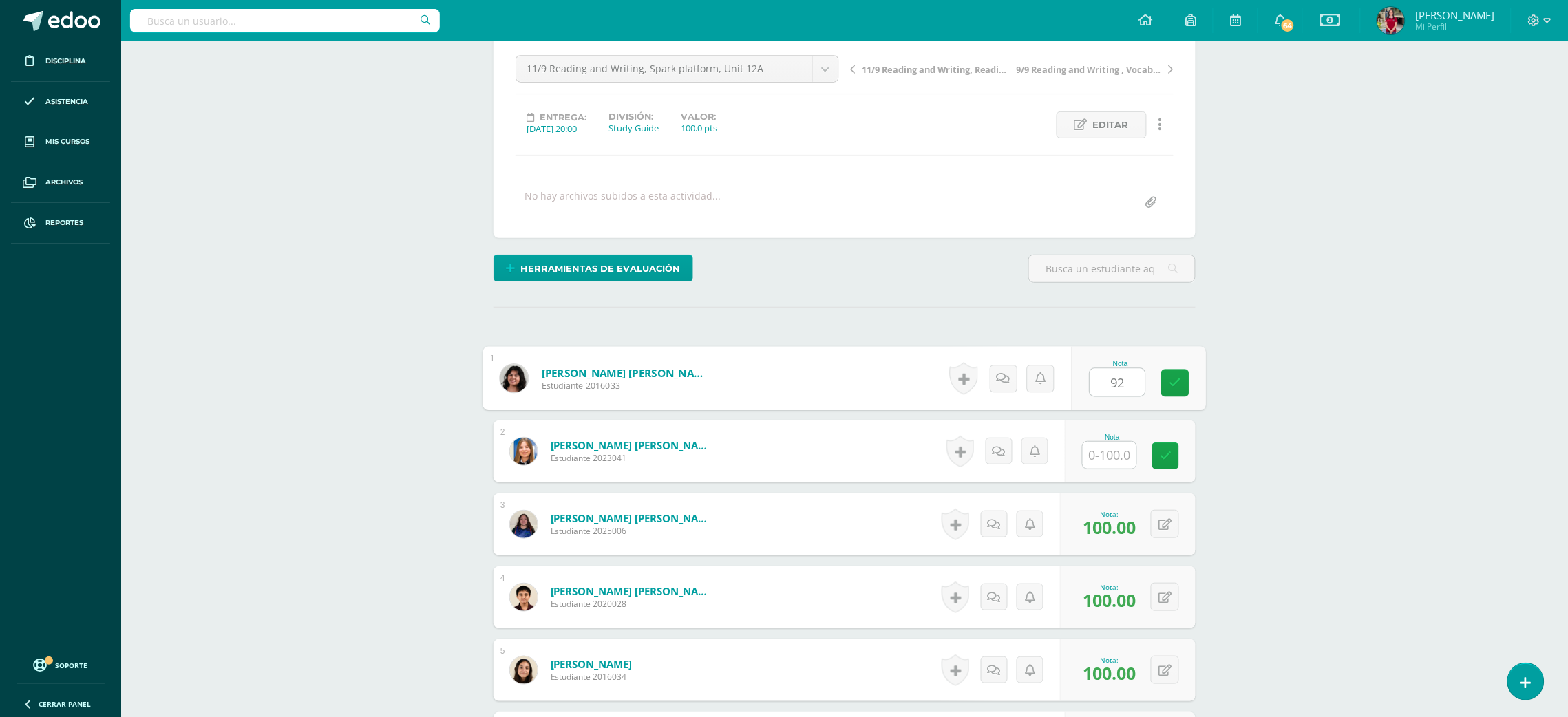
type input "92"
type input "42"
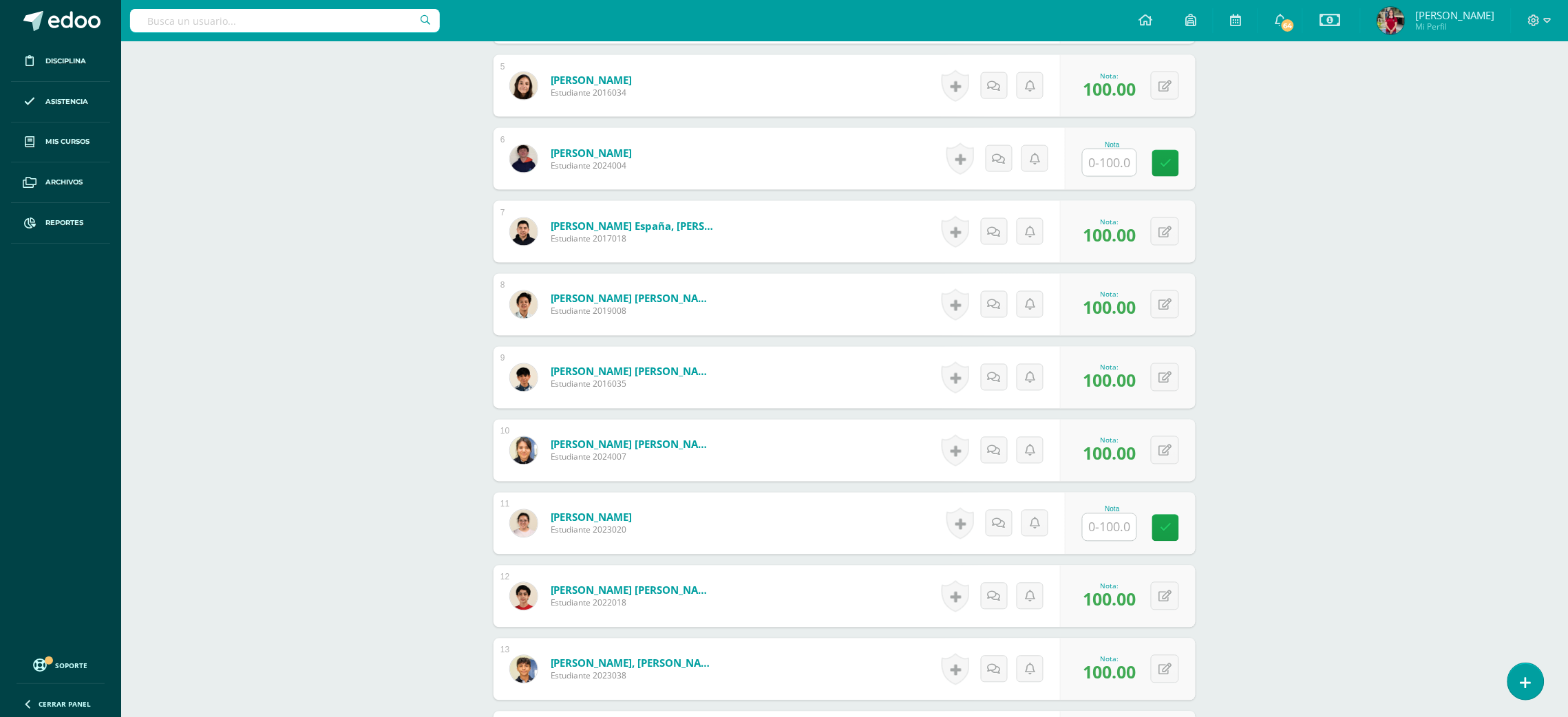
scroll to position [719, 0]
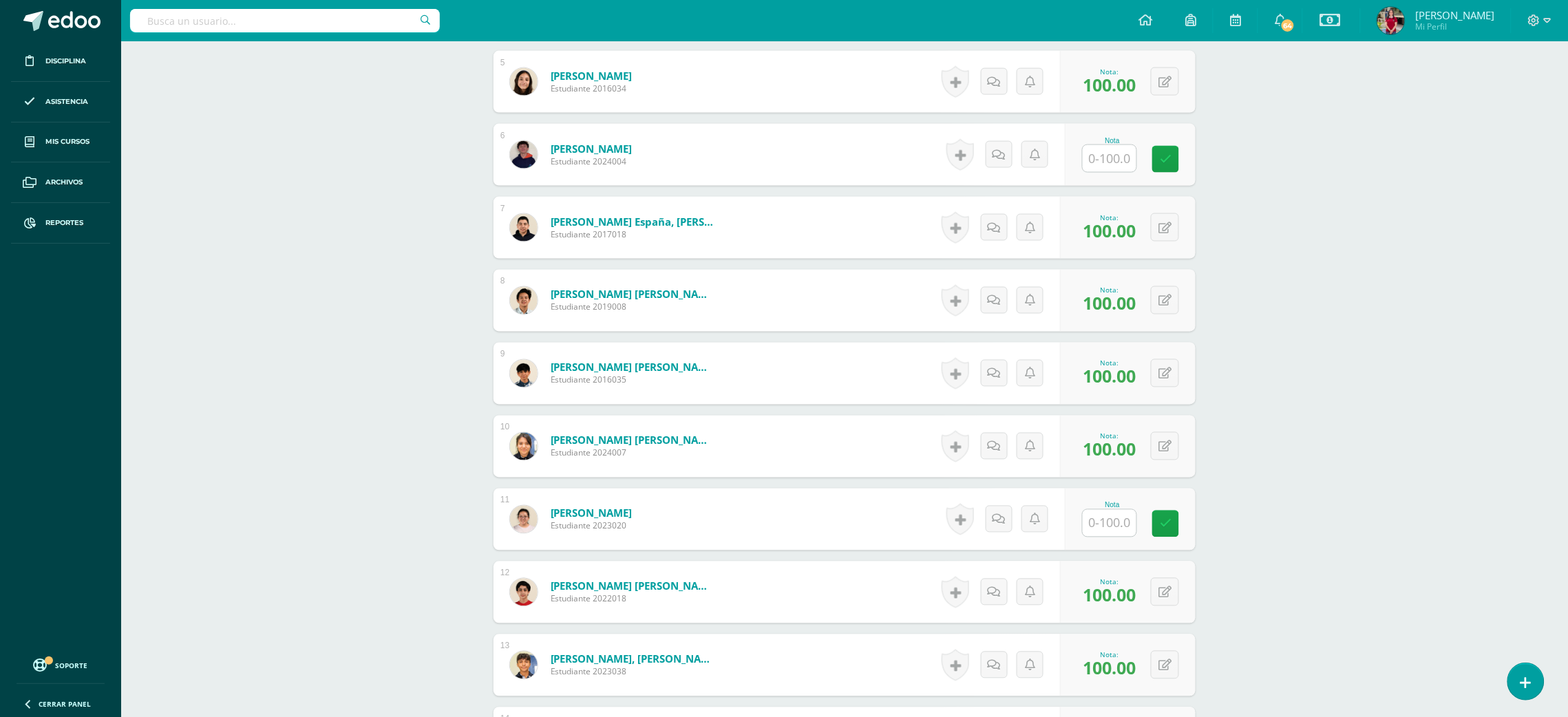
click at [1118, 532] on input "text" at bounding box center [1109, 524] width 54 height 27
click at [1101, 163] on input "text" at bounding box center [1109, 159] width 54 height 27
type input "100"
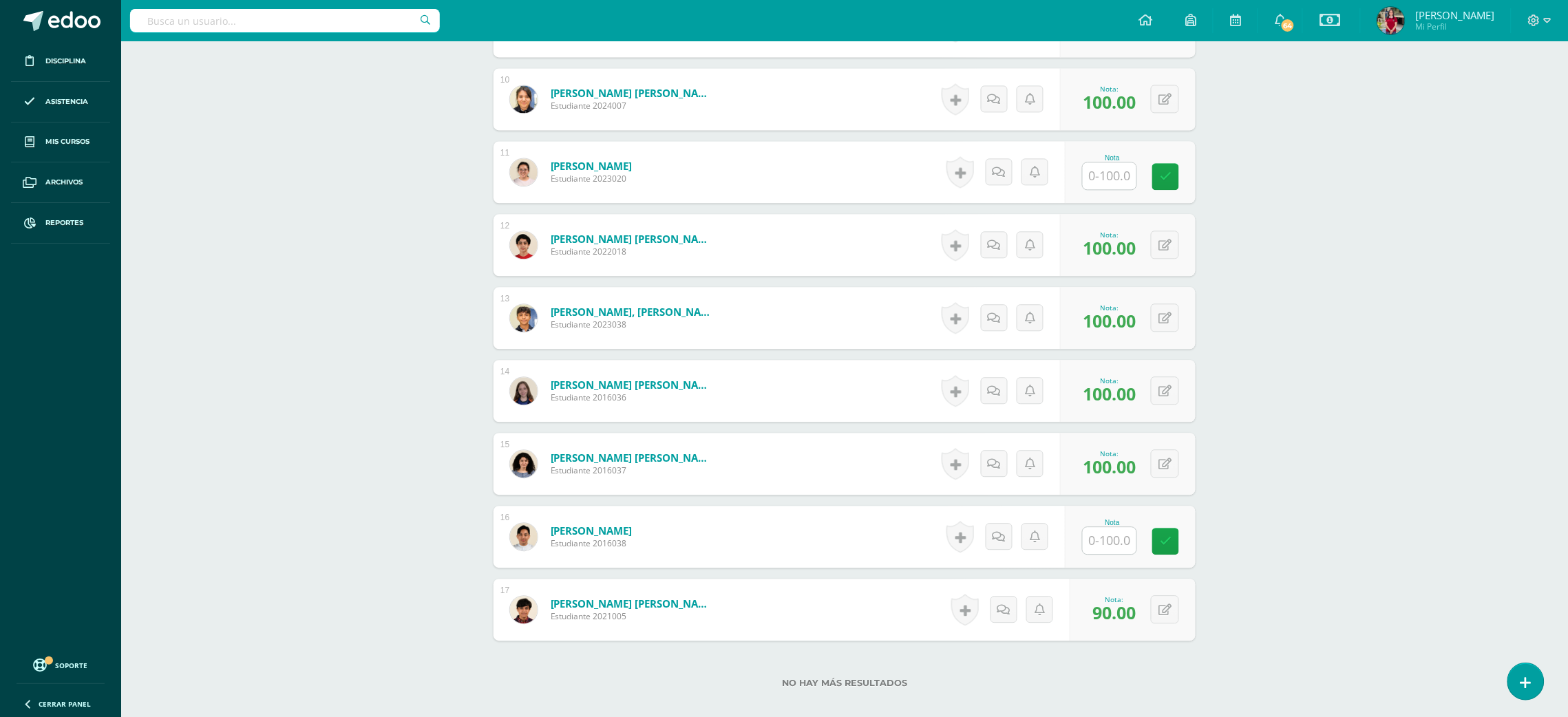
scroll to position [1143, 0]
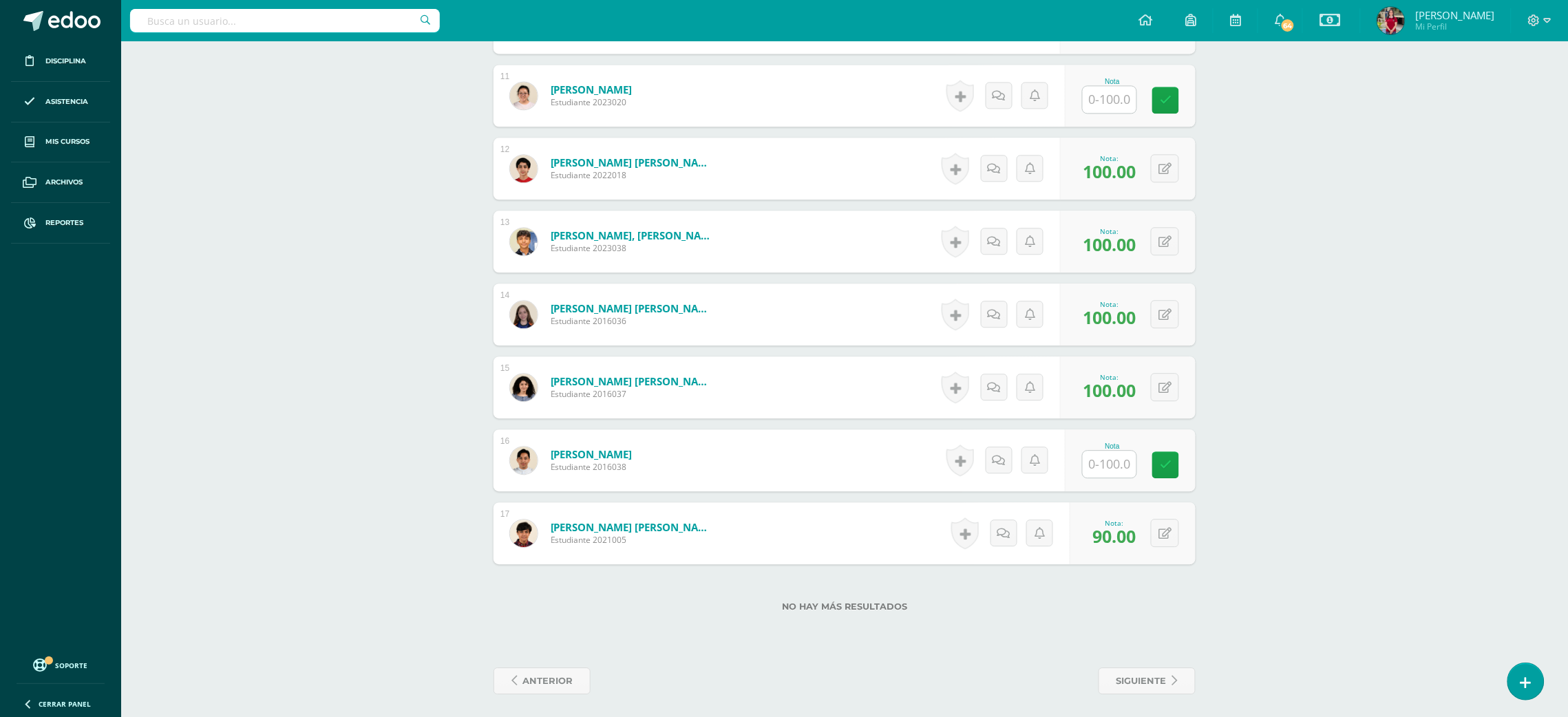
click at [1105, 469] on input "text" at bounding box center [1109, 464] width 54 height 27
type input "100"
click at [1114, 111] on div at bounding box center [1109, 99] width 55 height 29
click at [1103, 89] on input "text" at bounding box center [1117, 99] width 55 height 28
type input "92"
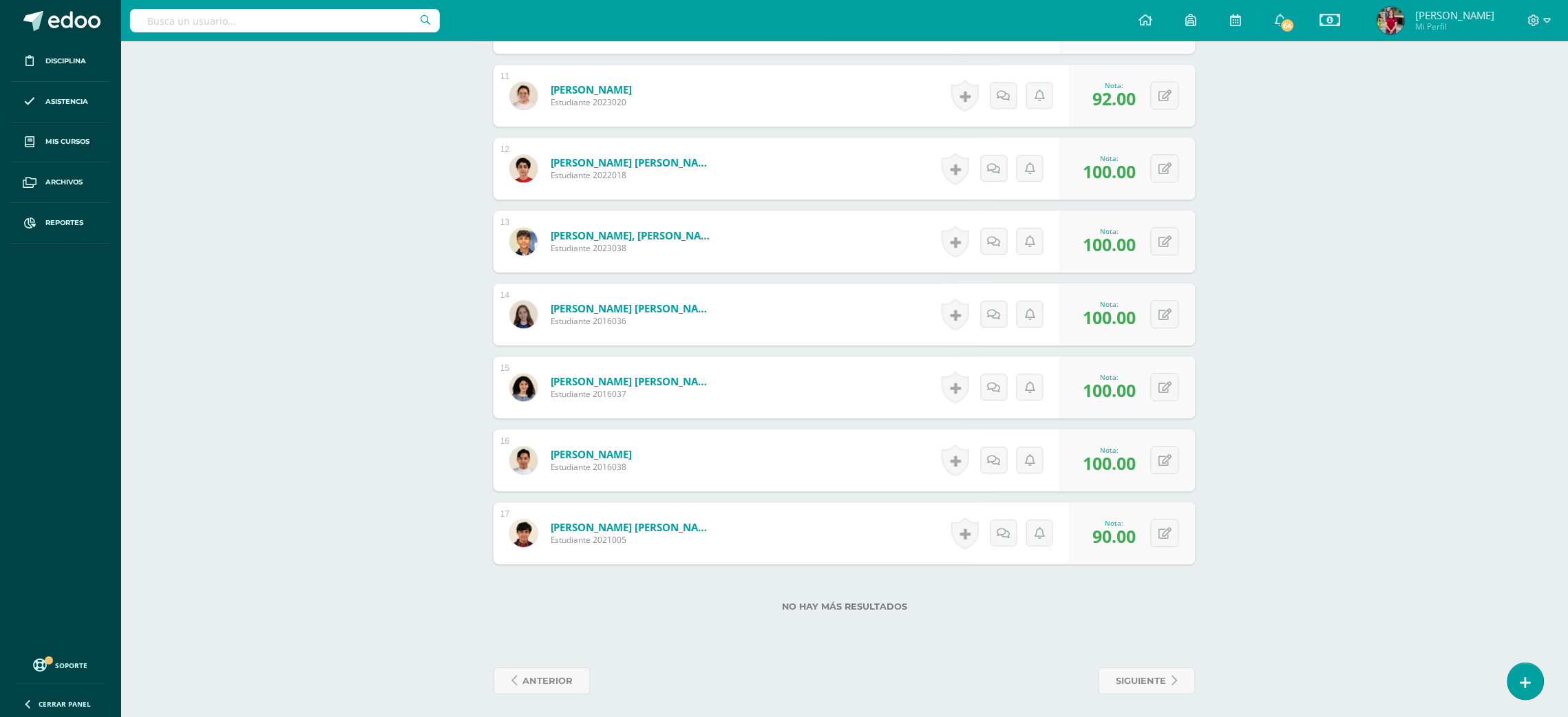
scroll to position [141, 0]
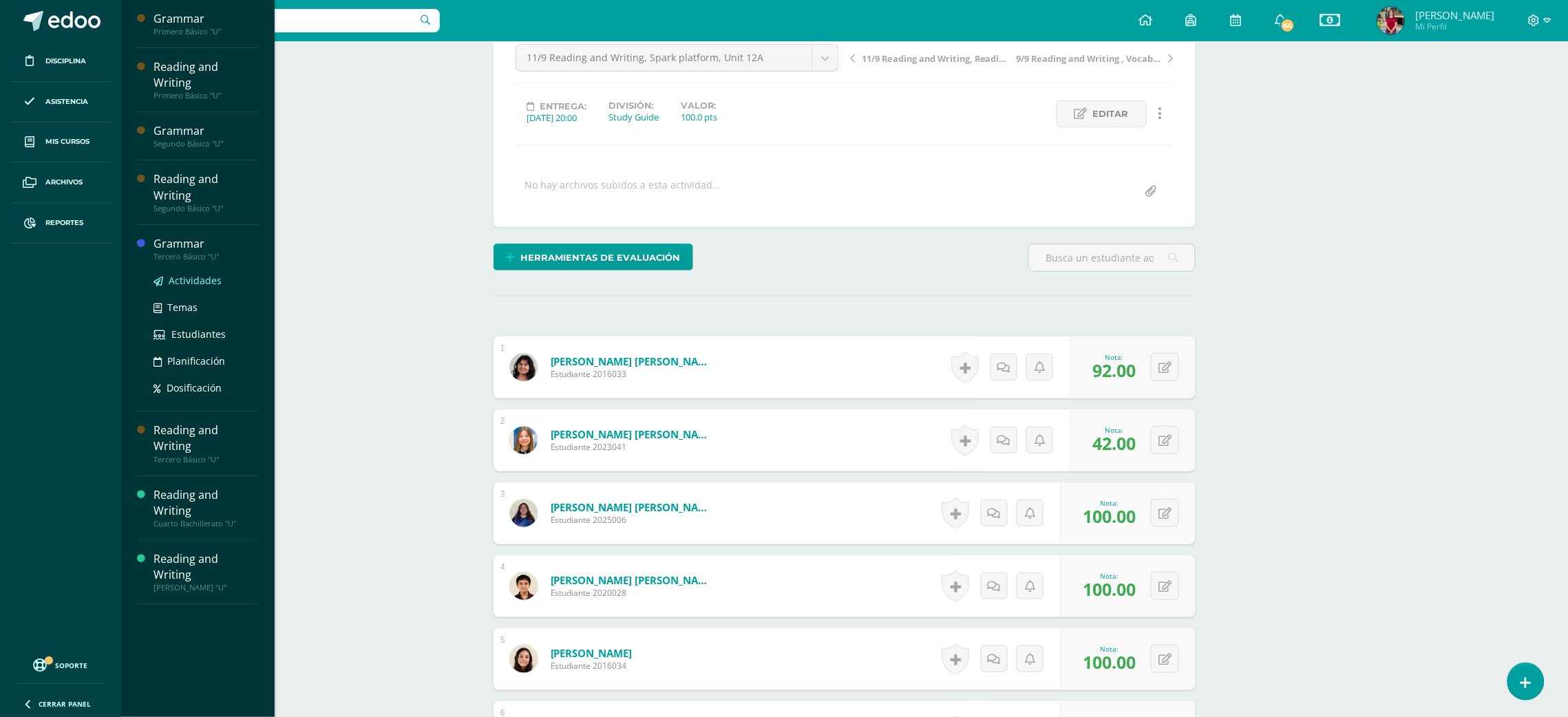
click at [202, 274] on span "Actividades" at bounding box center [195, 281] width 53 height 13
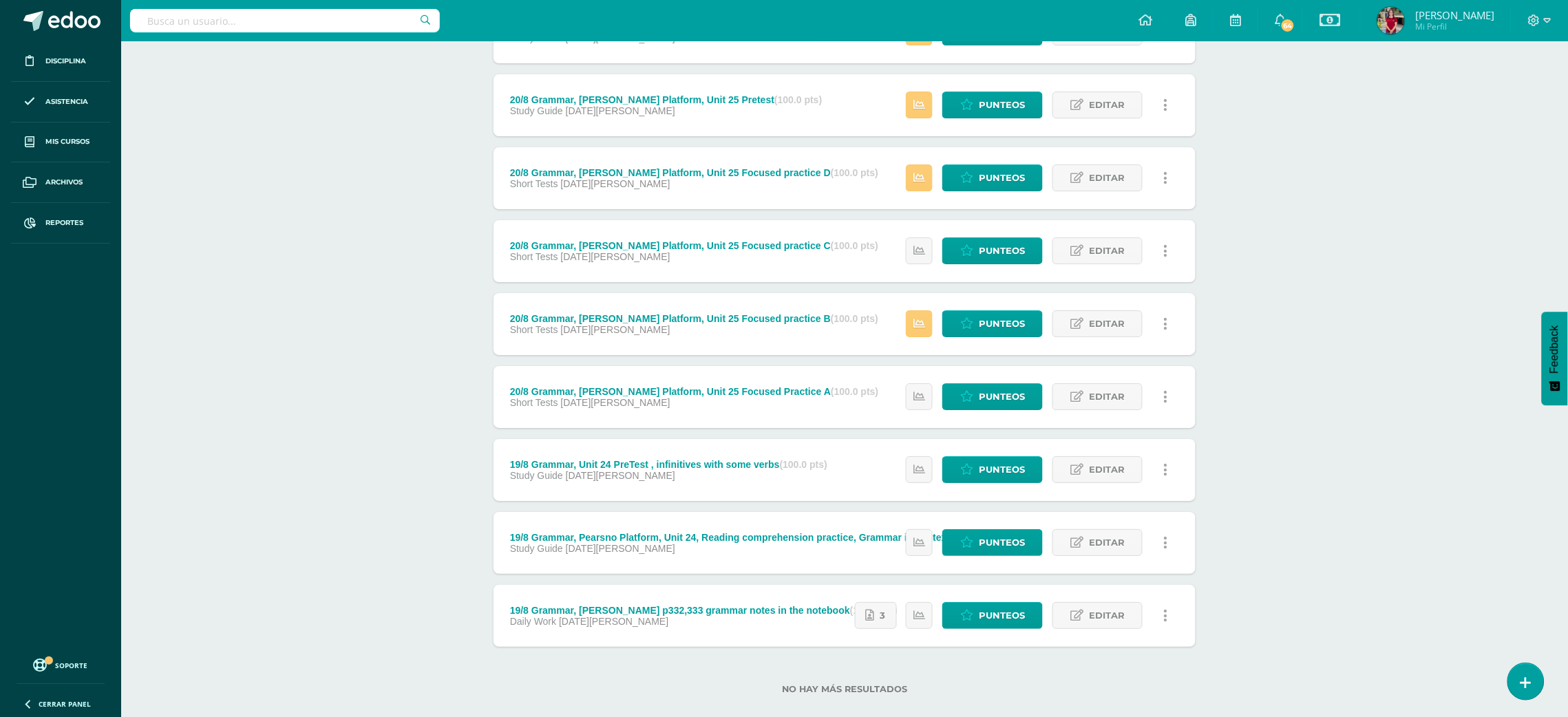
scroll to position [1632, 0]
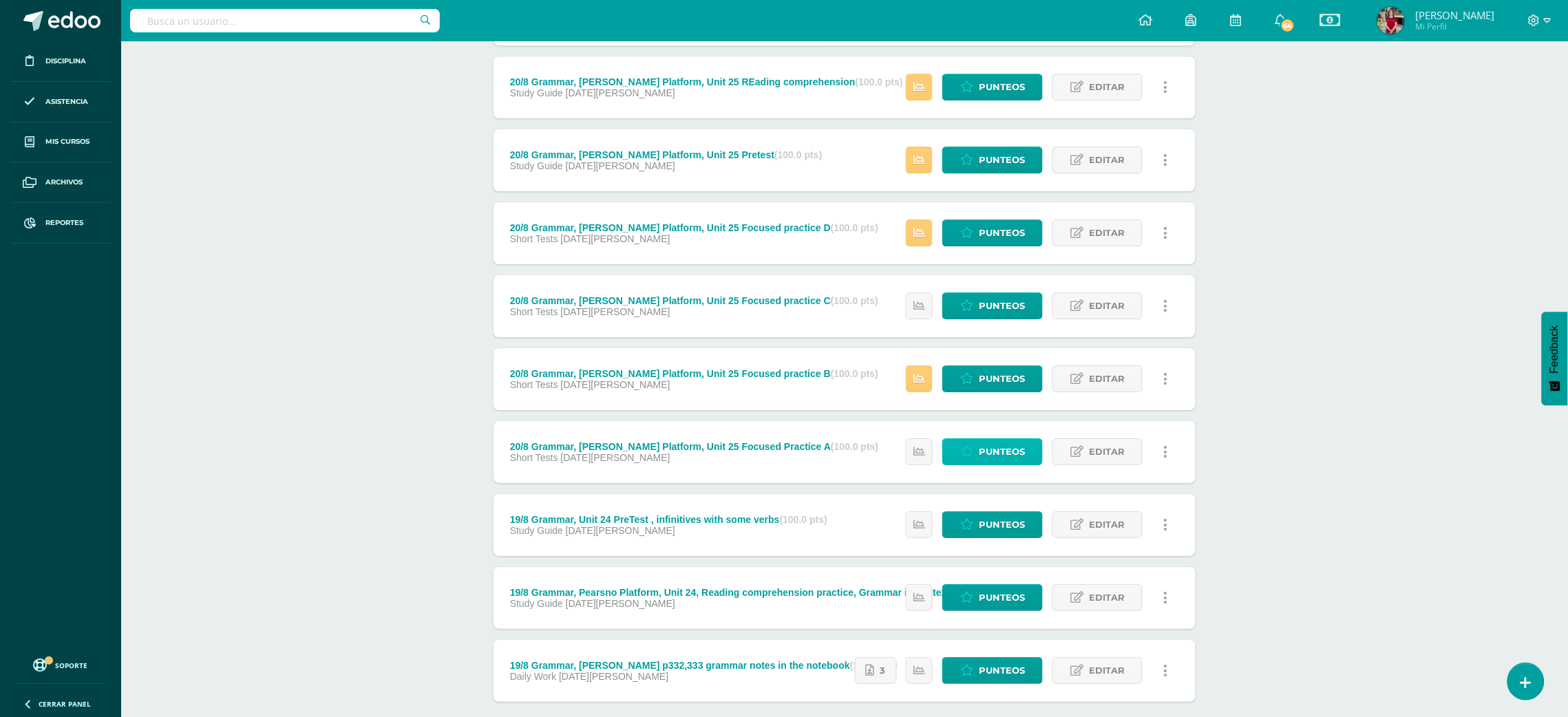
click at [1000, 444] on span "Punteos" at bounding box center [1001, 452] width 46 height 25
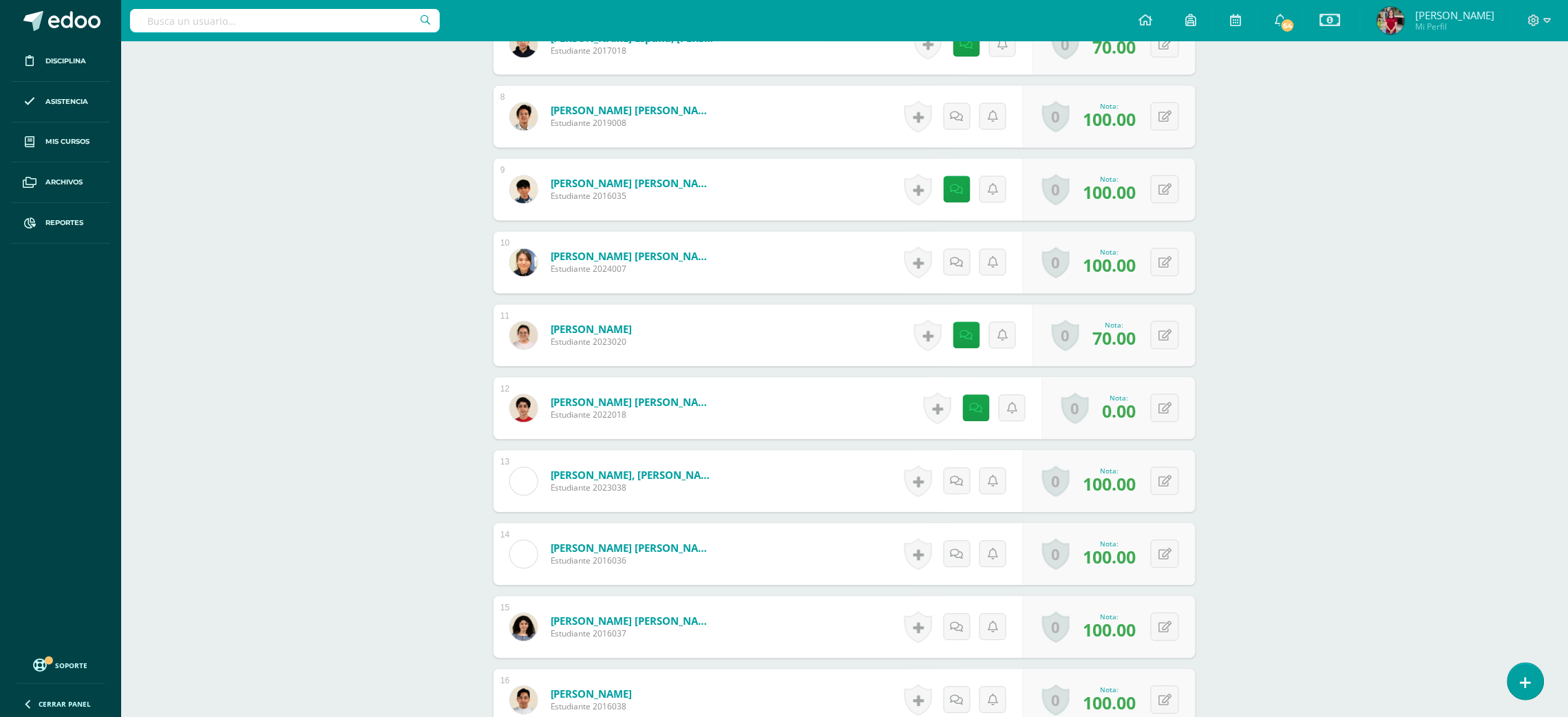
scroll to position [908, 0]
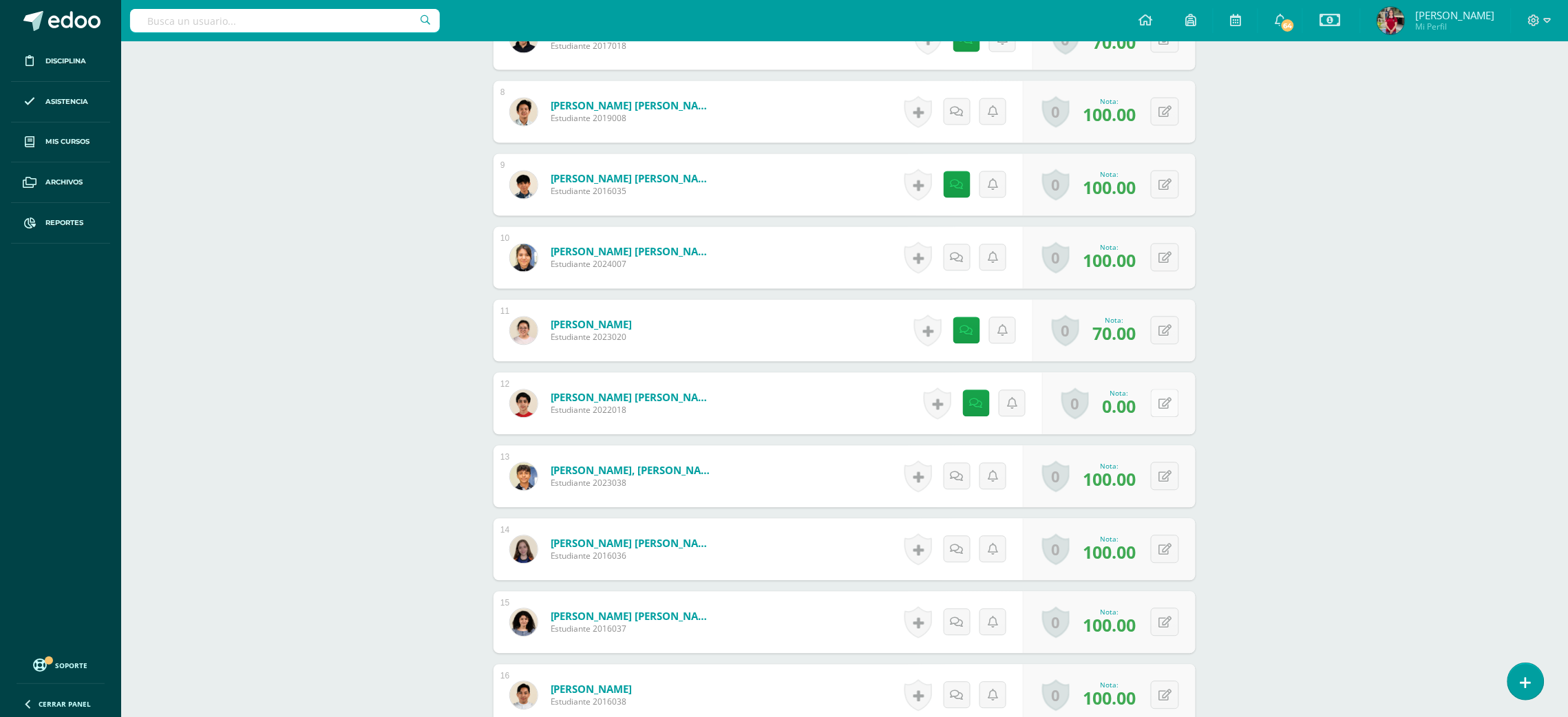
click at [1167, 403] on icon at bounding box center [1164, 404] width 13 height 12
type input "100"
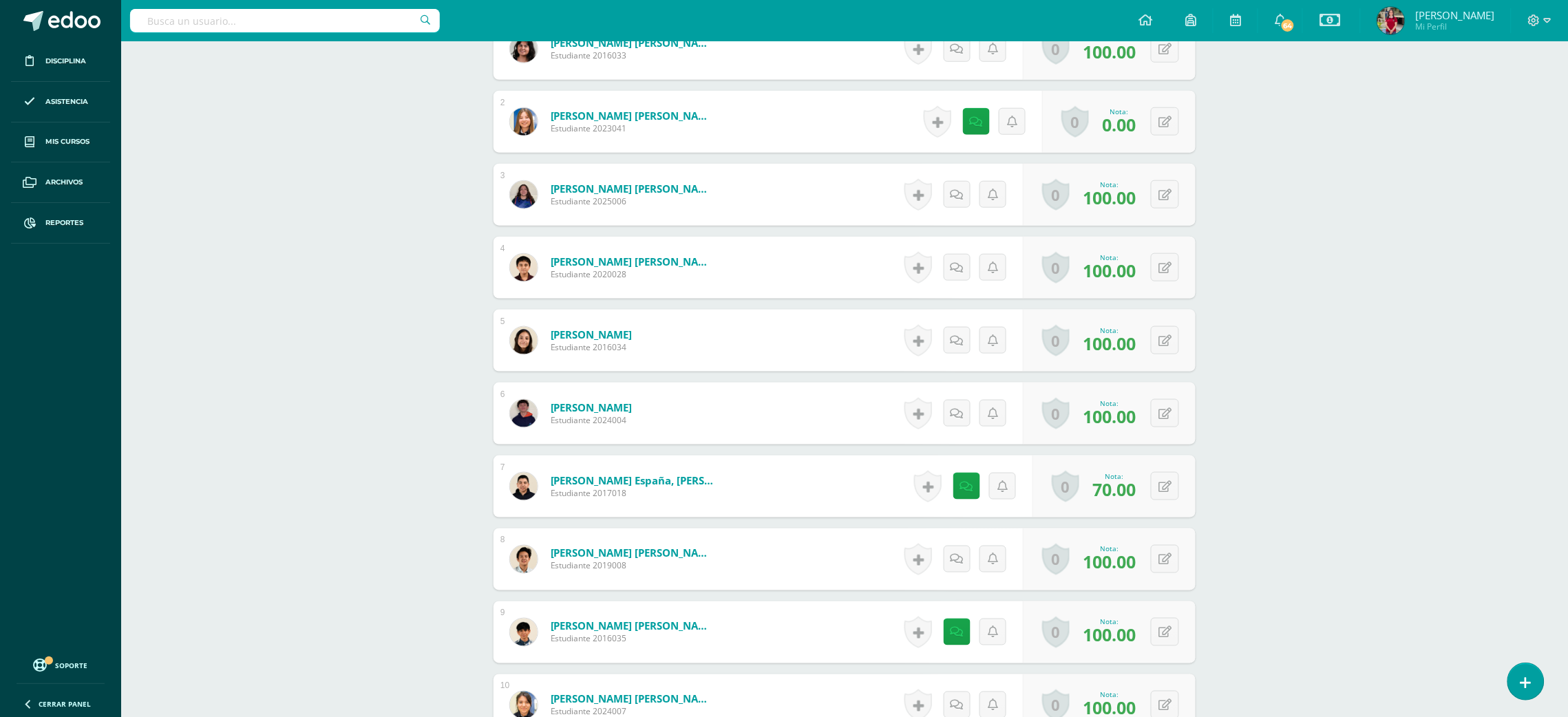
scroll to position [0, 0]
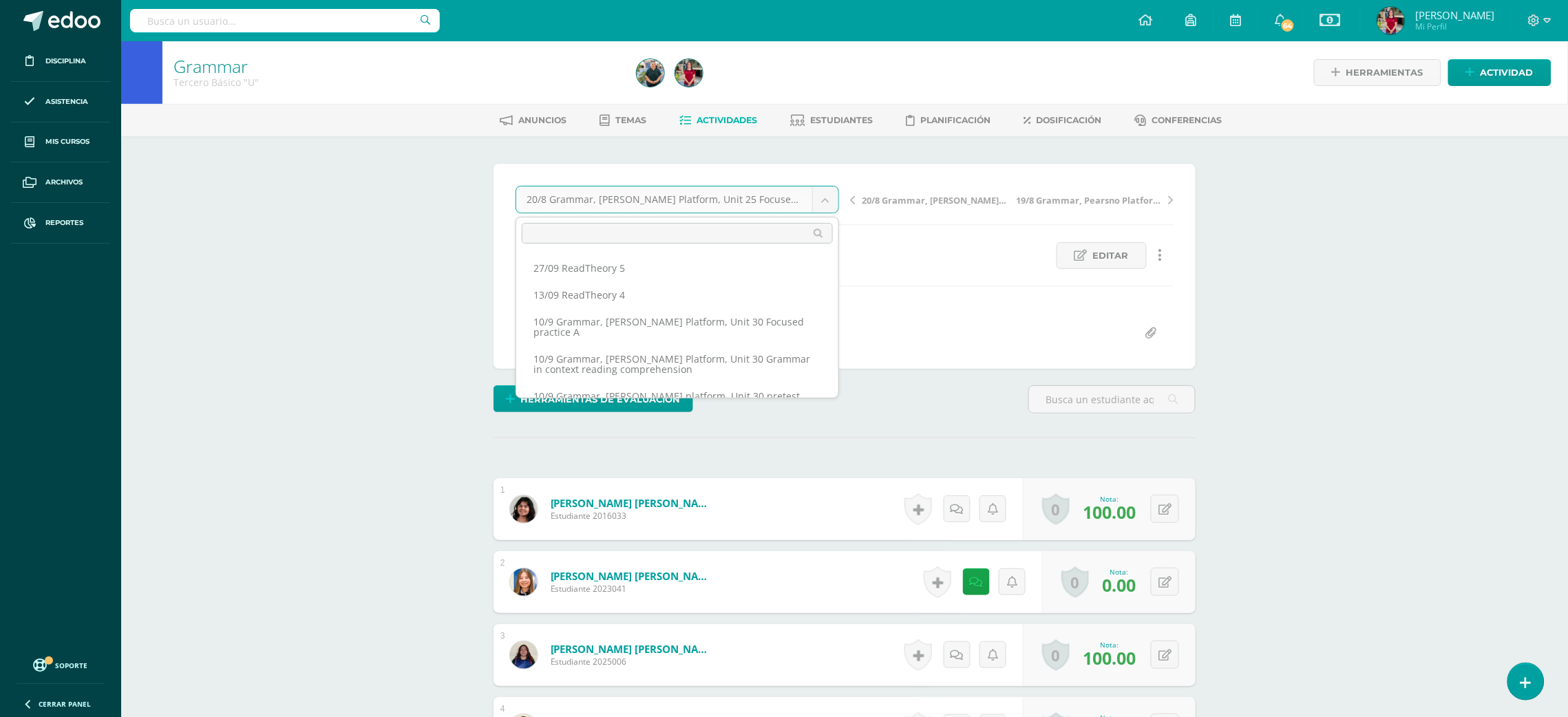
scroll to position [688, 0]
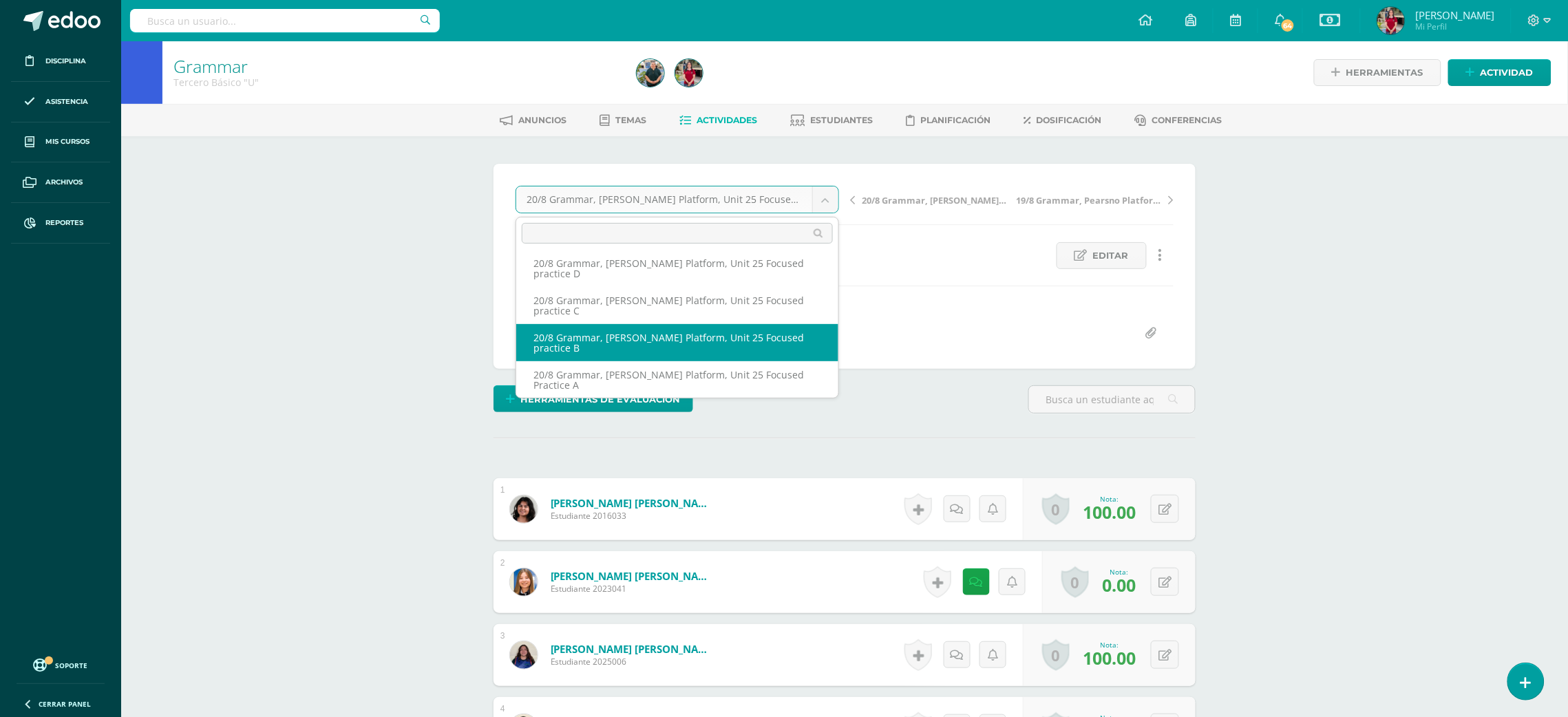
select select "/dashboard/teacher/grade-activity/218769/"
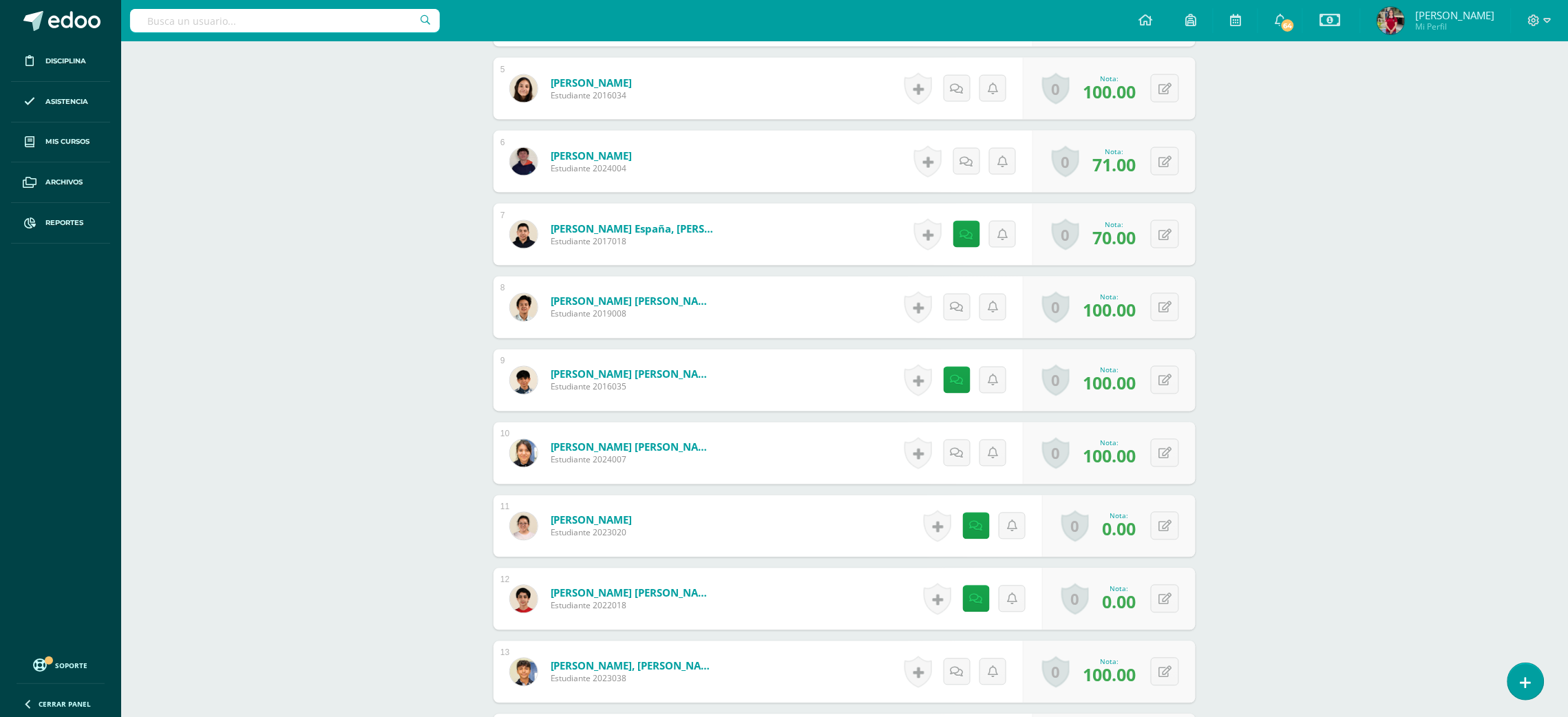
scroll to position [775, 0]
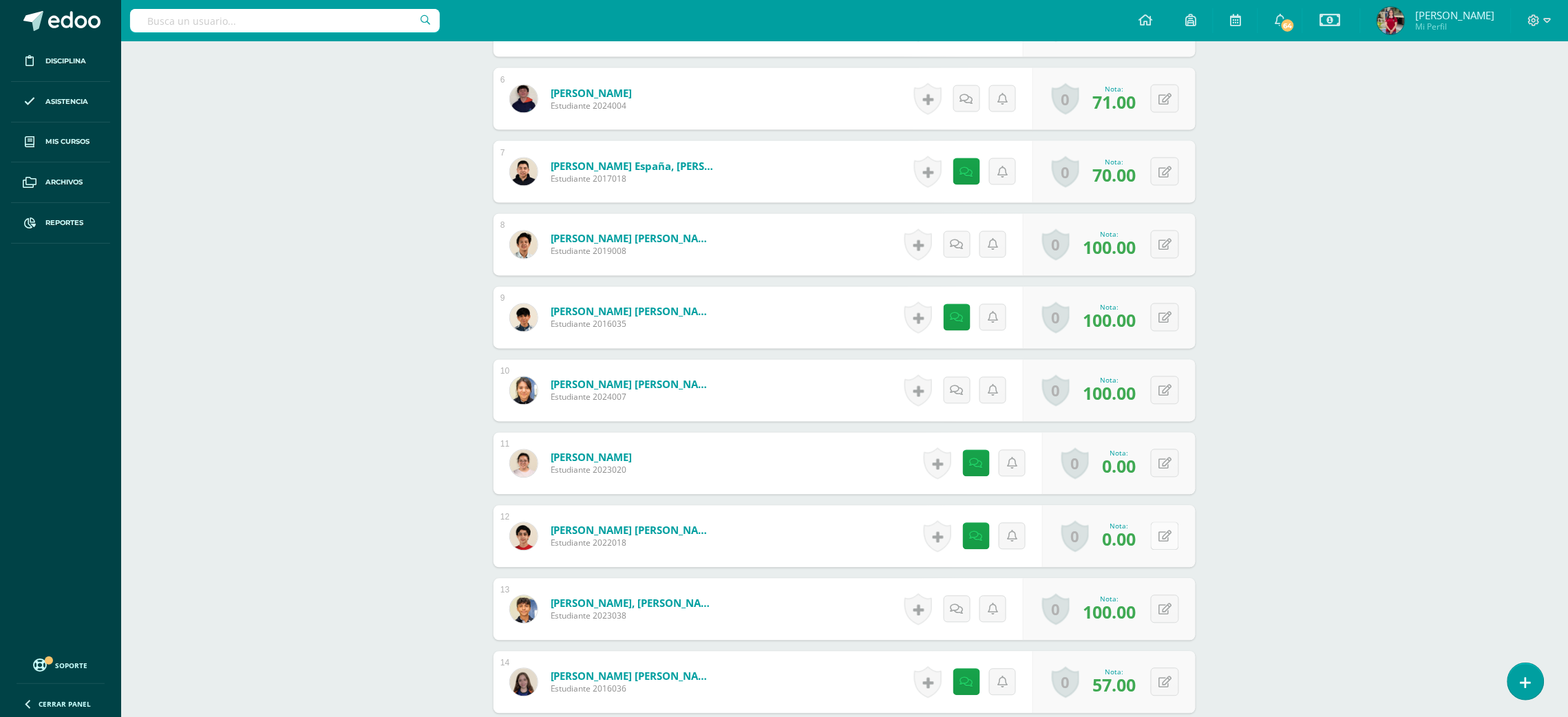
click at [1163, 538] on button at bounding box center [1165, 537] width 29 height 29
type input "100"
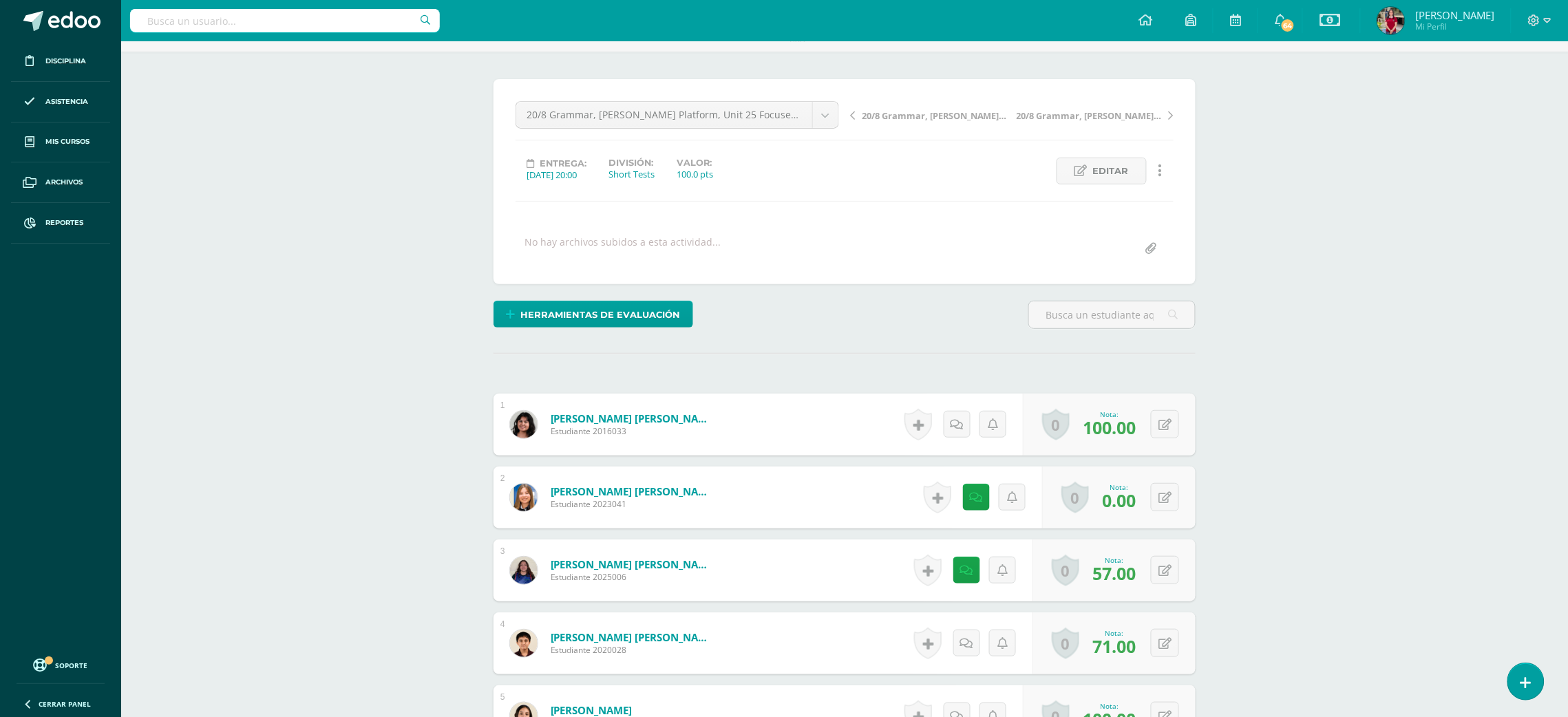
scroll to position [0, 0]
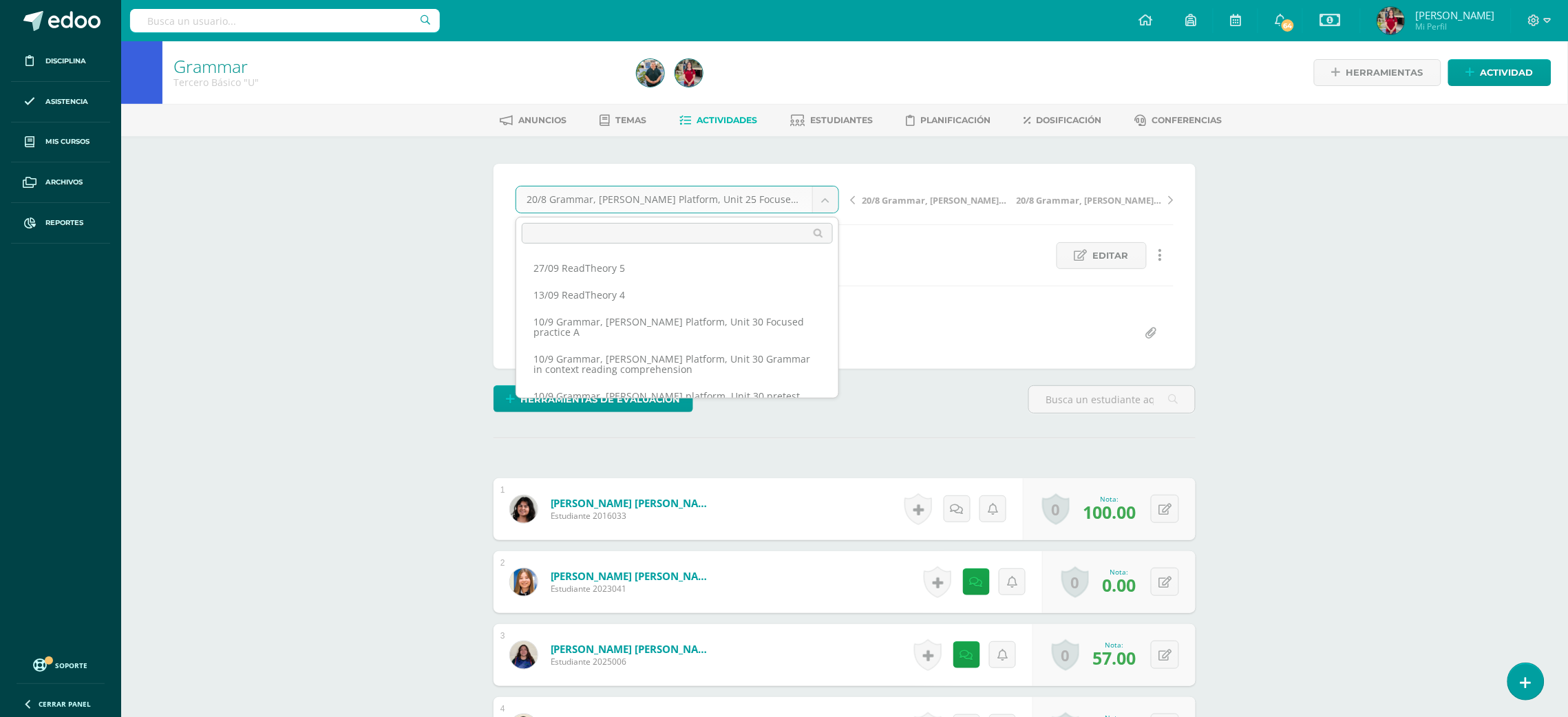
scroll to position [651, 0]
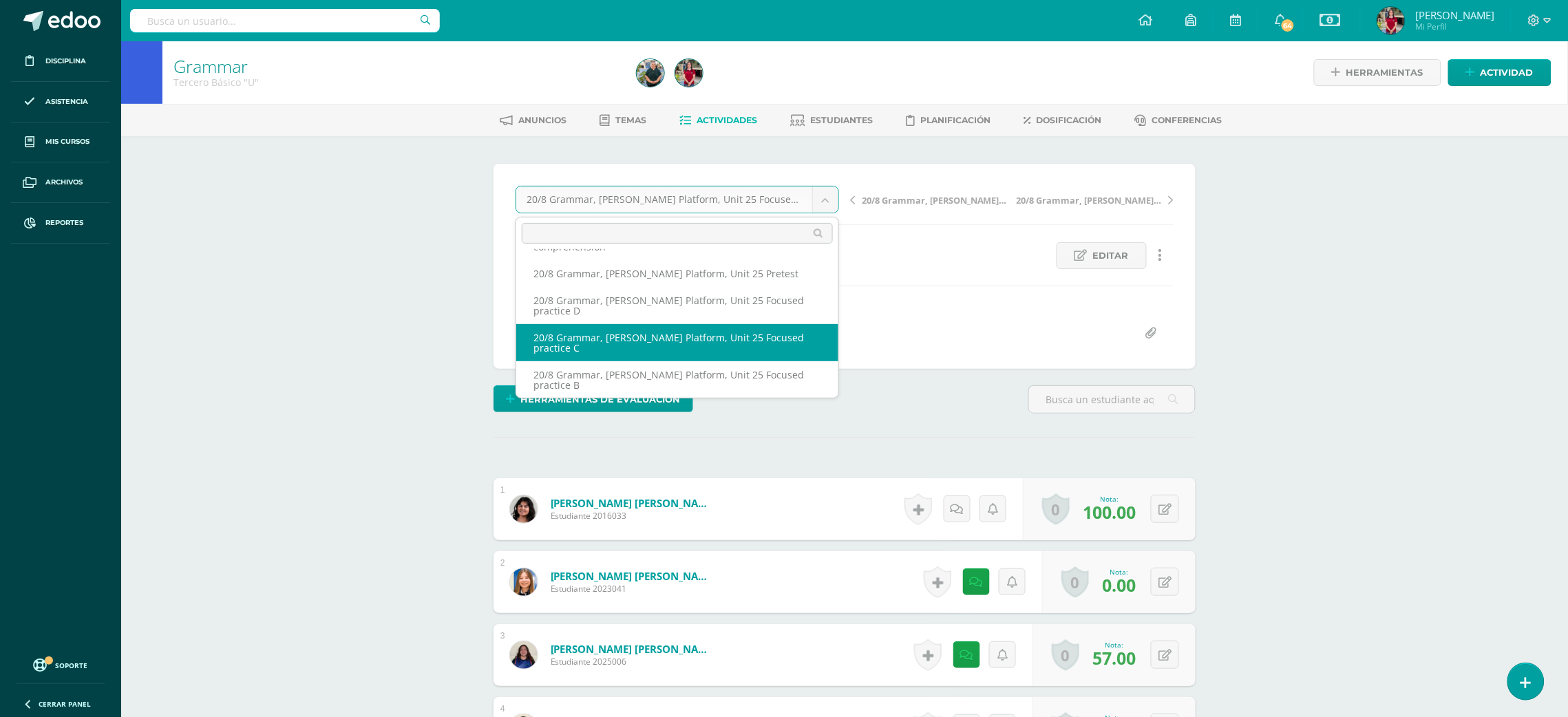
select select "/dashboard/teacher/grade-activity/218770/"
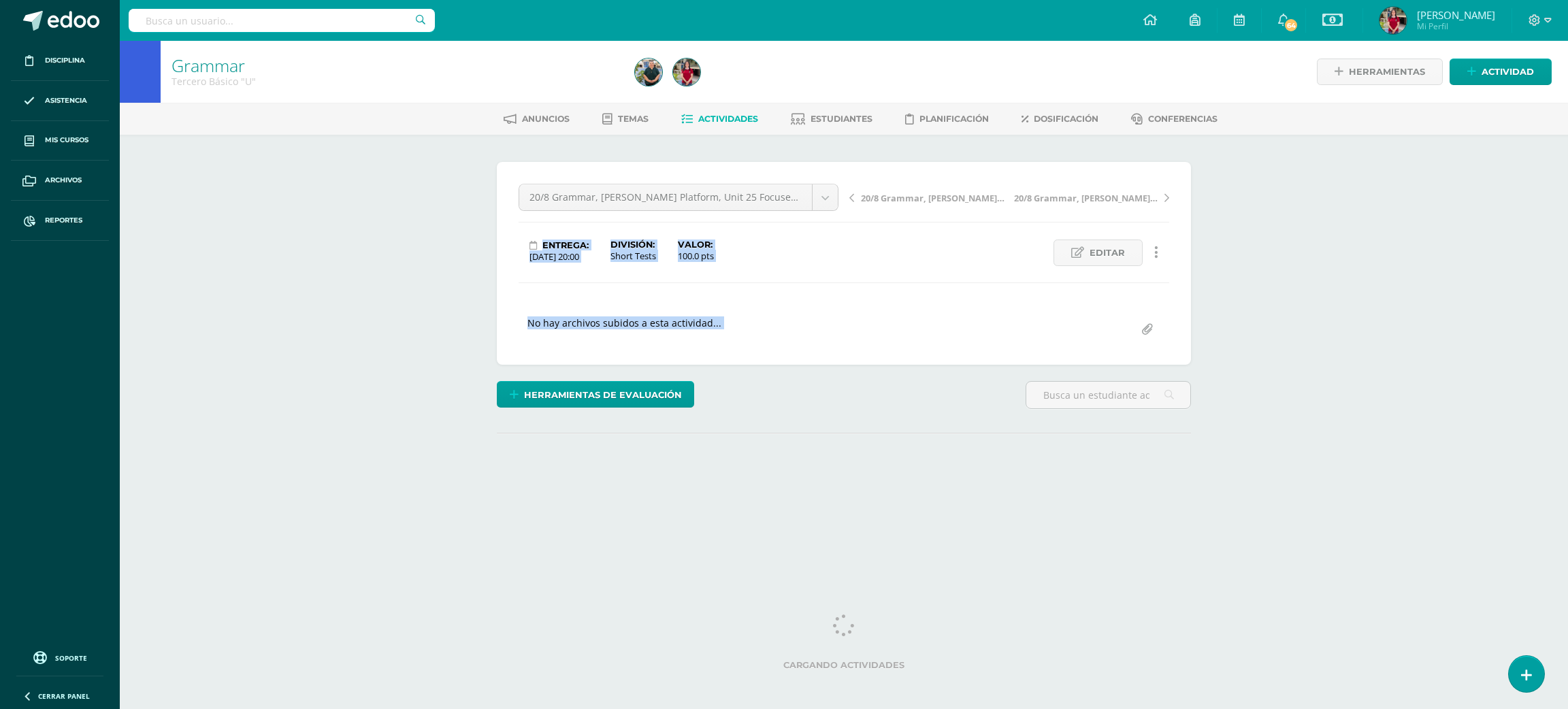
drag, startPoint x: 1559, startPoint y: 149, endPoint x: 1437, endPoint y: 358, distance: 242.0
click at [1437, 358] on div "Grammar Tercero Básico "U" Herramientas Detalle de asistencias Actividad Anunci…" at bounding box center [843, 290] width 1449 height 498
click at [1456, 198] on div "Grammar Tercero Básico "U" Herramientas Detalle de asistencias Actividad Anunci…" at bounding box center [843, 290] width 1449 height 498
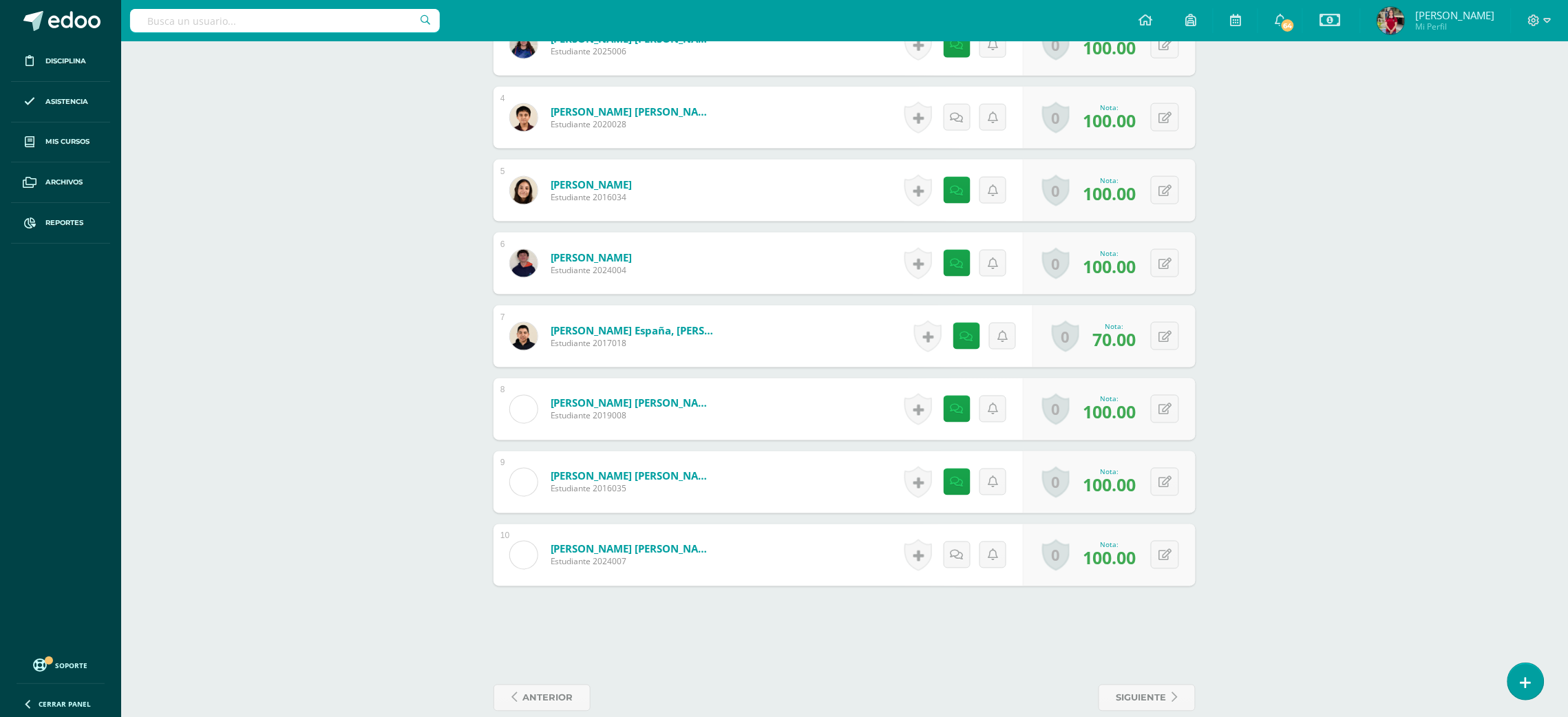
scroll to position [629, 0]
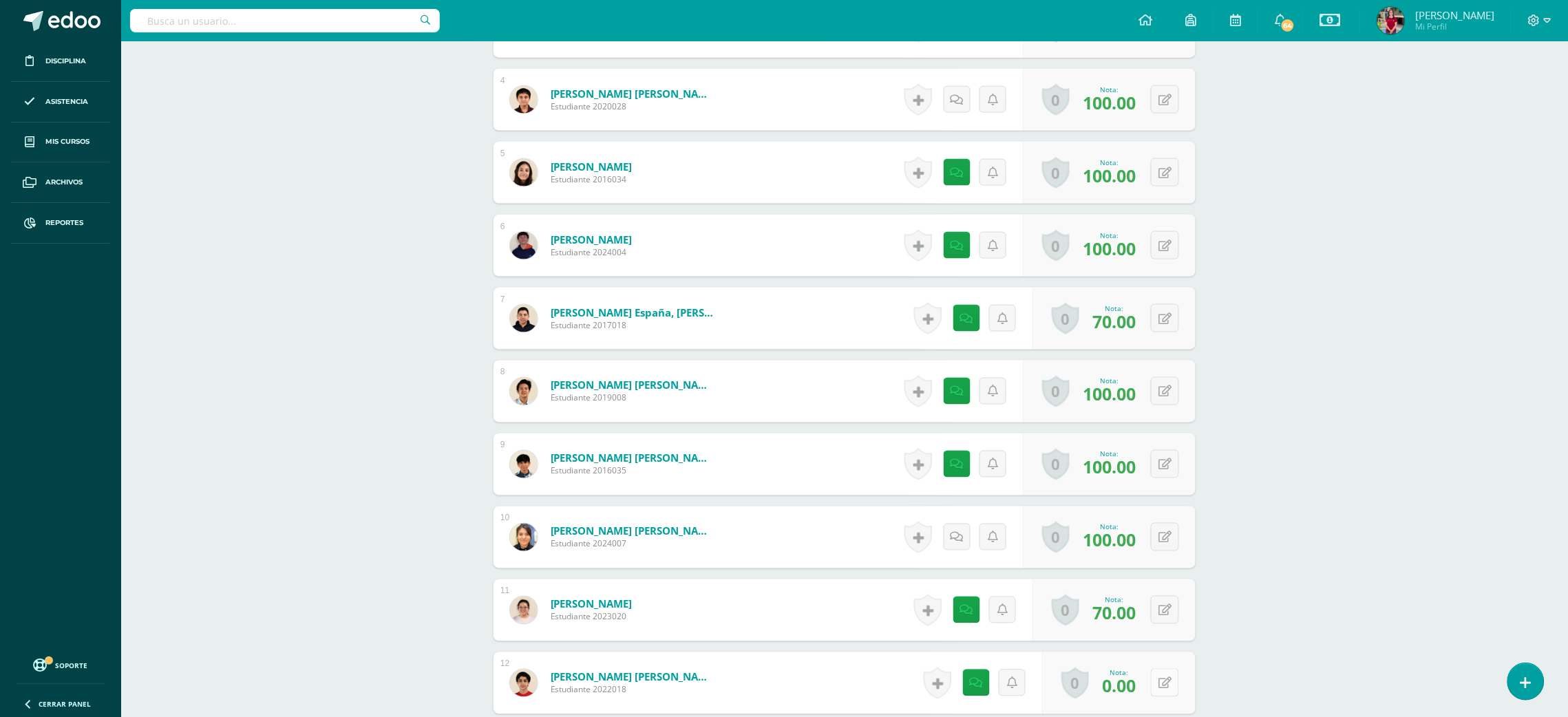
click at [1159, 683] on button at bounding box center [1165, 684] width 29 height 29
type input "100"
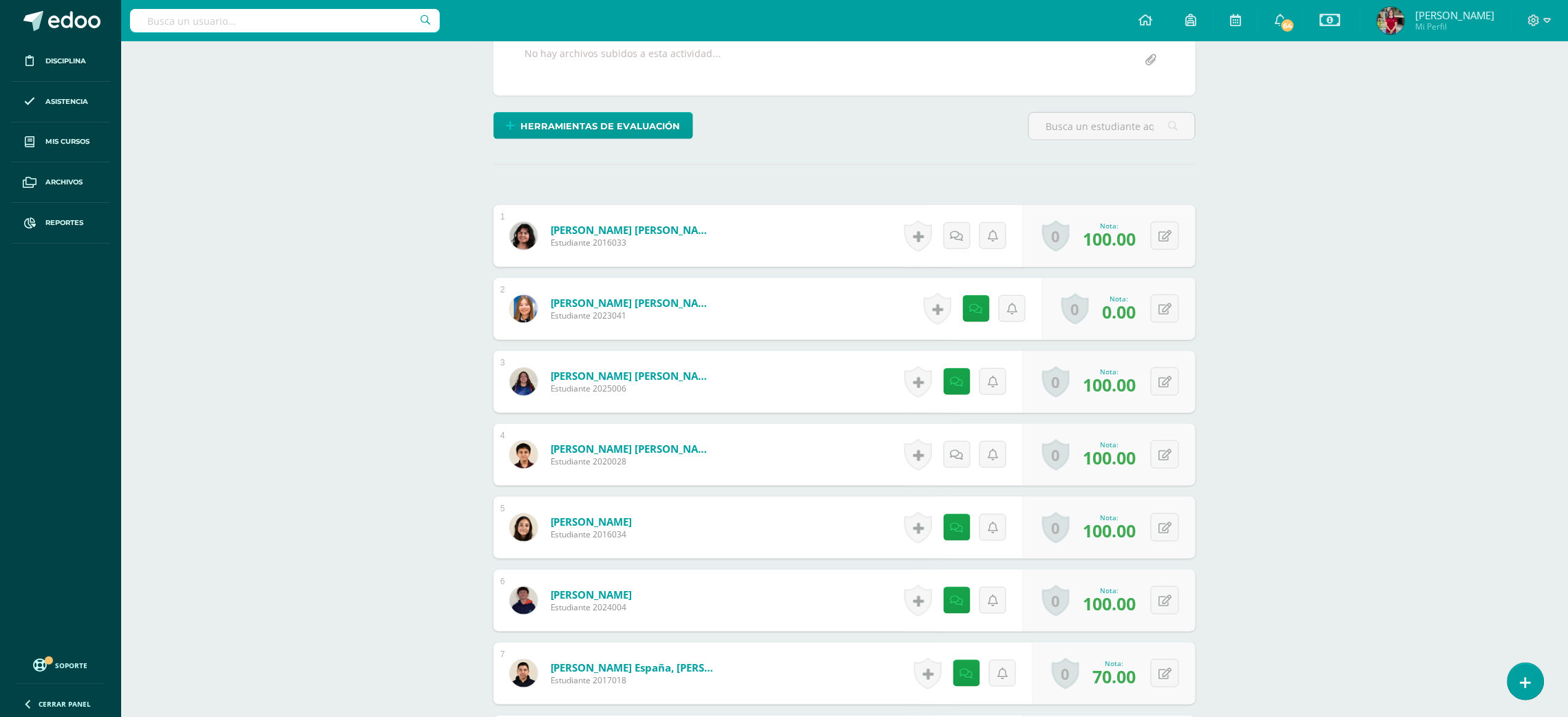
scroll to position [0, 0]
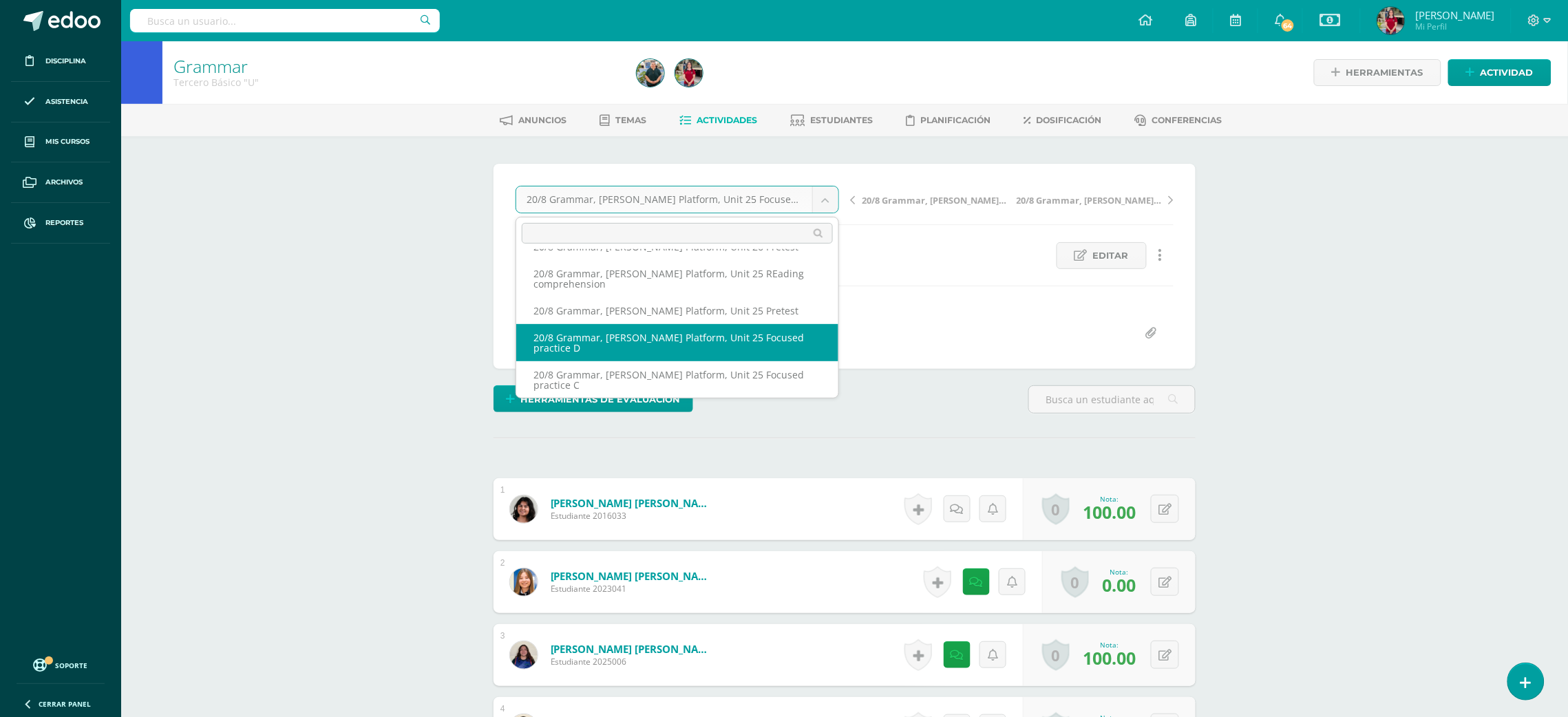
select select "/dashboard/teacher/grade-activity/218772/"
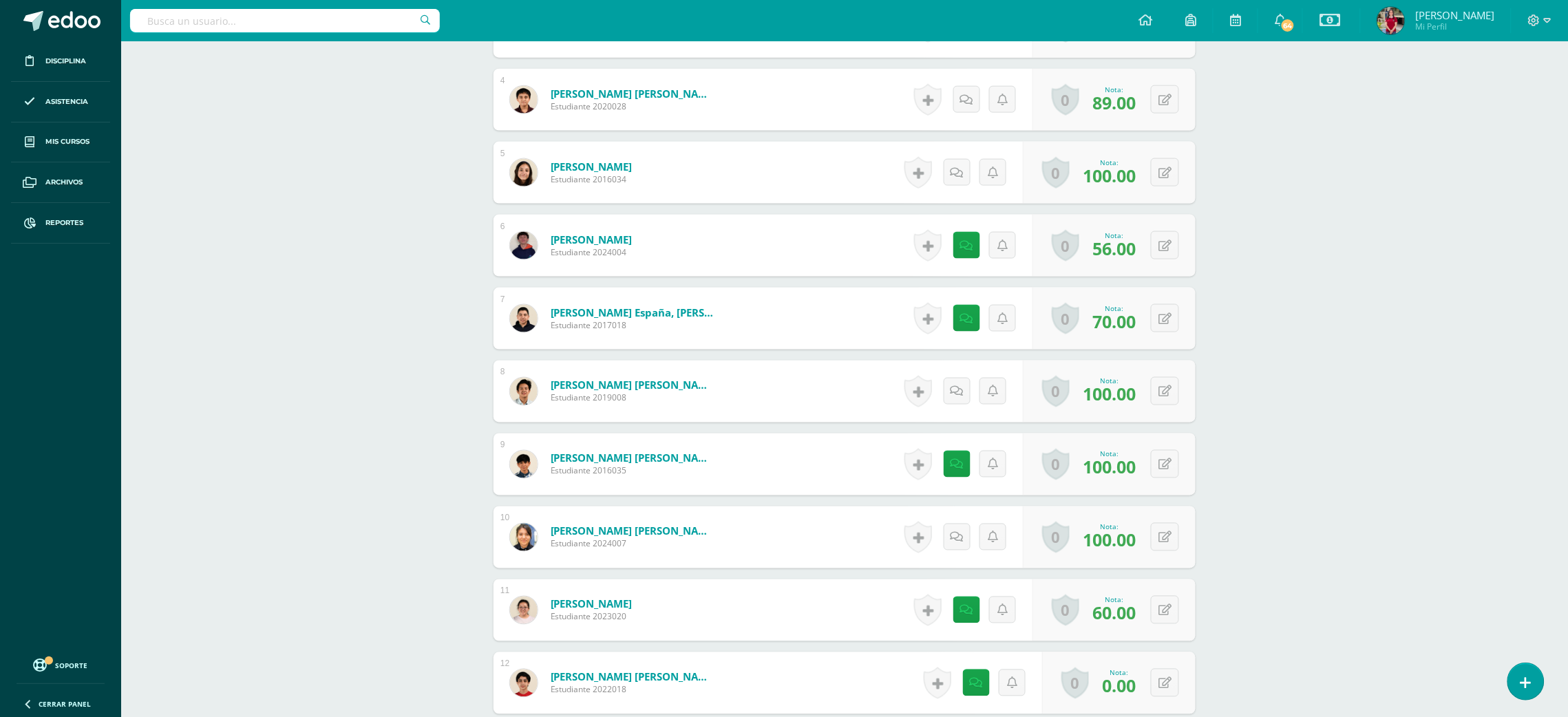
scroll to position [854, 0]
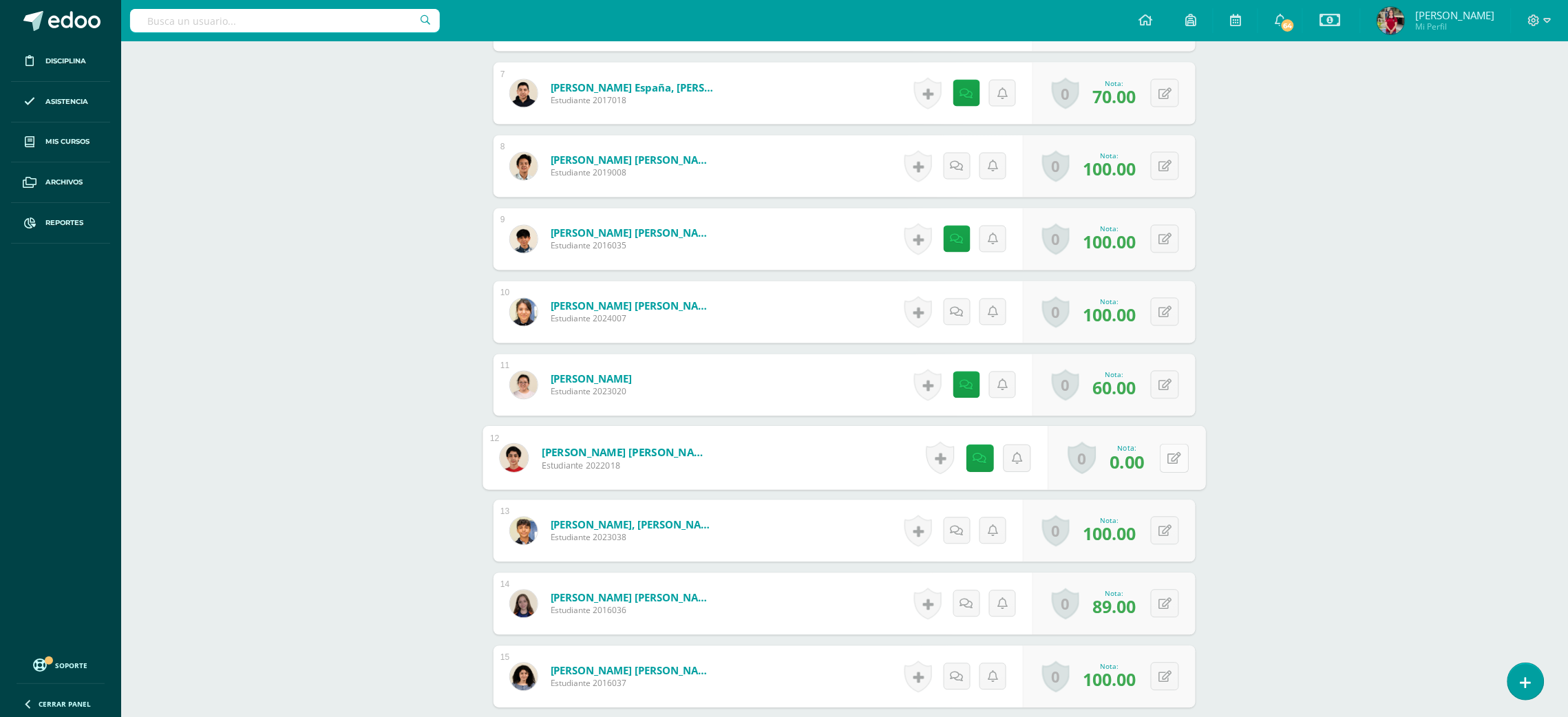
click at [1168, 455] on icon at bounding box center [1175, 458] width 14 height 12
type input "100"
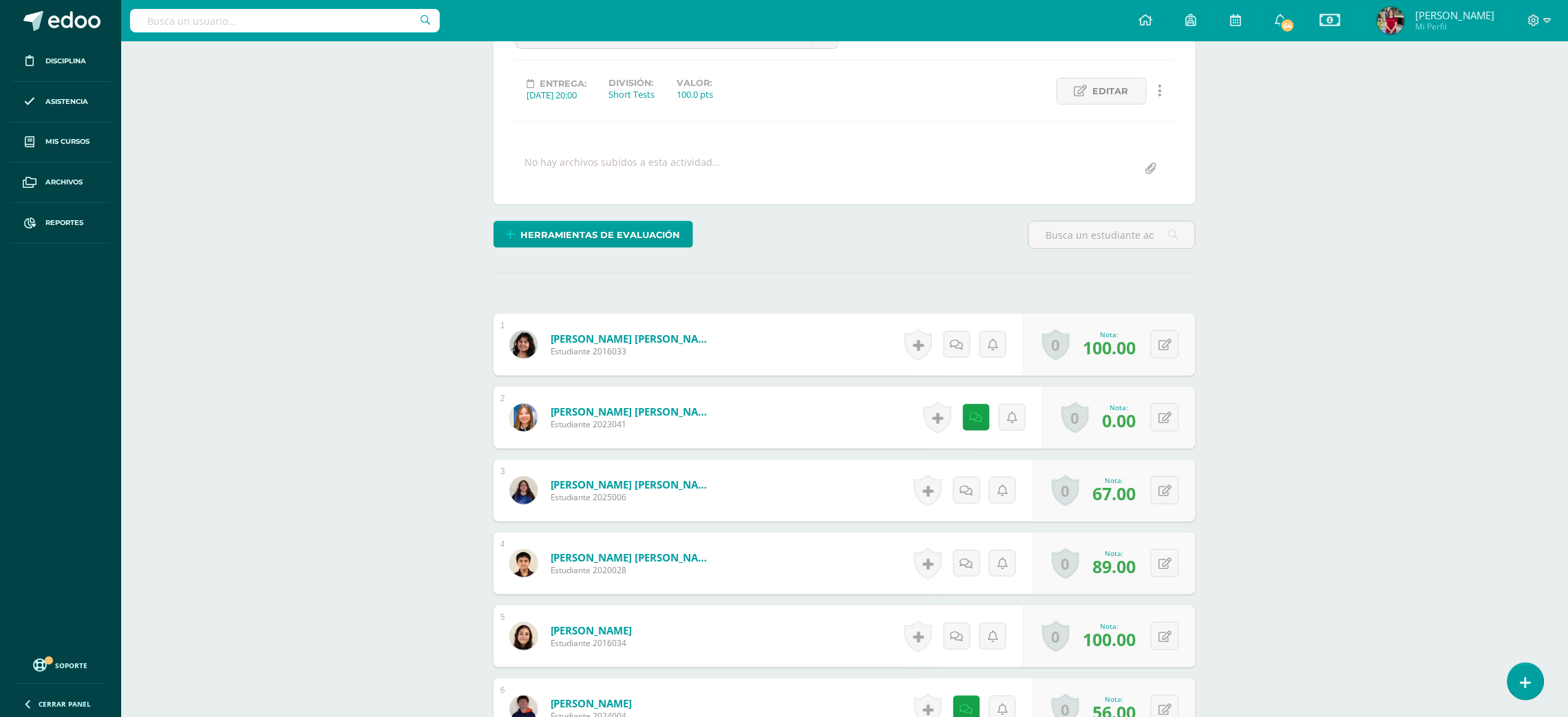
scroll to position [162, 0]
